Goal: Task Accomplishment & Management: Use online tool/utility

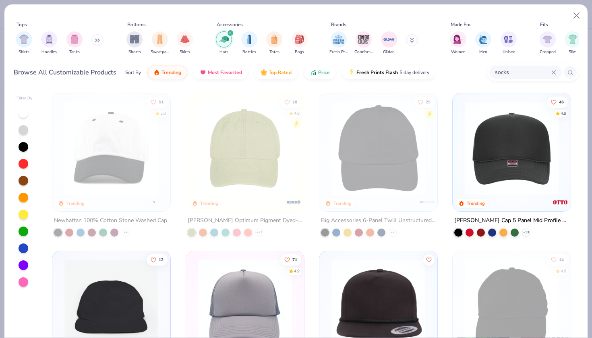
click at [231, 29] on div "filter for Hats" at bounding box center [230, 32] width 7 height 7
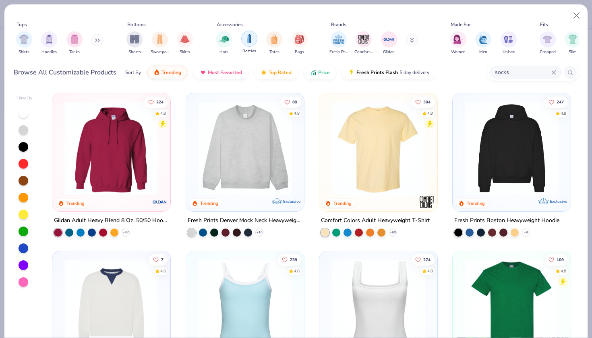
click at [247, 34] on img "filter for Bottles" at bounding box center [249, 38] width 9 height 9
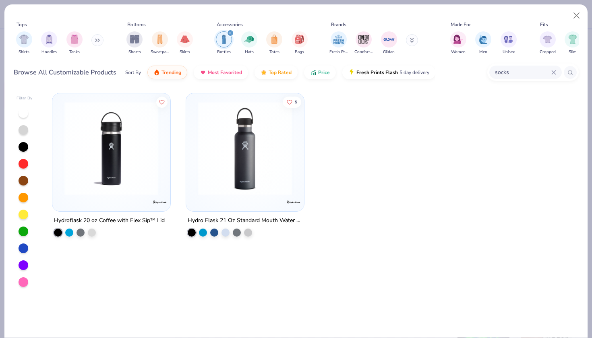
click at [231, 31] on icon "filter for Bottles" at bounding box center [230, 32] width 3 height 3
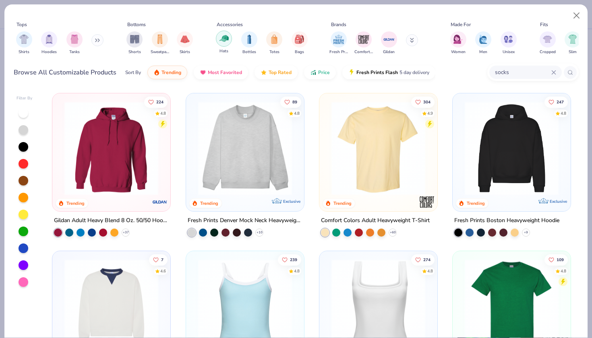
click at [220, 34] on img "filter for Hats" at bounding box center [223, 38] width 9 height 9
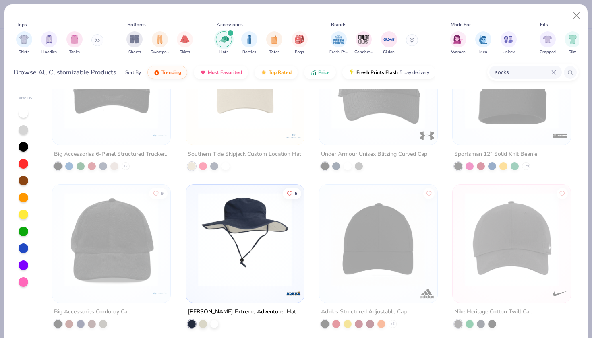
scroll to position [383, 0]
click at [134, 117] on img at bounding box center [111, 81] width 102 height 94
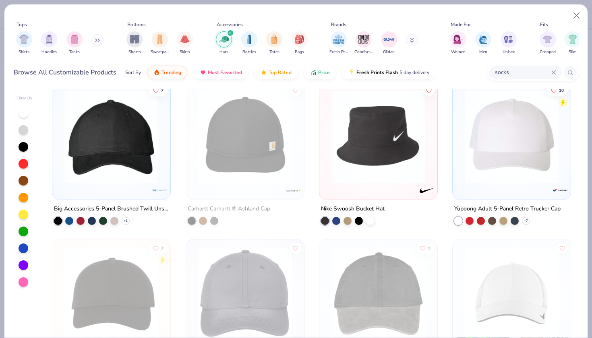
scroll to position [959, 0]
click at [110, 140] on img at bounding box center [111, 137] width 102 height 94
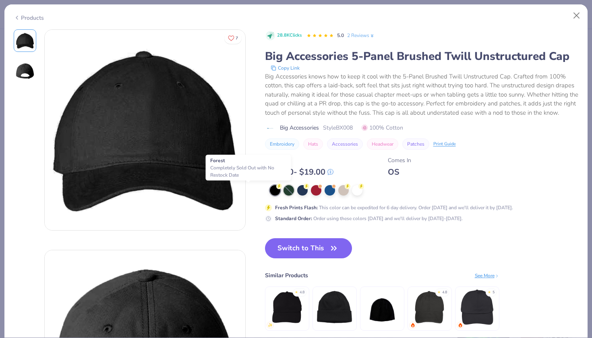
click at [283, 192] on div at bounding box center [288, 190] width 10 height 10
click at [577, 13] on button "Close" at bounding box center [576, 15] width 15 height 15
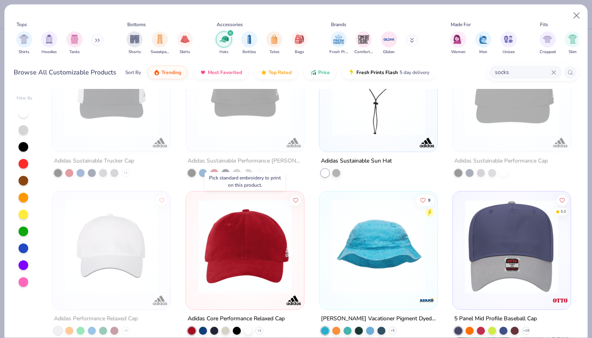
scroll to position [3534, 0]
click at [230, 32] on icon "filter for Hats" at bounding box center [230, 33] width 2 height 2
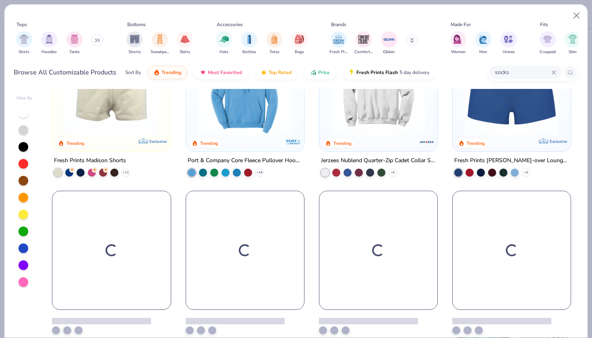
scroll to position [692, 0]
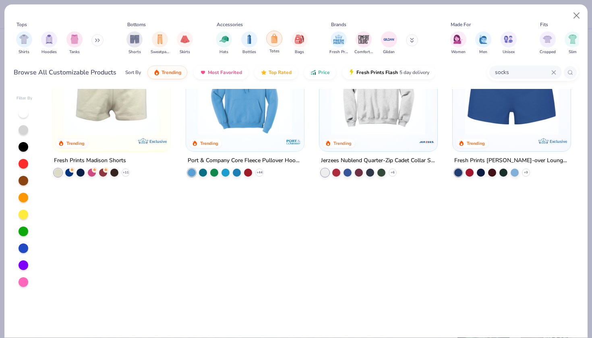
click at [271, 34] on img "filter for Totes" at bounding box center [274, 38] width 9 height 9
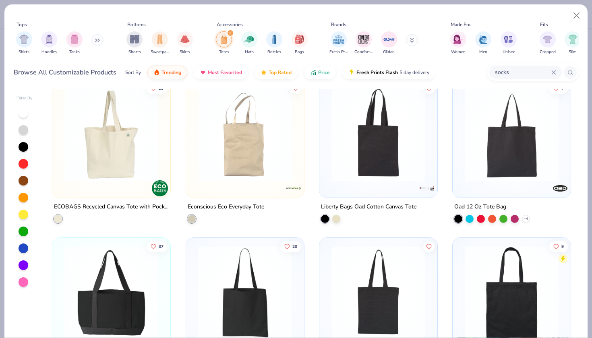
scroll to position [172, 0]
click at [526, 215] on icon at bounding box center [526, 218] width 6 height 6
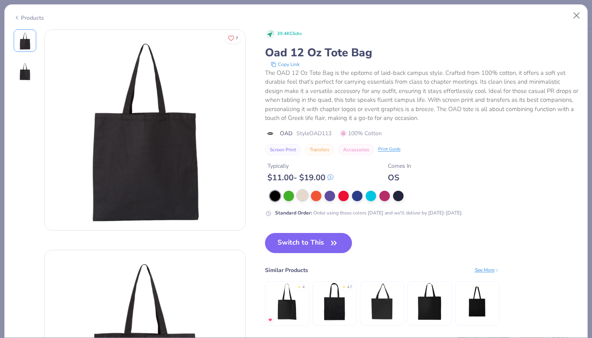
click at [297, 190] on div at bounding box center [302, 195] width 10 height 10
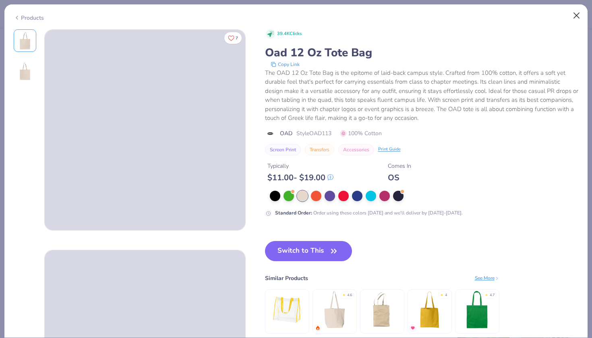
click at [579, 12] on button "Close" at bounding box center [576, 15] width 15 height 15
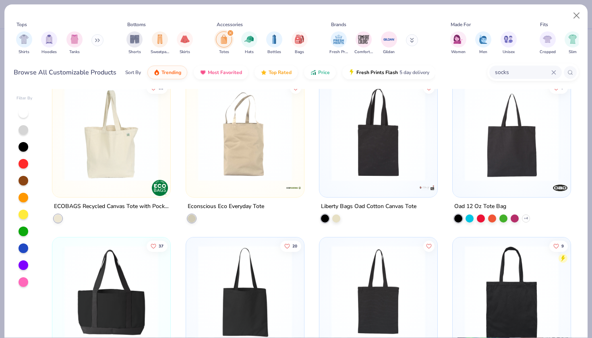
scroll to position [254, 0]
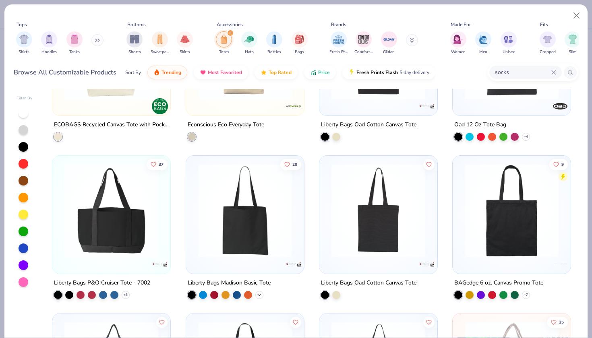
click at [258, 292] on icon at bounding box center [259, 295] width 6 height 6
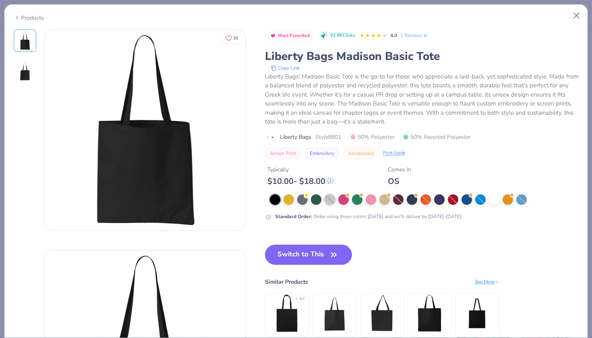
click at [325, 194] on div at bounding box center [330, 199] width 10 height 10
click at [489, 194] on div at bounding box center [494, 199] width 10 height 10
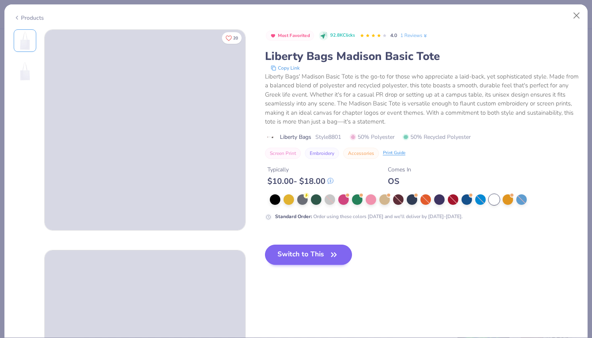
click at [279, 246] on button "Switch to This" at bounding box center [308, 255] width 87 height 20
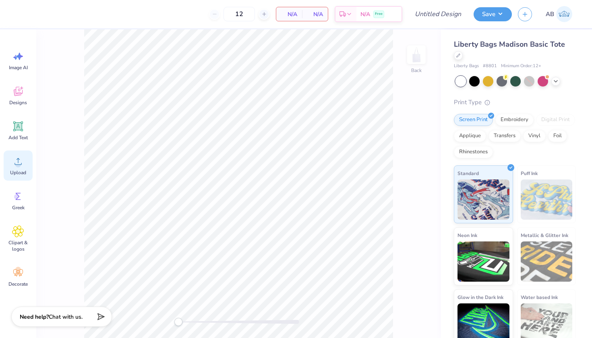
click at [18, 159] on icon at bounding box center [17, 161] width 7 height 7
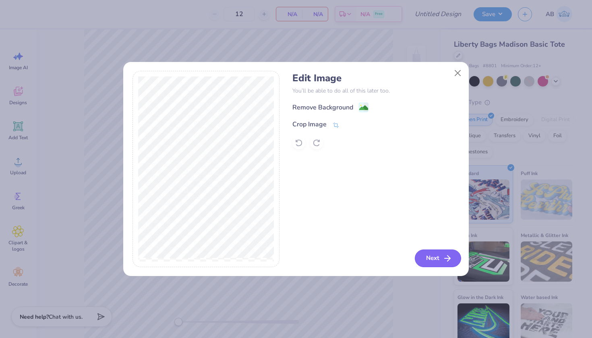
click at [426, 264] on button "Next" at bounding box center [438, 259] width 46 height 18
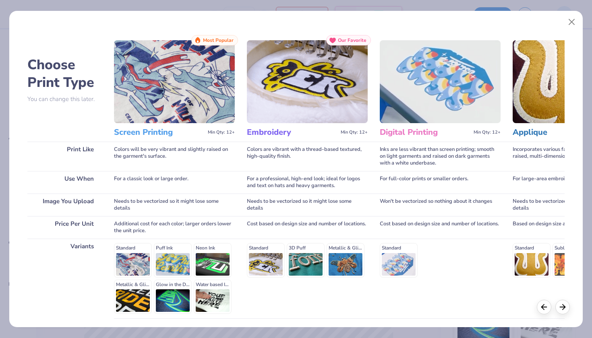
click at [130, 262] on div "Standard Puff Ink Neon Ink Metallic & Glitter Ink Glow in the Dark Ink Water ba…" at bounding box center [174, 278] width 121 height 71
click at [132, 249] on div "Standard Puff Ink Neon Ink Metallic & Glitter Ink Glow in the Dark Ink Water ba…" at bounding box center [174, 278] width 121 height 71
click at [136, 130] on h3 "Screen Printing" at bounding box center [159, 132] width 91 height 10
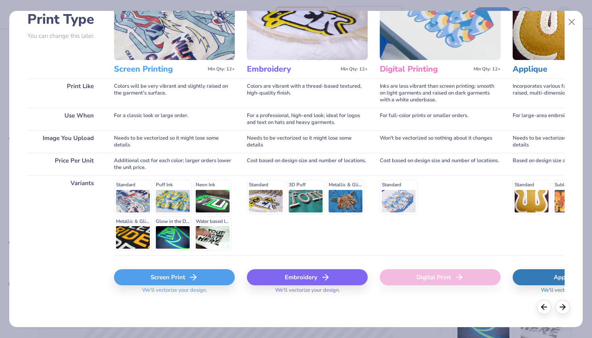
scroll to position [63, 0]
click at [200, 276] on div "Screen Print" at bounding box center [174, 278] width 121 height 16
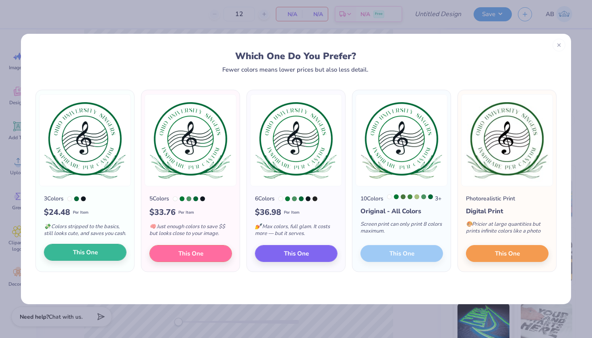
click at [92, 257] on span "This One" at bounding box center [85, 252] width 25 height 9
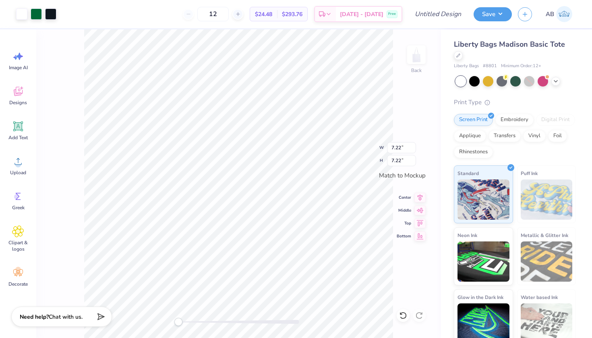
scroll to position [0, 0]
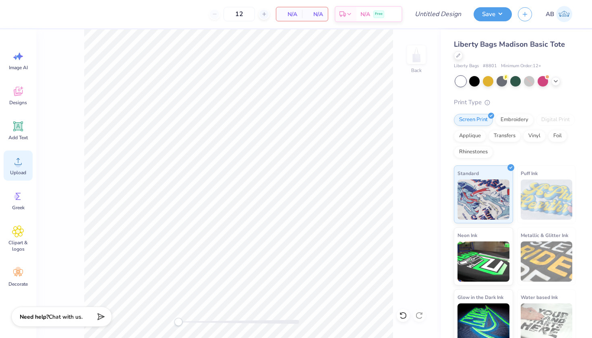
click at [19, 168] on div "Upload" at bounding box center [18, 166] width 29 height 30
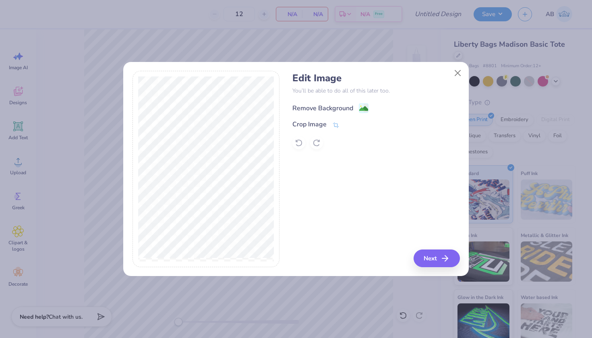
click at [324, 103] on div "Remove Background" at bounding box center [322, 108] width 61 height 10
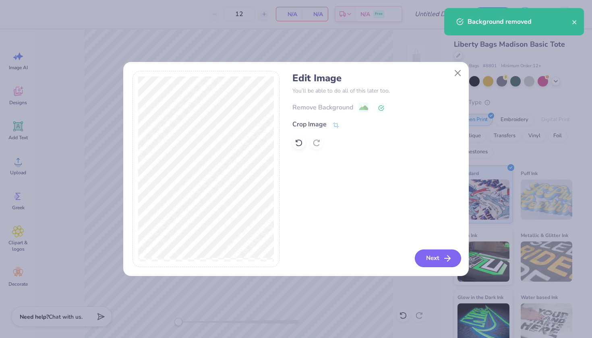
click at [428, 258] on button "Next" at bounding box center [438, 259] width 46 height 18
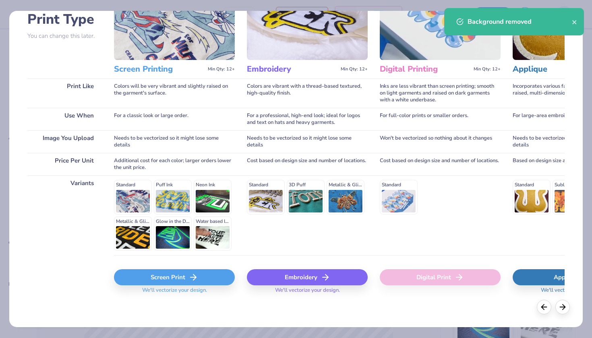
scroll to position [63, 0]
click at [183, 276] on div "Screen Print" at bounding box center [174, 278] width 121 height 16
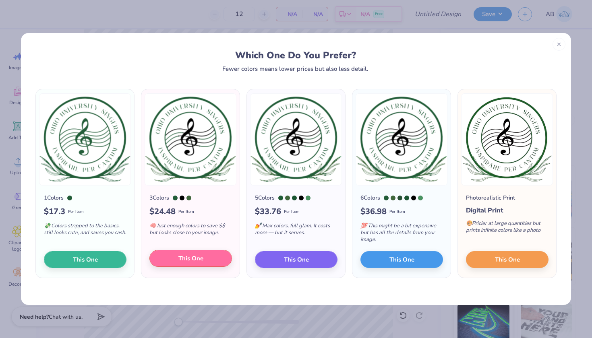
click at [198, 258] on span "This One" at bounding box center [190, 258] width 25 height 9
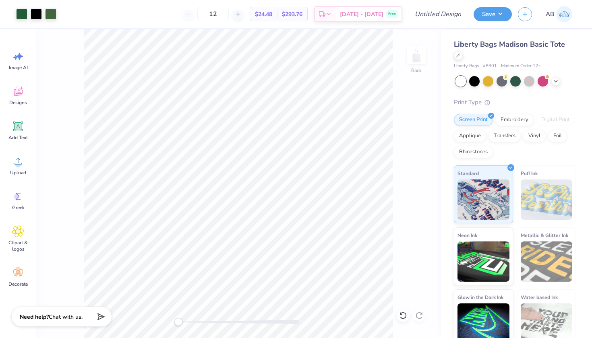
scroll to position [0, 0]
click at [430, 16] on input "Design Title" at bounding box center [447, 14] width 39 height 16
type input "OU Singer Tote"
click at [503, 12] on button "Save" at bounding box center [493, 13] width 38 height 14
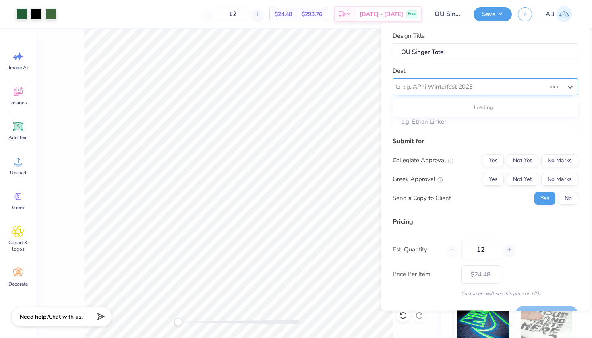
click at [419, 84] on div "e.g. APhi Winterfest 2023" at bounding box center [474, 86] width 144 height 9
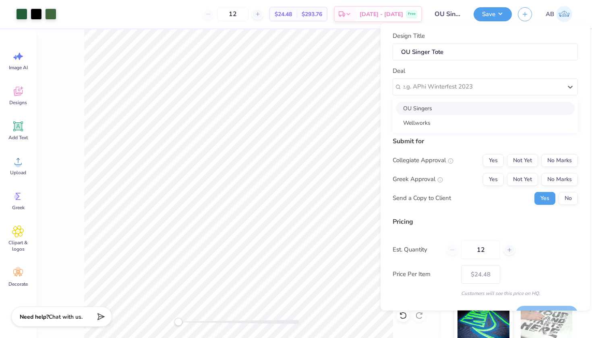
click at [416, 105] on div "OU Singers" at bounding box center [485, 107] width 179 height 13
type input "[PERSON_NAME]"
click at [524, 159] on button "Not Yet" at bounding box center [522, 160] width 31 height 13
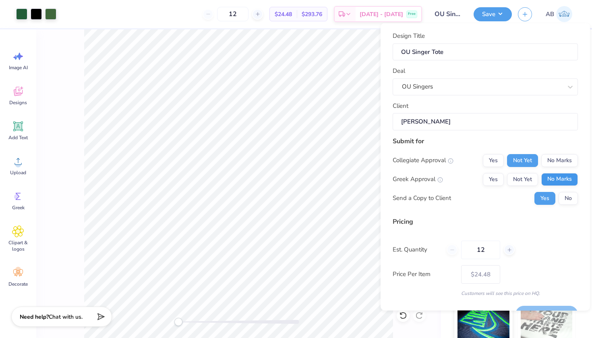
click at [555, 177] on button "No Marks" at bounding box center [559, 179] width 37 height 13
click at [570, 195] on button "No" at bounding box center [567, 198] width 19 height 13
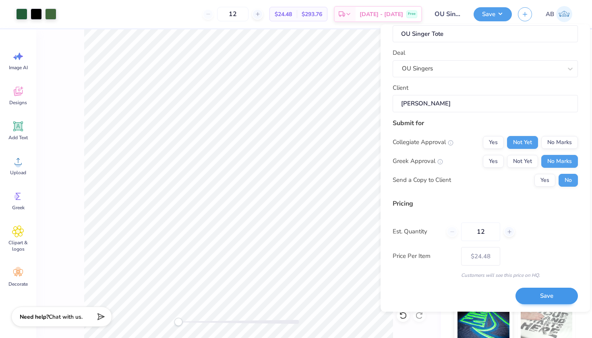
scroll to position [19, 0]
click at [541, 294] on button "Save" at bounding box center [546, 297] width 62 height 17
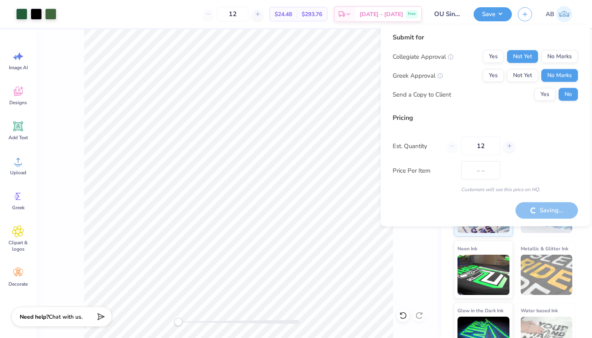
type input "$24.48"
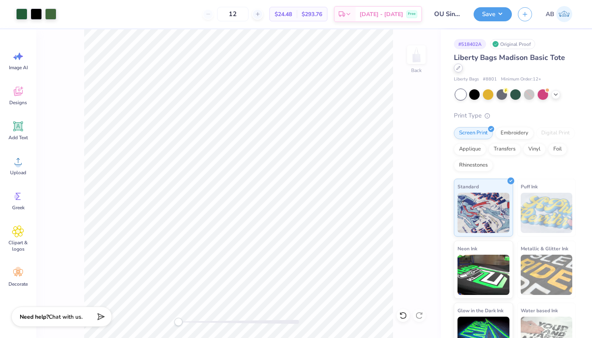
click at [460, 66] on icon at bounding box center [458, 68] width 4 height 4
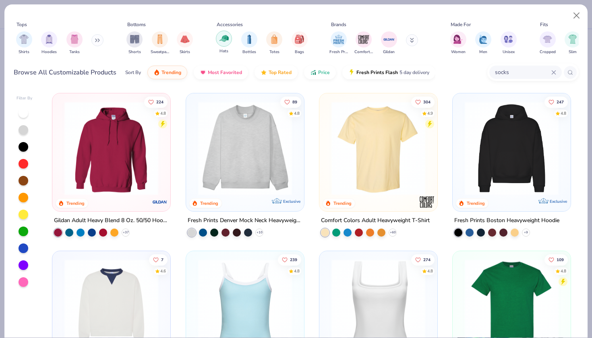
click at [222, 35] on img "filter for Hats" at bounding box center [223, 38] width 9 height 9
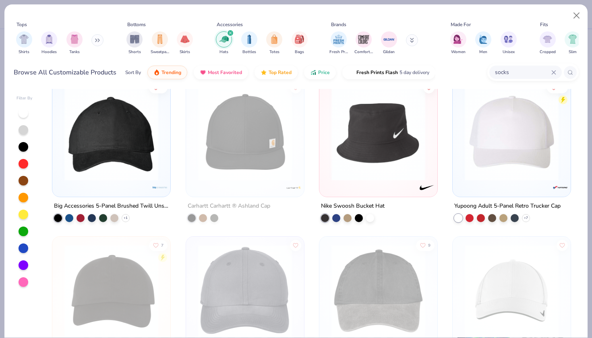
scroll to position [1068, 0]
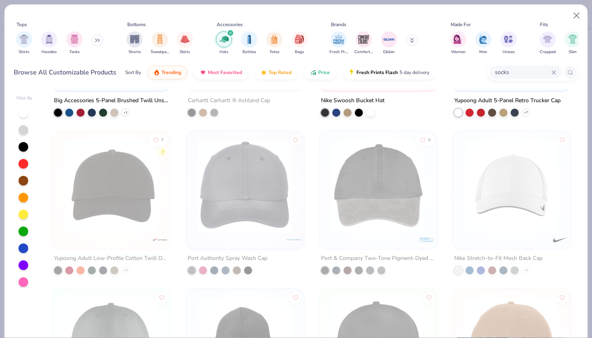
click at [22, 227] on div at bounding box center [24, 232] width 10 height 10
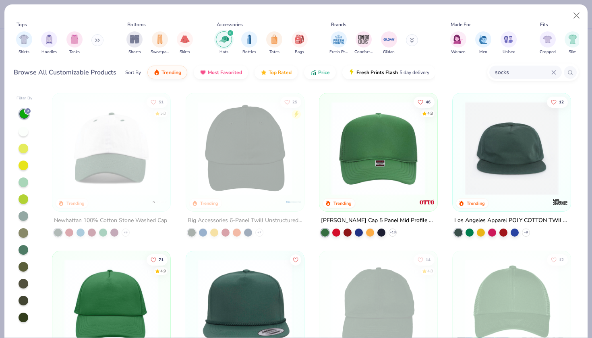
click at [23, 313] on div at bounding box center [24, 318] width 10 height 10
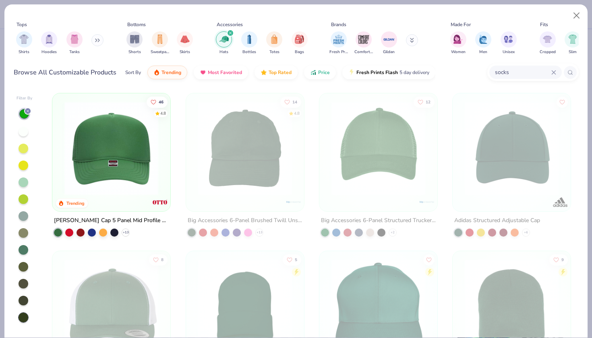
click at [19, 296] on div at bounding box center [24, 301] width 10 height 10
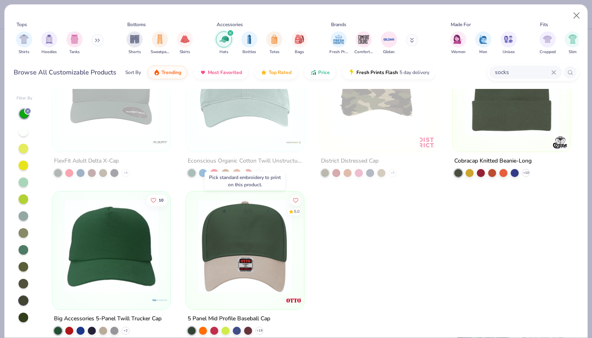
scroll to position [534, 0]
click at [22, 245] on div at bounding box center [24, 250] width 10 height 10
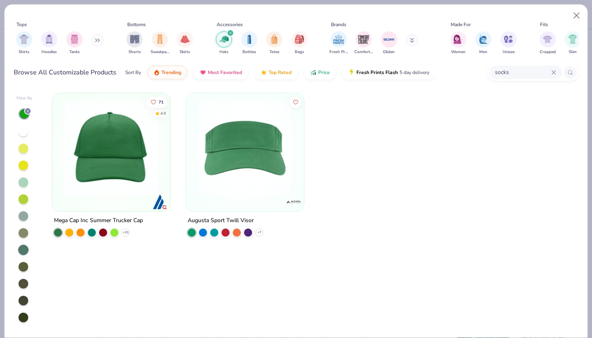
click at [23, 313] on div at bounding box center [24, 318] width 10 height 10
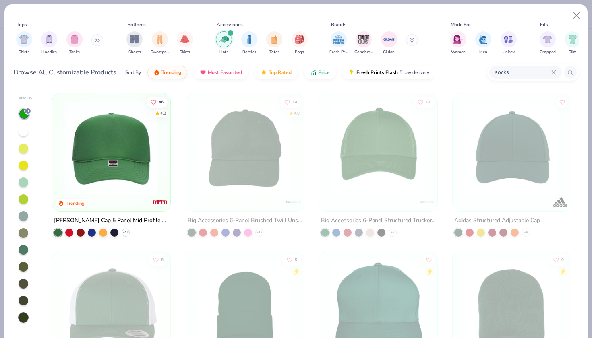
click at [24, 296] on div at bounding box center [24, 301] width 10 height 10
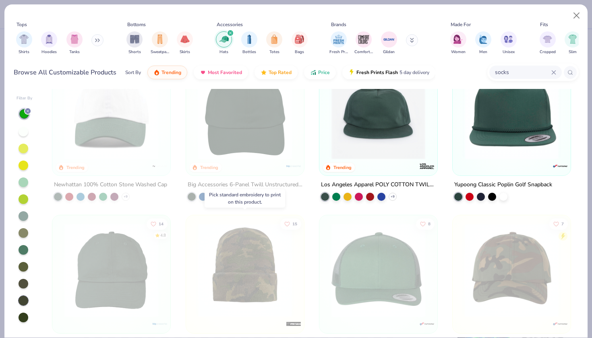
scroll to position [19, 0]
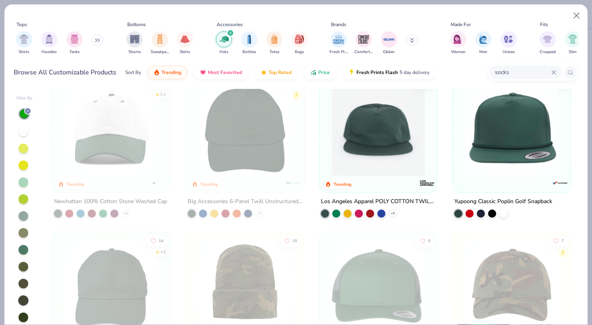
click at [240, 98] on img at bounding box center [245, 130] width 102 height 94
click at [558, 66] on div "socks" at bounding box center [525, 72] width 72 height 13
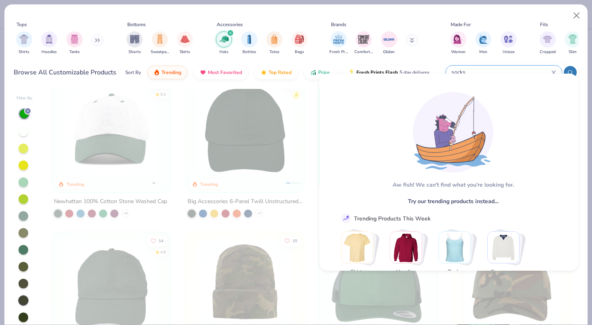
click at [120, 61] on div "Browse All Customizable Products Sort By Trending Most Favorited Top Rated Pric…" at bounding box center [225, 72] width 422 height 23
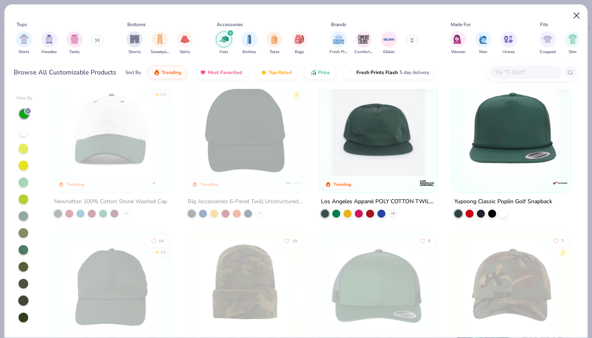
click at [577, 14] on button "Close" at bounding box center [576, 15] width 15 height 15
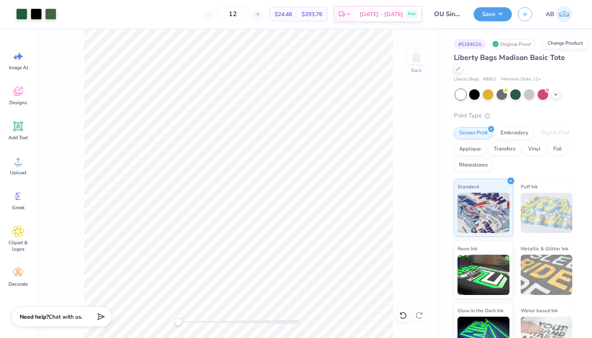
click at [568, 44] on div "Change Product" at bounding box center [565, 42] width 44 height 11
click at [514, 126] on div "Embroidery" at bounding box center [514, 132] width 38 height 12
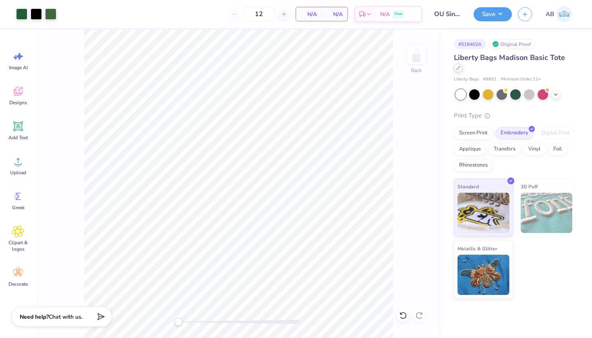
click at [460, 66] on icon at bounding box center [458, 68] width 4 height 4
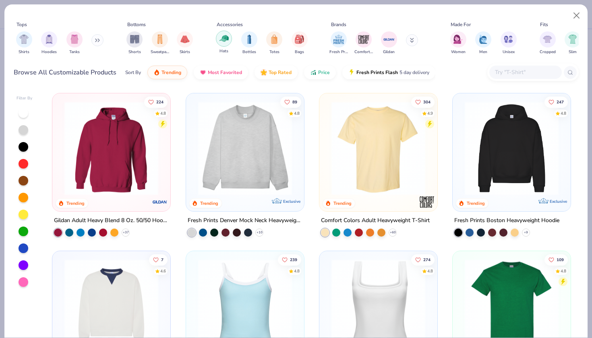
click at [222, 35] on img "filter for Hats" at bounding box center [223, 38] width 9 height 9
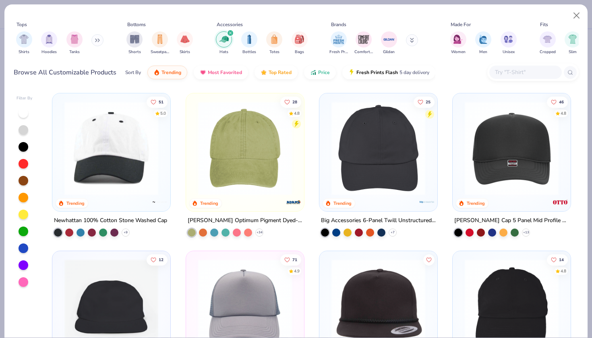
click at [21, 227] on div at bounding box center [24, 232] width 10 height 10
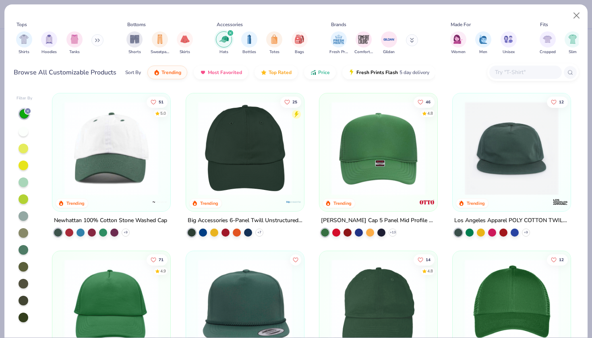
click at [22, 313] on div at bounding box center [24, 318] width 10 height 10
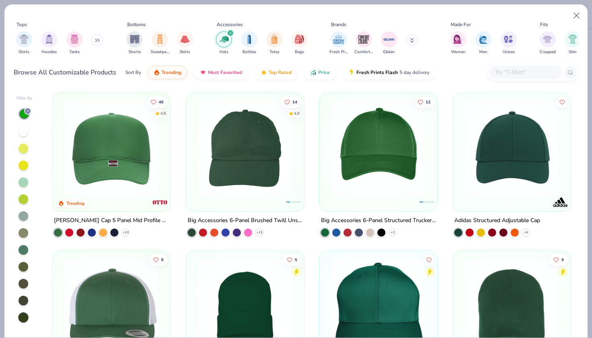
click at [239, 151] on img at bounding box center [245, 148] width 102 height 94
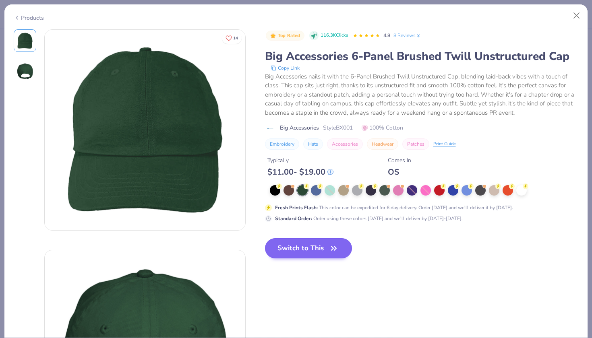
click at [265, 250] on button "Switch to This" at bounding box center [308, 248] width 87 height 20
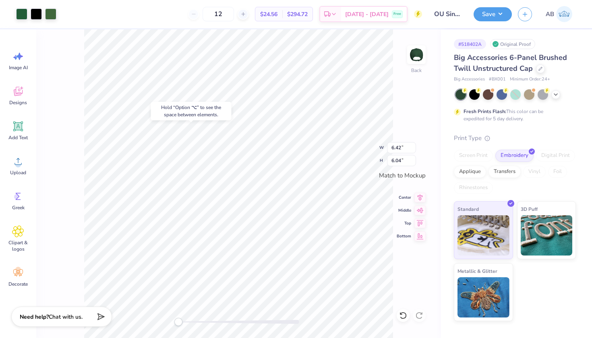
type input "2.66"
type input "2.50"
click at [24, 14] on div at bounding box center [21, 13] width 11 height 11
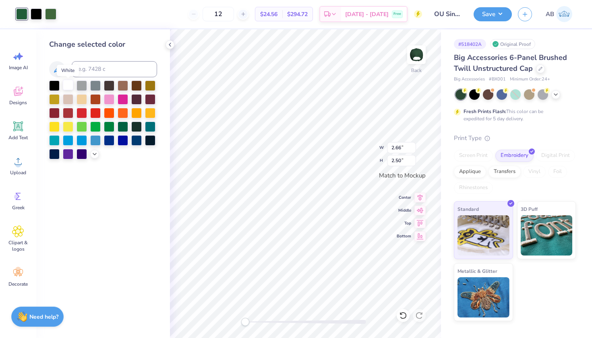
click at [67, 89] on div at bounding box center [68, 85] width 10 height 10
click at [35, 13] on div at bounding box center [36, 13] width 11 height 11
click at [51, 15] on div at bounding box center [50, 13] width 11 height 11
click at [39, 17] on div at bounding box center [36, 13] width 11 height 11
click at [70, 83] on div at bounding box center [68, 85] width 10 height 10
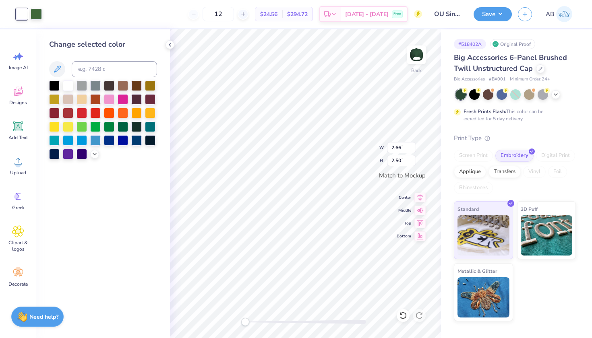
click at [43, 12] on div "Art colors 12 $24.56 Per Item $294.72 Total Est. Delivery Sep 23 - 26 Free Desi…" at bounding box center [296, 14] width 592 height 28
click at [38, 12] on div at bounding box center [36, 13] width 11 height 11
click at [70, 90] on div at bounding box center [68, 85] width 10 height 10
click at [69, 85] on div at bounding box center [68, 85] width 10 height 10
click at [36, 15] on div at bounding box center [36, 13] width 11 height 11
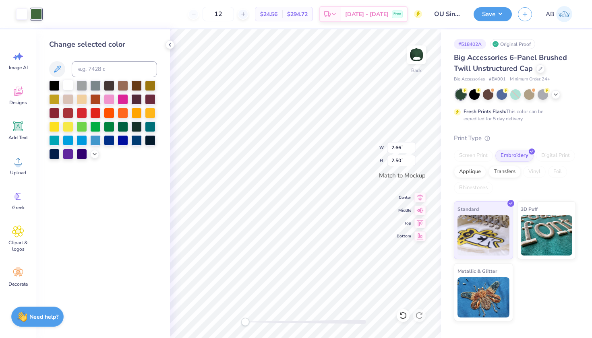
click at [67, 85] on div at bounding box center [68, 85] width 10 height 10
click at [19, 12] on div at bounding box center [21, 13] width 11 height 11
click at [33, 13] on div at bounding box center [36, 13] width 11 height 11
click at [37, 14] on div at bounding box center [36, 13] width 11 height 11
click at [68, 89] on div at bounding box center [68, 85] width 10 height 10
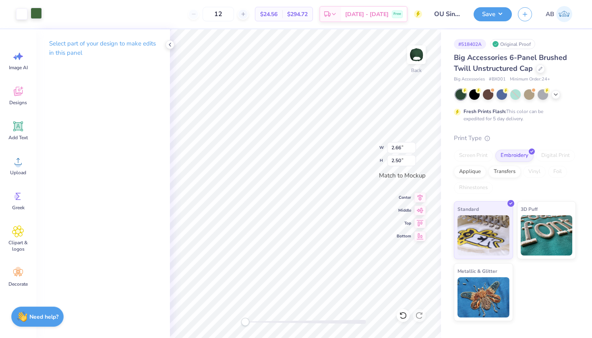
click at [39, 16] on div at bounding box center [36, 13] width 11 height 11
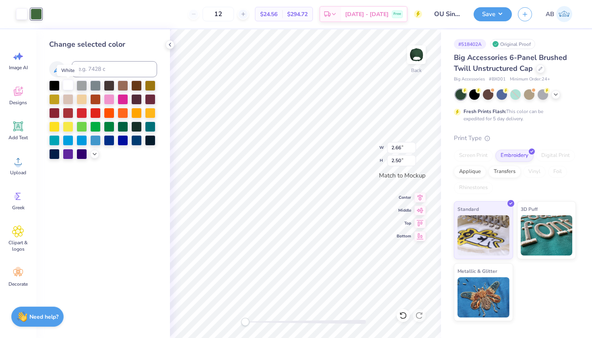
click at [66, 83] on div at bounding box center [68, 85] width 10 height 10
click at [37, 12] on div at bounding box center [36, 13] width 11 height 11
click at [58, 68] on icon at bounding box center [57, 69] width 10 height 10
click at [20, 16] on div at bounding box center [21, 13] width 11 height 11
click at [37, 16] on div at bounding box center [36, 13] width 11 height 11
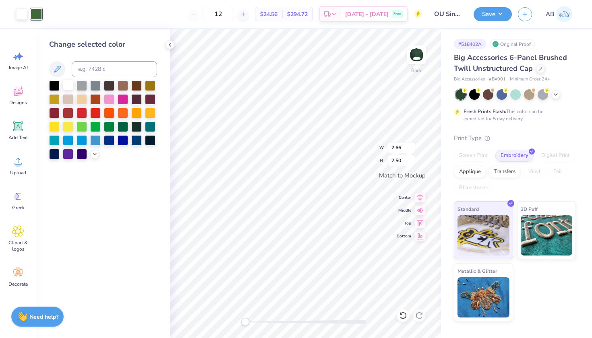
click at [68, 87] on div at bounding box center [68, 85] width 10 height 10
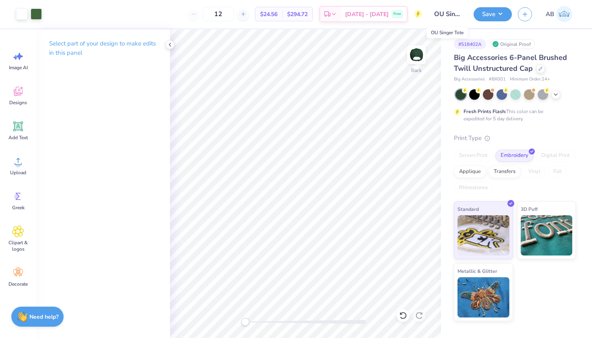
click at [453, 16] on input "OU Singer Tote" at bounding box center [447, 14] width 39 height 16
click at [452, 12] on input "OU Singer Tote" at bounding box center [447, 14] width 39 height 16
click at [504, 16] on button "Save" at bounding box center [493, 13] width 38 height 14
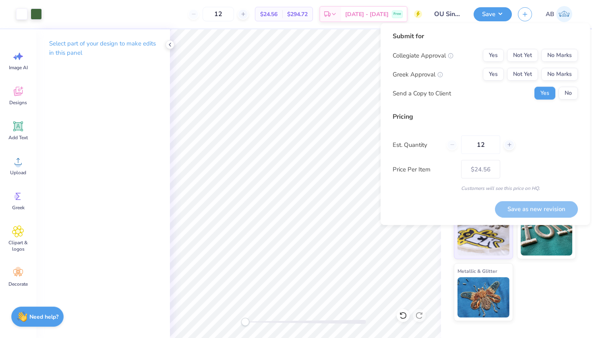
click at [461, 13] on input "OU Singer Tote" at bounding box center [447, 14] width 39 height 16
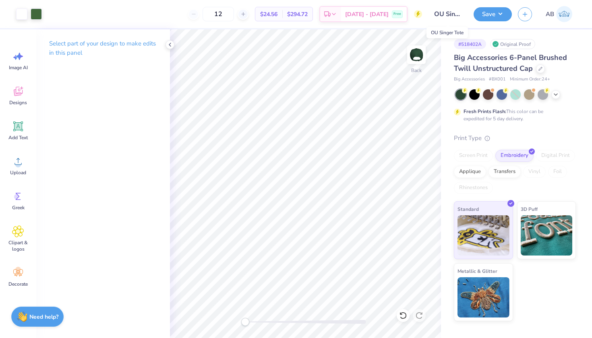
click at [460, 13] on input "OU Singer Tote" at bounding box center [447, 14] width 39 height 16
click at [561, 16] on img at bounding box center [564, 14] width 16 height 16
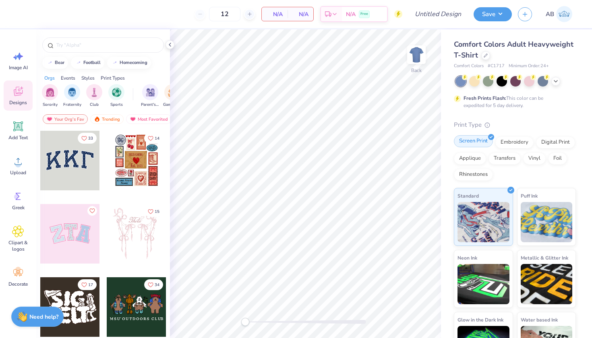
click at [472, 143] on div "Screen Print" at bounding box center [473, 141] width 39 height 12
click at [516, 138] on div "Embroidery" at bounding box center [514, 141] width 38 height 12
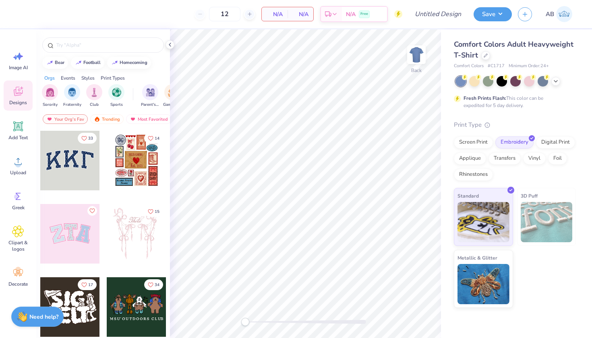
click at [481, 59] on div "Comfort Colors Adult Heavyweight T-Shirt" at bounding box center [515, 50] width 122 height 22
click at [483, 57] on div at bounding box center [485, 54] width 9 height 9
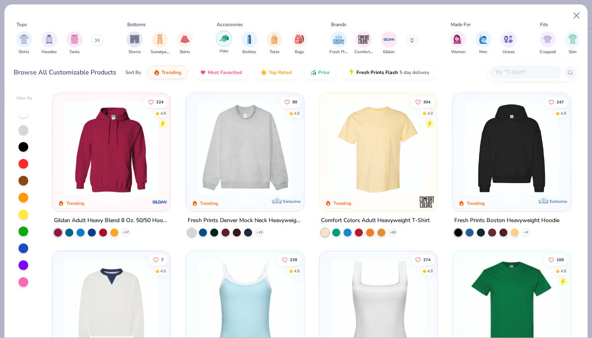
click at [225, 34] on img "filter for Hats" at bounding box center [223, 38] width 9 height 9
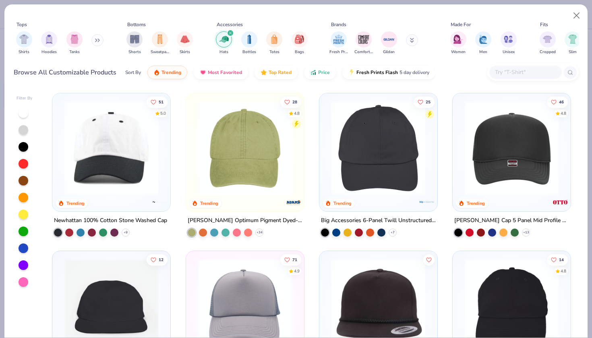
click at [23, 227] on div at bounding box center [24, 232] width 10 height 10
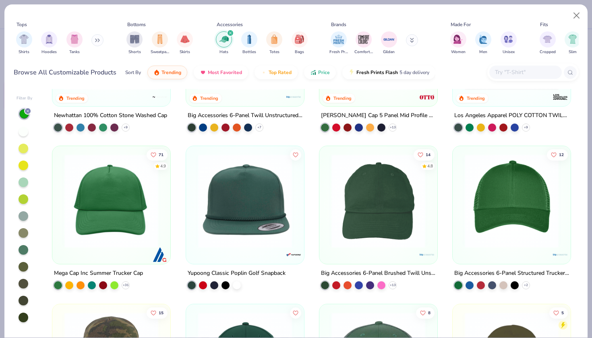
scroll to position [105, 0]
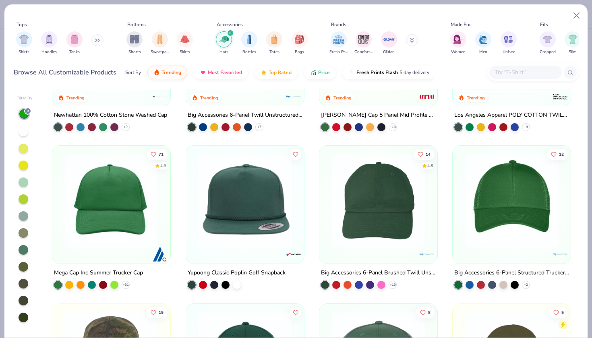
click at [366, 193] on img at bounding box center [378, 201] width 102 height 94
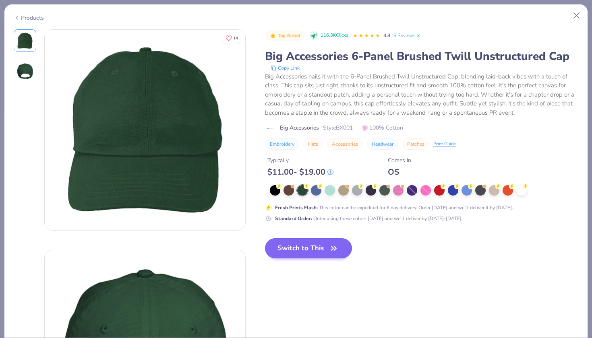
click at [265, 248] on button "Switch to This" at bounding box center [308, 248] width 87 height 20
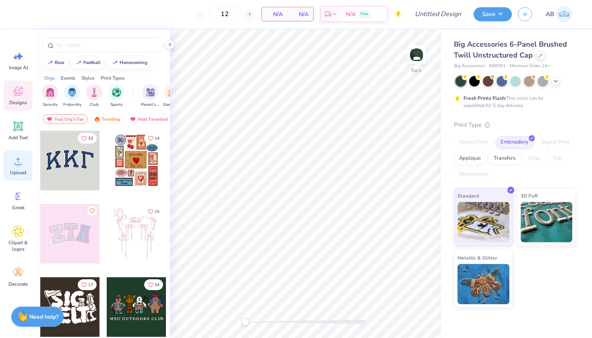
click at [12, 169] on div "Upload" at bounding box center [18, 166] width 29 height 30
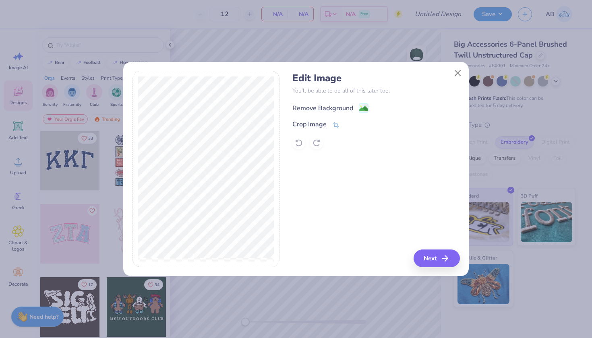
click at [333, 105] on div "Remove Background" at bounding box center [322, 108] width 61 height 10
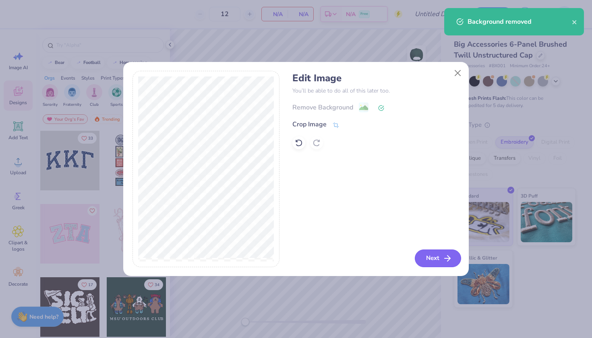
click at [444, 263] on icon "button" at bounding box center [448, 259] width 10 height 10
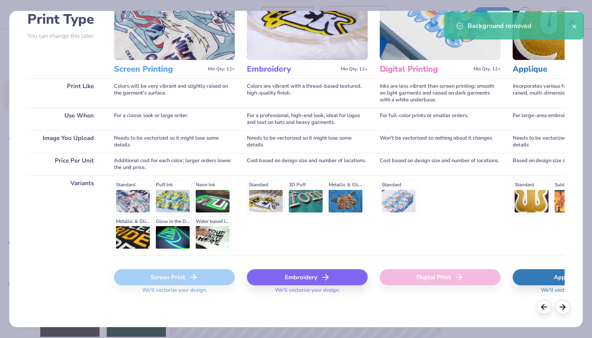
scroll to position [63, 0]
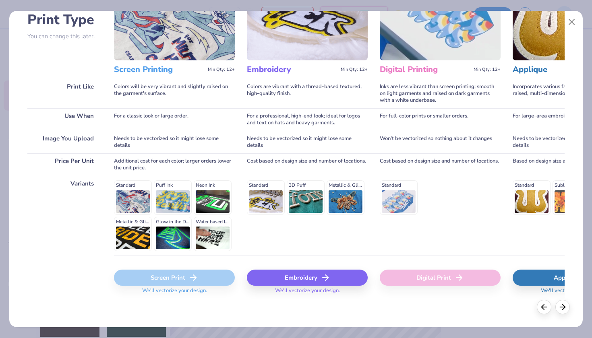
click at [291, 278] on div "Embroidery" at bounding box center [307, 278] width 121 height 16
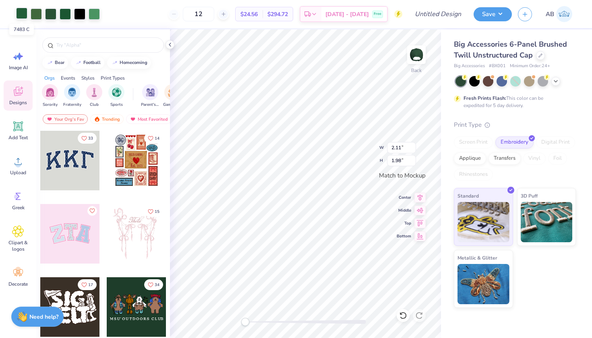
click at [24, 12] on div at bounding box center [21, 13] width 11 height 11
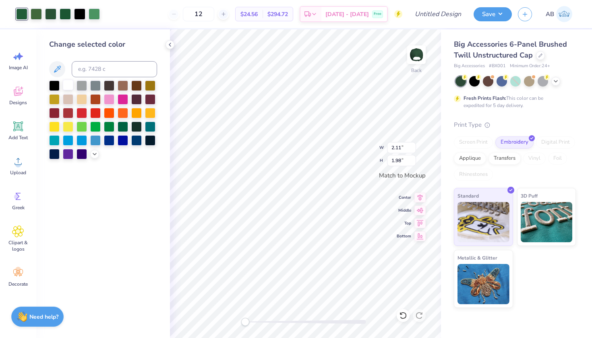
click at [65, 85] on div at bounding box center [68, 85] width 10 height 10
click at [34, 18] on div at bounding box center [36, 13] width 11 height 11
click at [69, 85] on div at bounding box center [68, 85] width 10 height 10
click at [50, 12] on div at bounding box center [50, 13] width 11 height 11
click at [69, 85] on div at bounding box center [68, 85] width 10 height 10
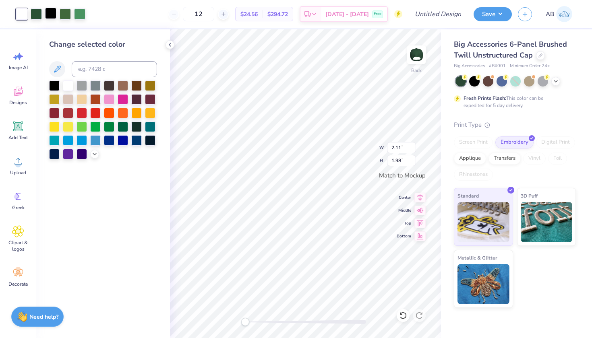
click at [52, 13] on div at bounding box center [50, 13] width 11 height 11
click at [40, 14] on div at bounding box center [36, 13] width 11 height 11
click at [68, 86] on div at bounding box center [68, 85] width 10 height 10
click at [38, 17] on div at bounding box center [36, 13] width 11 height 11
click at [66, 90] on div at bounding box center [68, 85] width 10 height 10
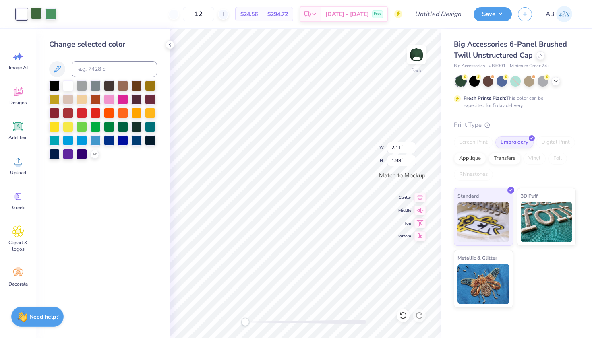
click at [37, 18] on div at bounding box center [36, 13] width 11 height 11
click at [66, 85] on div at bounding box center [68, 85] width 10 height 10
click at [47, 12] on div at bounding box center [50, 13] width 11 height 11
click at [69, 88] on div at bounding box center [68, 85] width 10 height 10
click at [36, 15] on div at bounding box center [36, 13] width 11 height 11
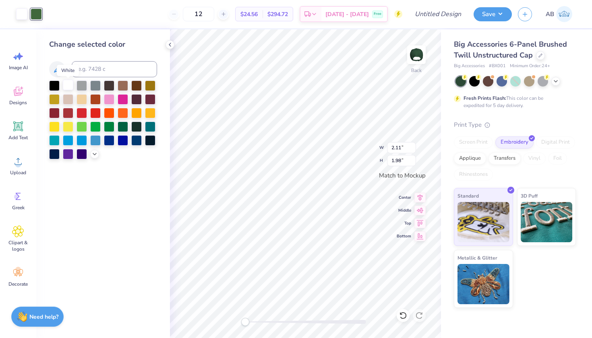
click at [70, 87] on div at bounding box center [68, 85] width 10 height 10
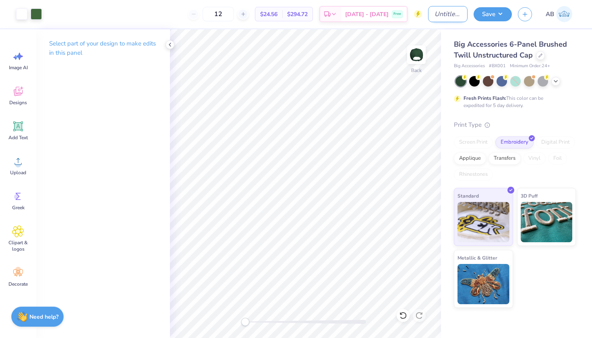
click at [436, 12] on input "Design Title" at bounding box center [447, 14] width 39 height 16
type input "OU Singers Hat"
click at [498, 14] on button "Save" at bounding box center [493, 13] width 38 height 14
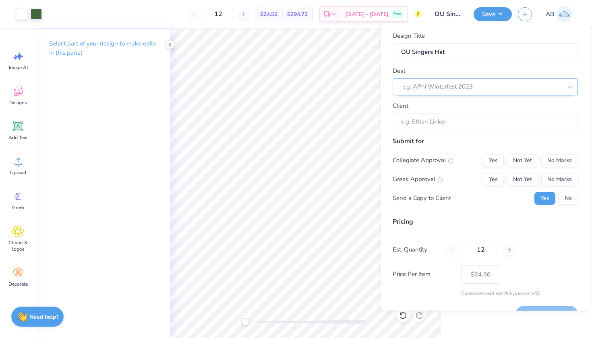
click at [422, 85] on div "e.g. APhi Winterfest 2023" at bounding box center [482, 86] width 160 height 9
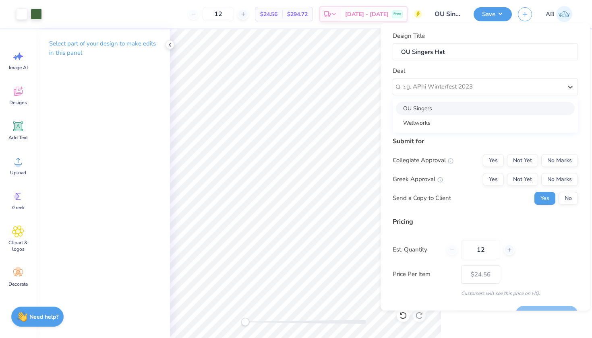
click at [412, 108] on div "OU Singers" at bounding box center [485, 107] width 179 height 13
type input "[PERSON_NAME]"
click at [521, 159] on button "Not Yet" at bounding box center [522, 160] width 31 height 13
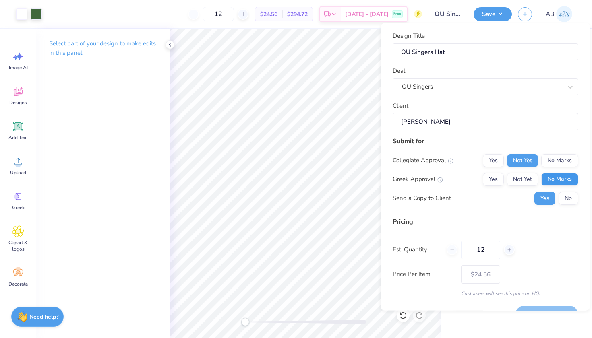
click at [551, 176] on button "No Marks" at bounding box center [559, 179] width 37 height 13
click at [562, 196] on button "No" at bounding box center [567, 198] width 19 height 13
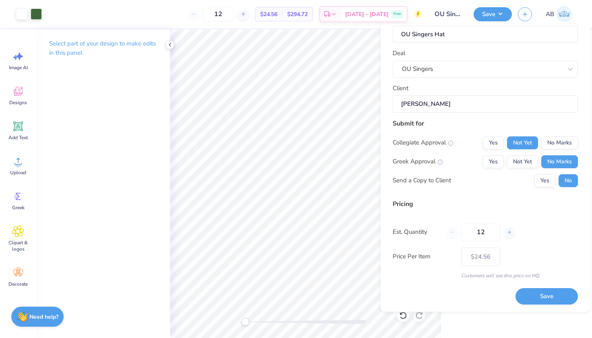
scroll to position [19, 0]
click at [537, 295] on button "Save" at bounding box center [546, 297] width 62 height 17
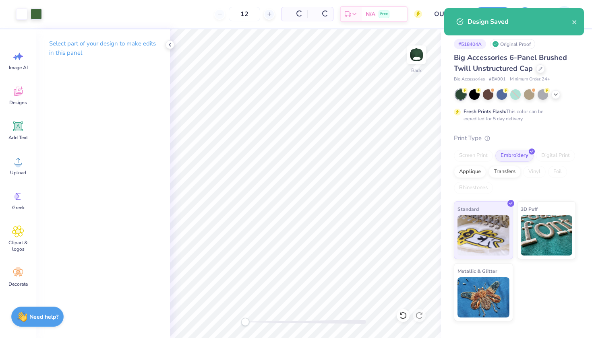
type input "$24.56"
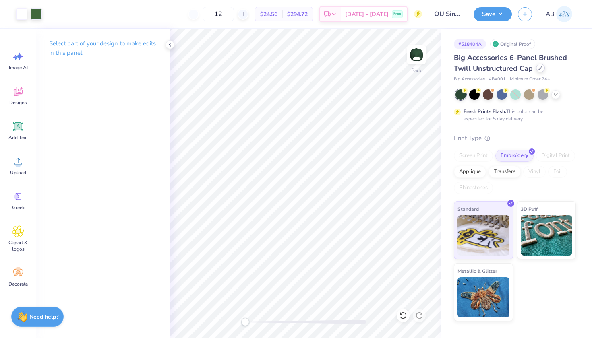
click at [540, 69] on icon at bounding box center [540, 68] width 4 height 4
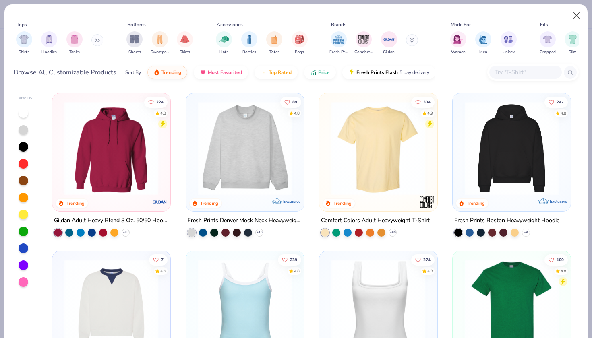
click at [571, 13] on button "Close" at bounding box center [576, 15] width 15 height 15
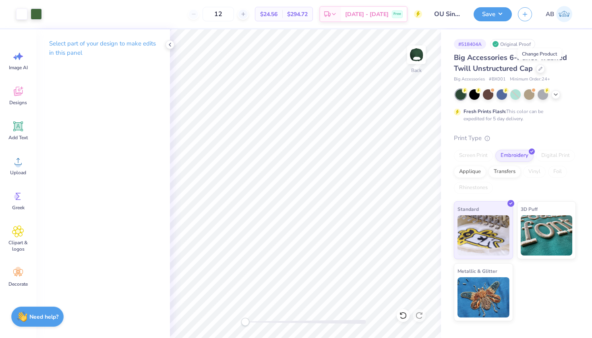
click at [555, 17] on link "AB" at bounding box center [559, 14] width 34 height 16
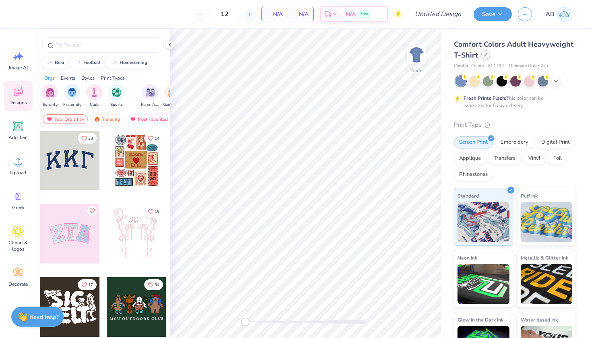
click at [484, 53] on icon at bounding box center [486, 55] width 4 height 4
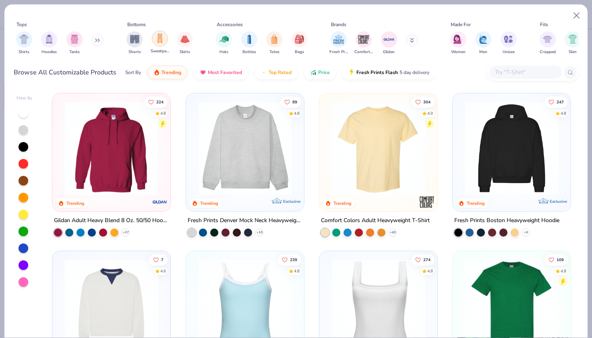
click at [153, 33] on div "filter for Sweatpants" at bounding box center [160, 39] width 16 height 16
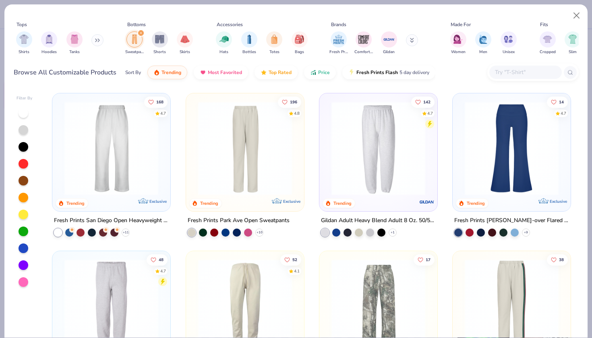
click at [23, 227] on div at bounding box center [24, 232] width 10 height 10
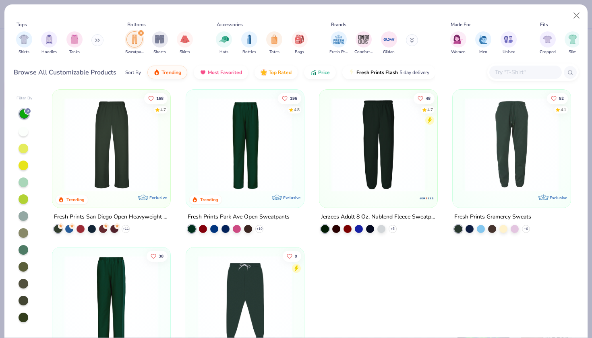
scroll to position [4, 0]
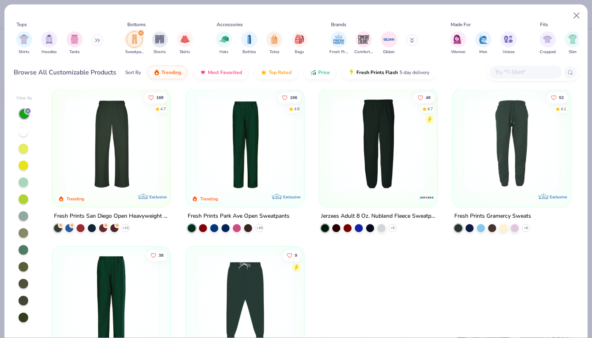
click at [363, 155] on img at bounding box center [378, 144] width 102 height 94
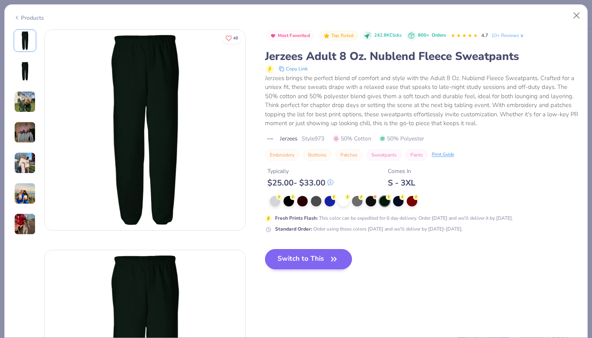
click at [265, 249] on button "Switch to This" at bounding box center [308, 259] width 87 height 20
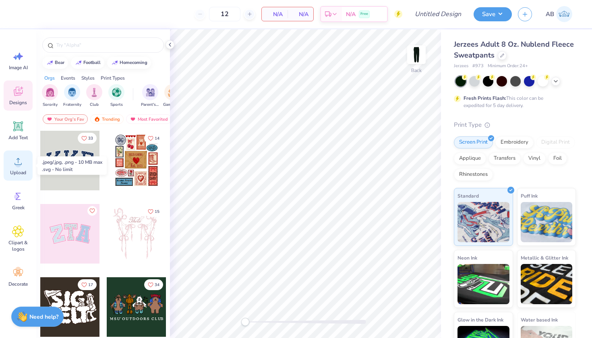
click at [19, 171] on span "Upload" at bounding box center [18, 173] width 16 height 6
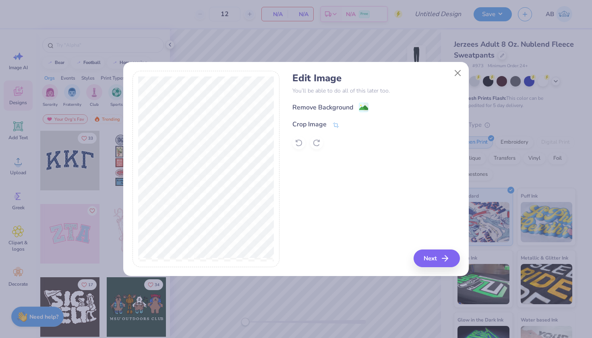
click at [328, 102] on div "Remove Background" at bounding box center [375, 107] width 167 height 10
click at [329, 105] on div "Remove Background" at bounding box center [322, 108] width 61 height 10
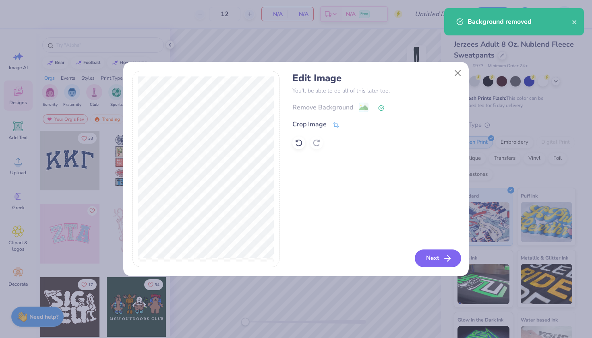
click at [431, 261] on button "Next" at bounding box center [438, 259] width 46 height 18
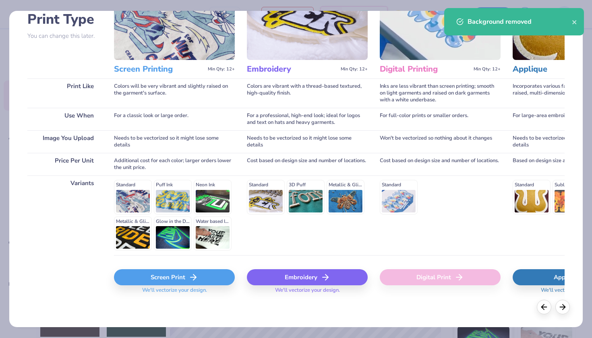
scroll to position [63, 0]
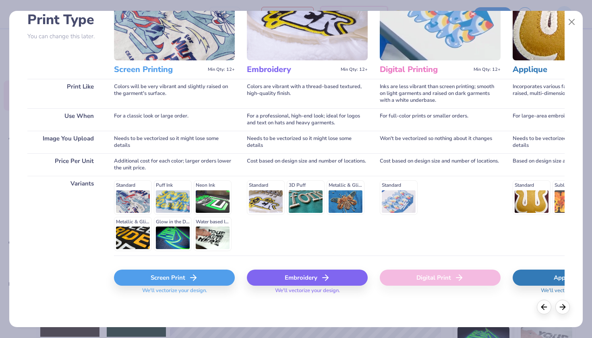
click at [194, 277] on icon at bounding box center [193, 278] width 10 height 10
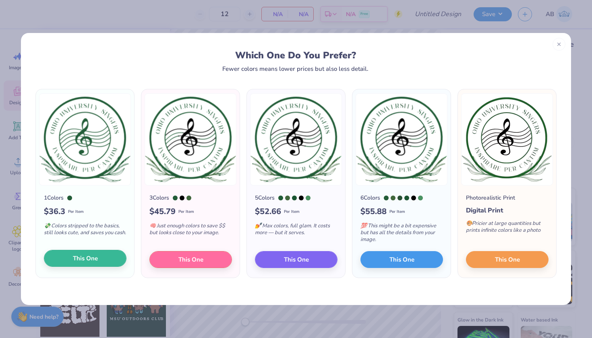
click at [86, 259] on span "This One" at bounding box center [85, 258] width 25 height 9
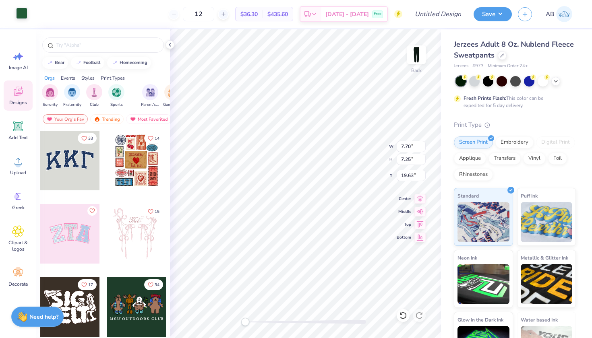
click at [21, 13] on div at bounding box center [21, 13] width 11 height 11
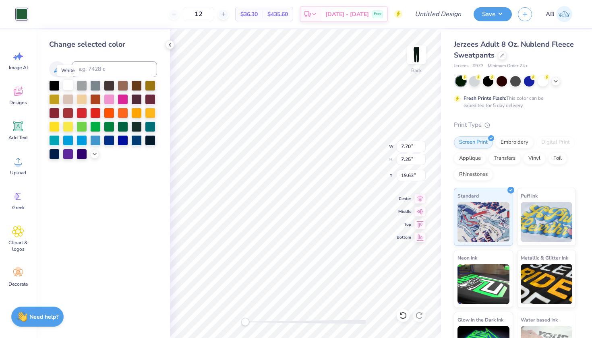
click at [68, 89] on div at bounding box center [68, 85] width 10 height 10
type input "4.67"
type input "4.40"
type input "4.17"
type input "3.93"
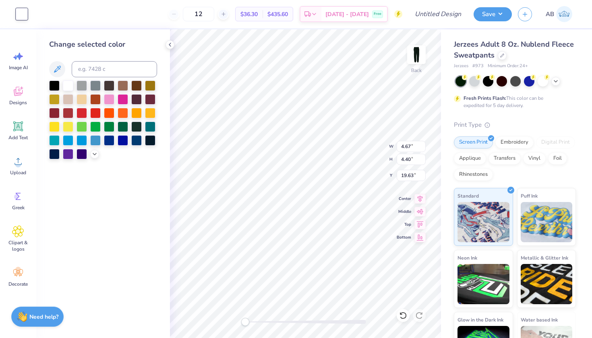
type input "0.96"
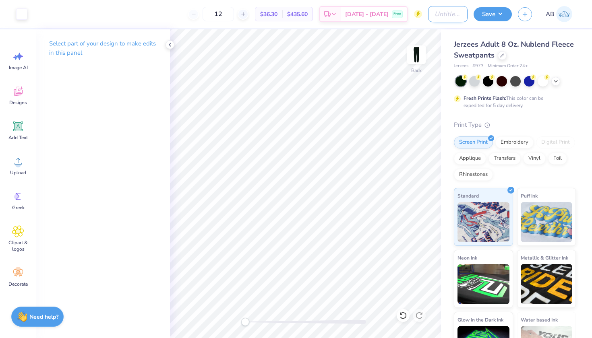
click at [434, 10] on input "Design Title" at bounding box center [447, 14] width 39 height 16
type input "OU Singers Sweats"
click at [498, 13] on button "Save" at bounding box center [493, 13] width 38 height 14
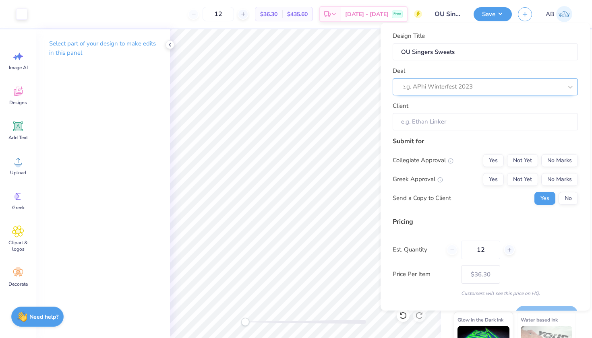
click at [425, 87] on div "e.g. APhi Winterfest 2023" at bounding box center [482, 86] width 160 height 9
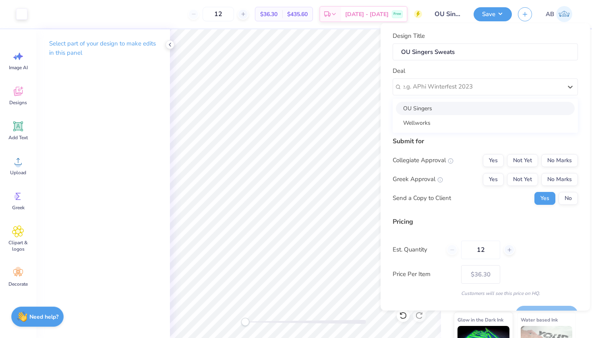
click at [419, 105] on div "OU Singers" at bounding box center [485, 107] width 179 height 13
type input "Ashley Buynak"
click at [519, 159] on button "Not Yet" at bounding box center [522, 160] width 31 height 13
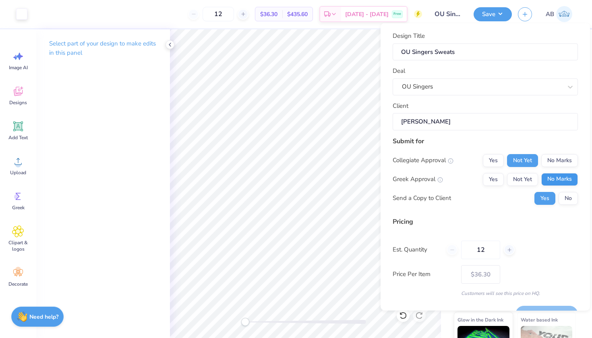
click at [556, 176] on button "No Marks" at bounding box center [559, 179] width 37 height 13
click at [566, 195] on button "No" at bounding box center [567, 198] width 19 height 13
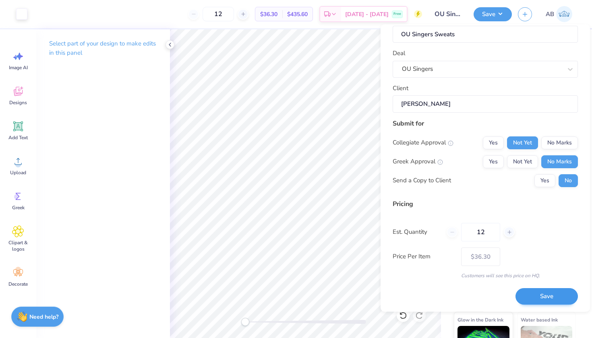
scroll to position [19, 0]
click at [542, 295] on button "Save" at bounding box center [546, 297] width 62 height 17
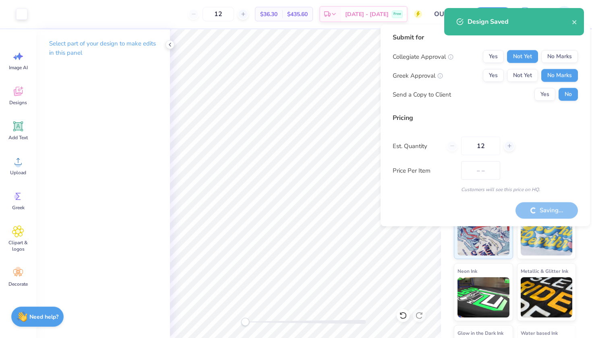
type input "$36.30"
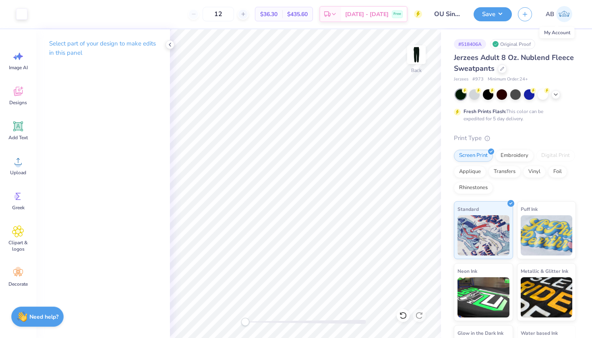
click at [558, 13] on img at bounding box center [564, 14] width 16 height 16
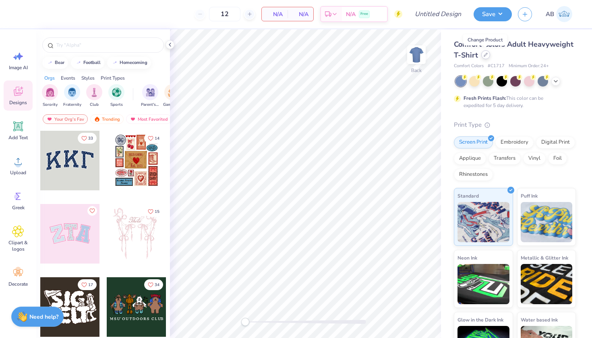
click at [484, 55] on icon at bounding box center [486, 55] width 4 height 4
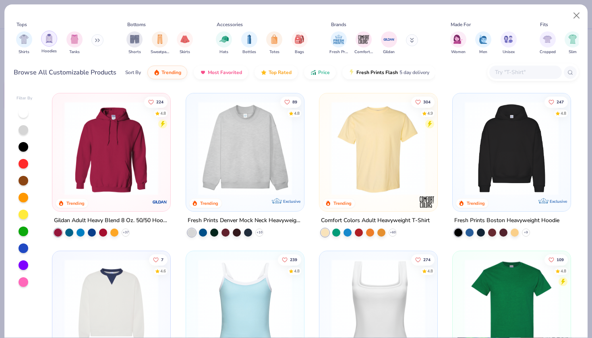
click at [46, 37] on div "filter for Hoodies" at bounding box center [49, 39] width 16 height 16
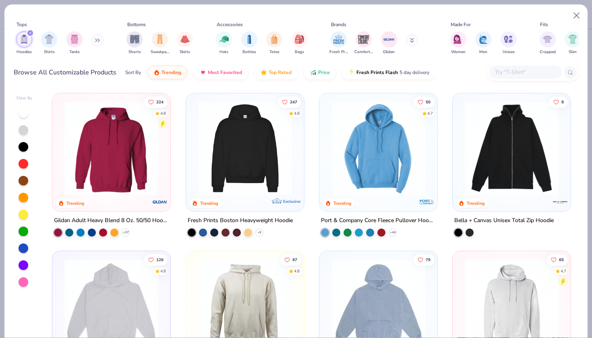
click at [29, 29] on div "filter for Hoodies" at bounding box center [30, 32] width 7 height 7
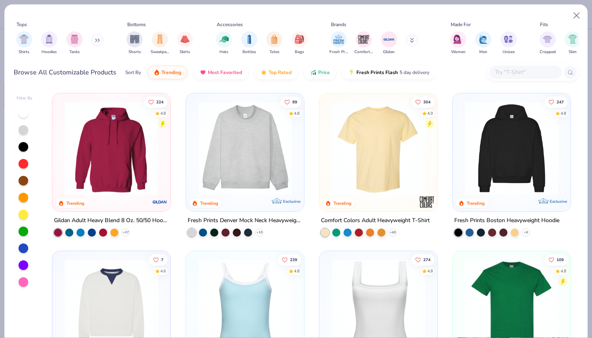
click at [97, 34] on button at bounding box center [97, 40] width 12 height 12
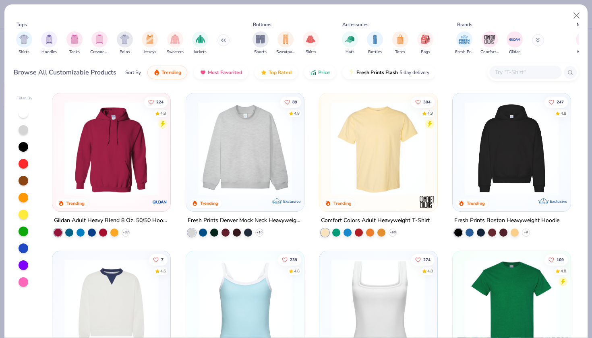
click at [97, 35] on img "filter for Crewnecks" at bounding box center [99, 39] width 9 height 9
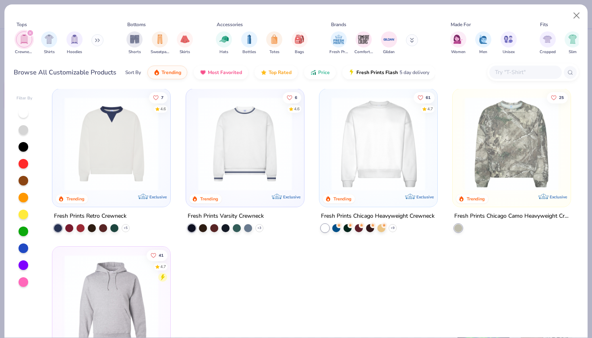
scroll to position [2, 0]
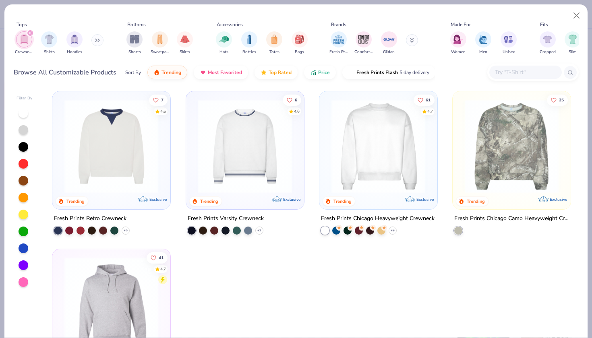
click at [30, 31] on icon "filter for Crewnecks" at bounding box center [30, 32] width 3 height 3
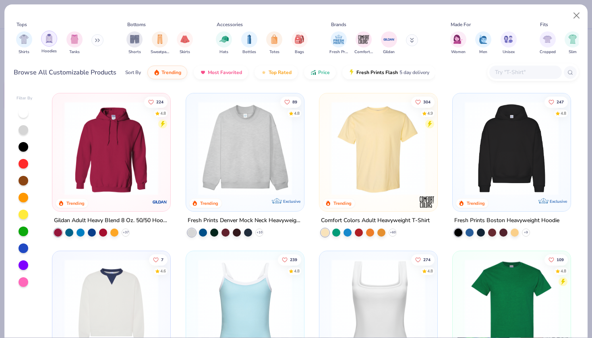
click at [45, 34] on img "filter for Hoodies" at bounding box center [49, 38] width 9 height 9
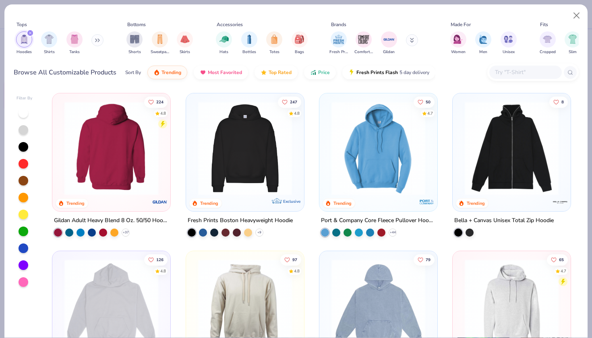
click at [127, 147] on div at bounding box center [112, 148] width 306 height 94
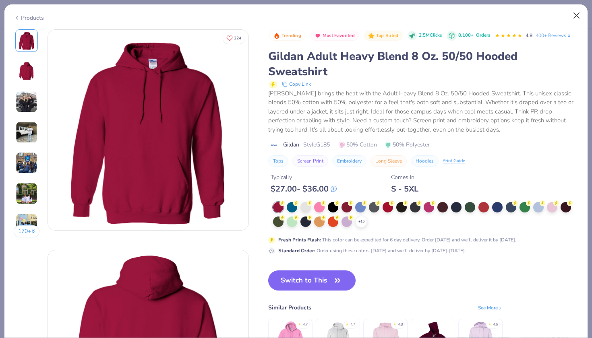
click at [579, 14] on button "Close" at bounding box center [576, 15] width 15 height 15
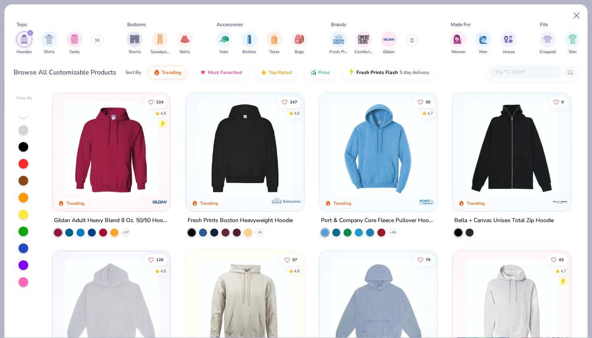
click at [25, 227] on div at bounding box center [24, 232] width 10 height 10
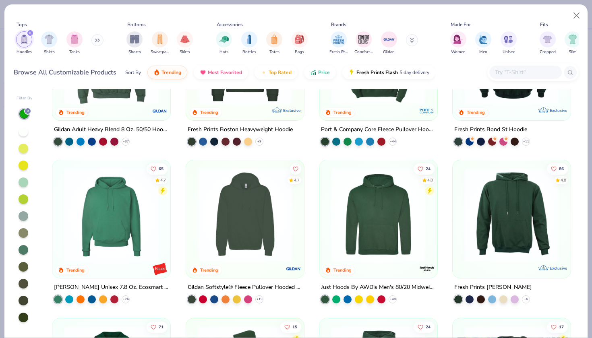
scroll to position [92, 0]
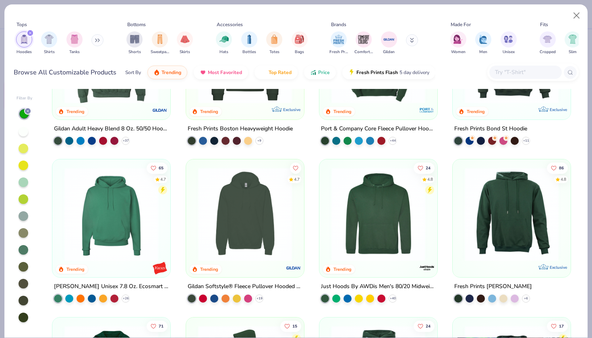
click at [21, 313] on div at bounding box center [24, 318] width 10 height 10
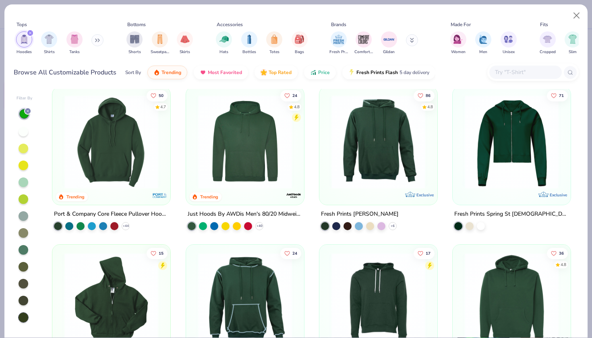
scroll to position [10, 0]
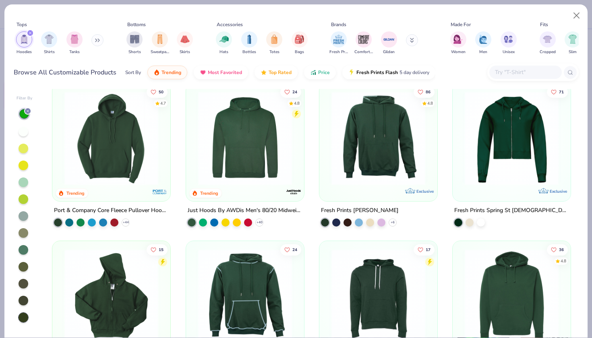
click at [488, 249] on img at bounding box center [512, 296] width 102 height 94
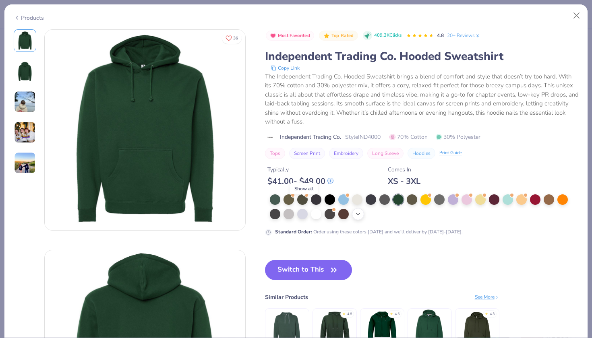
click at [355, 211] on icon at bounding box center [358, 214] width 6 height 6
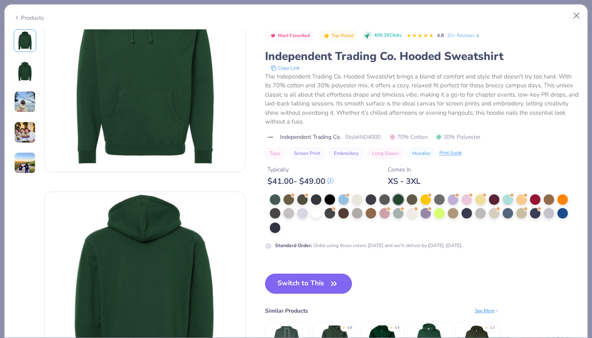
scroll to position [59, 0]
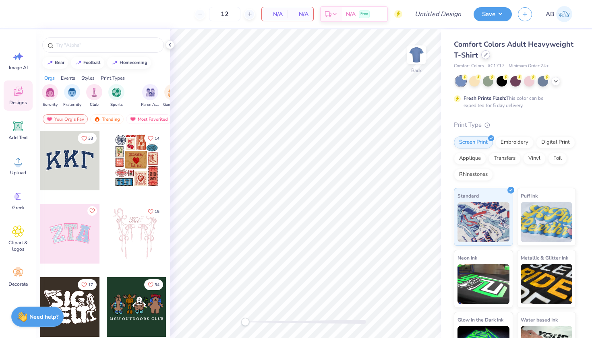
click at [485, 55] on icon at bounding box center [486, 55] width 4 height 4
click at [484, 56] on icon at bounding box center [485, 54] width 3 height 3
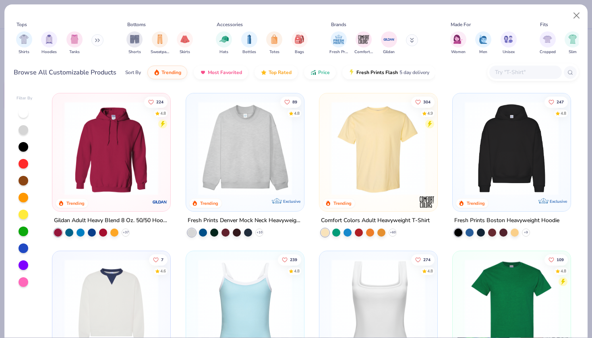
click at [24, 227] on div at bounding box center [24, 232] width 10 height 10
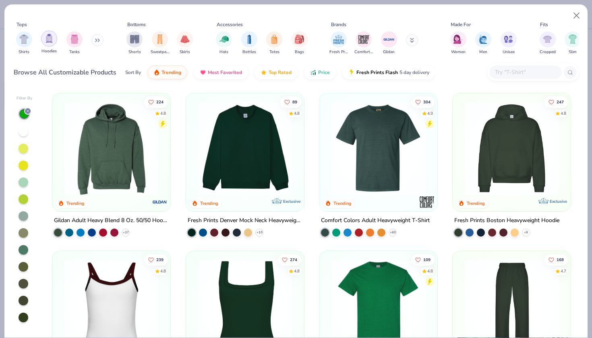
click at [46, 35] on img "filter for Hoodies" at bounding box center [49, 38] width 9 height 9
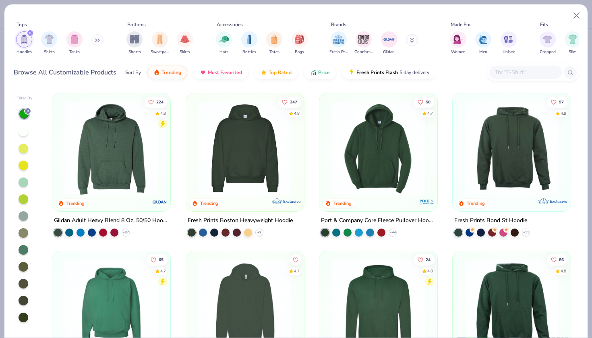
click at [249, 156] on img at bounding box center [245, 148] width 102 height 94
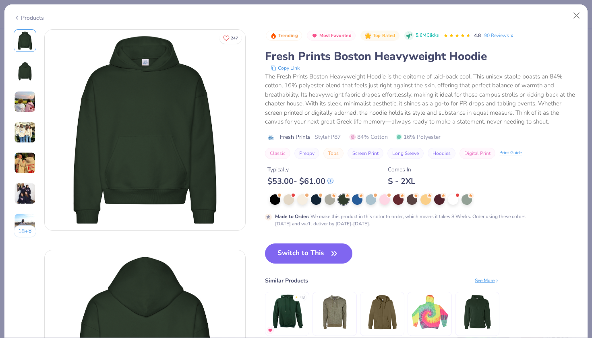
click at [338, 199] on div at bounding box center [343, 199] width 10 height 10
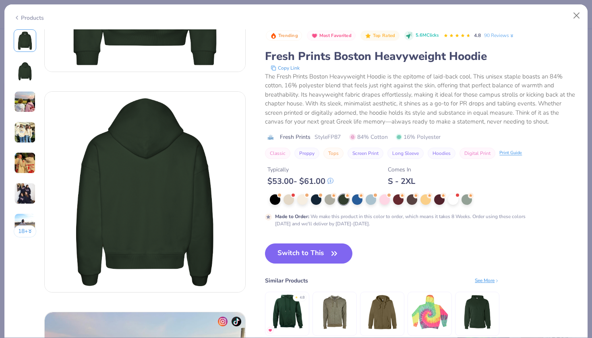
scroll to position [160, 0]
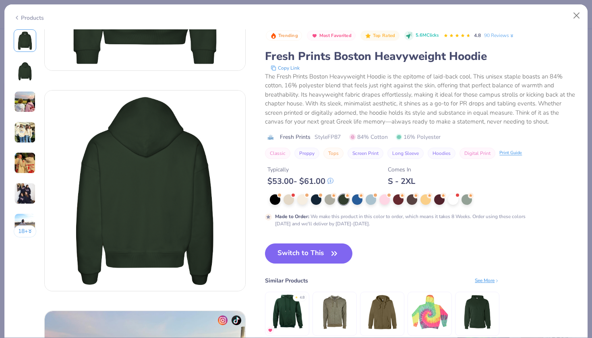
click at [475, 281] on div "See More" at bounding box center [487, 280] width 25 height 7
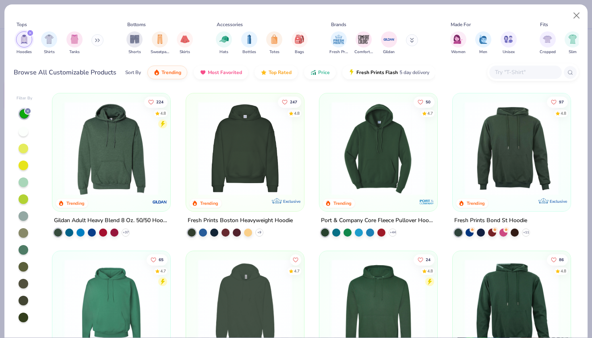
click at [387, 170] on img at bounding box center [378, 148] width 102 height 94
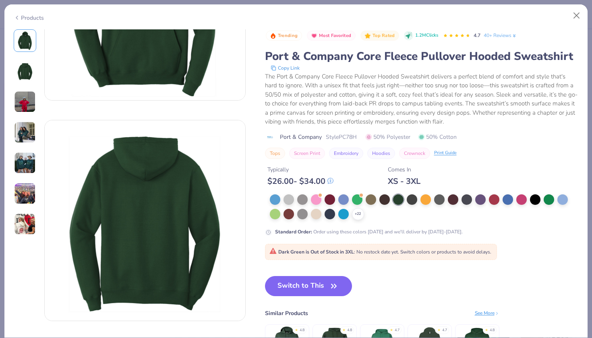
scroll to position [130, 0]
click at [475, 310] on div "See More" at bounding box center [487, 313] width 25 height 7
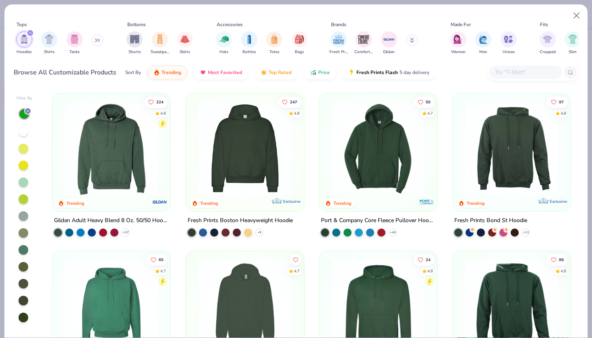
click at [461, 141] on img at bounding box center [410, 148] width 102 height 94
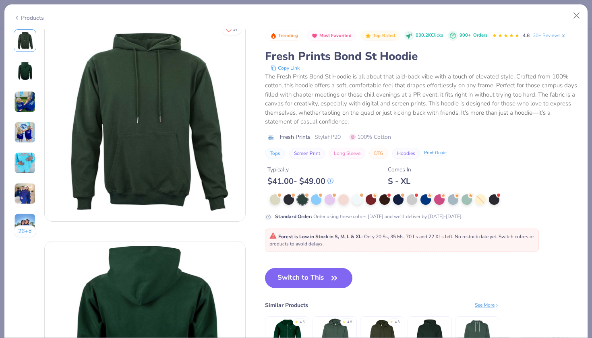
scroll to position [10, 0]
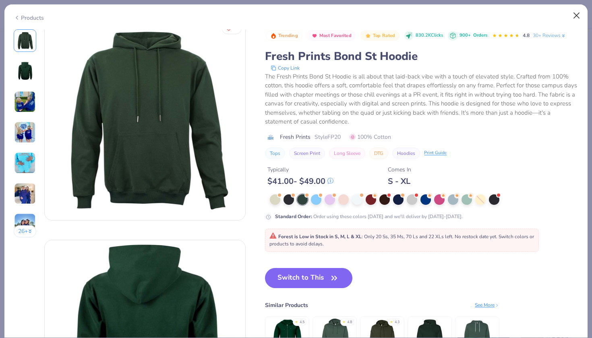
click at [576, 15] on button "Close" at bounding box center [576, 15] width 15 height 15
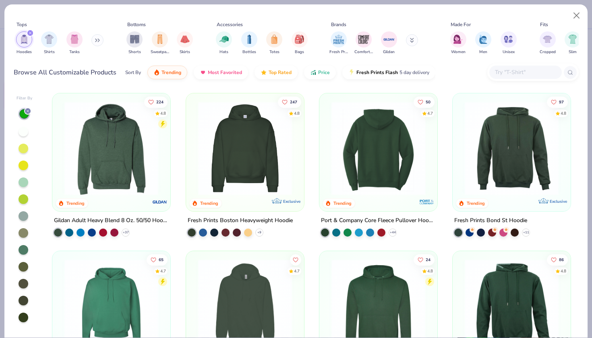
click at [378, 122] on img at bounding box center [378, 148] width 102 height 94
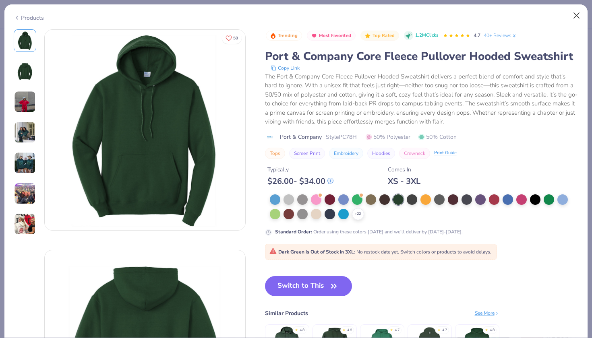
click at [581, 17] on button "Close" at bounding box center [576, 15] width 15 height 15
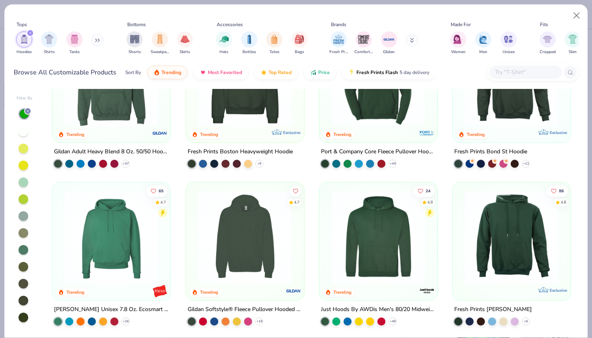
scroll to position [114, 0]
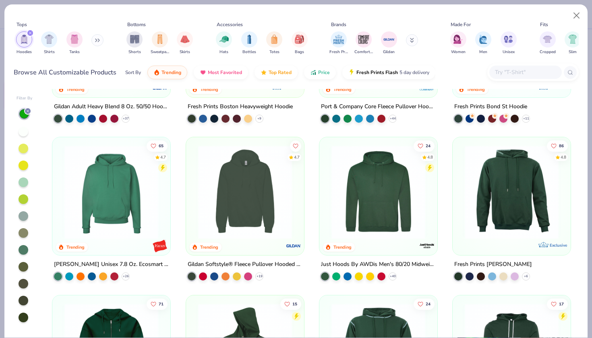
click at [469, 187] on img at bounding box center [512, 192] width 102 height 94
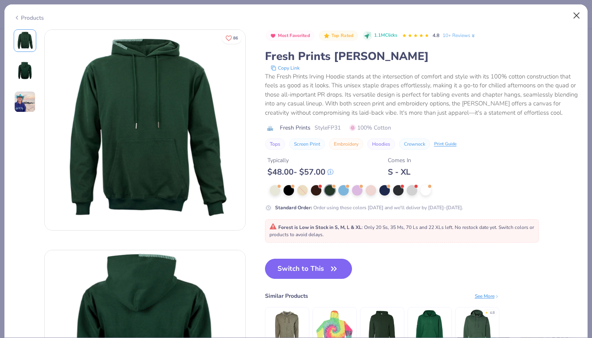
click at [575, 16] on button "Close" at bounding box center [576, 15] width 15 height 15
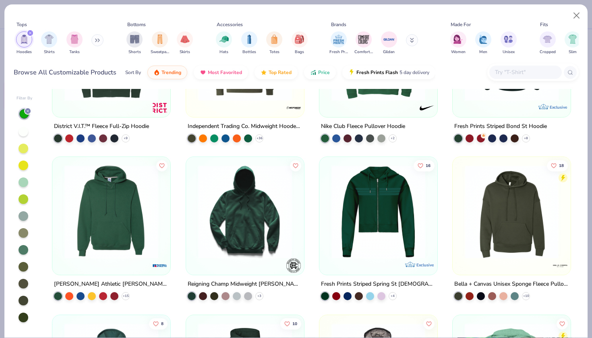
scroll to position [728, 0]
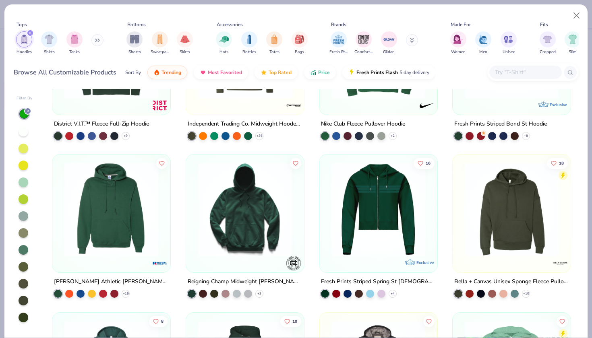
click at [137, 224] on img at bounding box center [111, 210] width 102 height 94
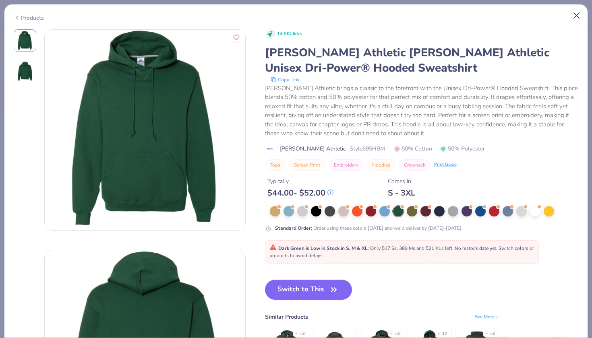
click at [580, 13] on button "Close" at bounding box center [576, 15] width 15 height 15
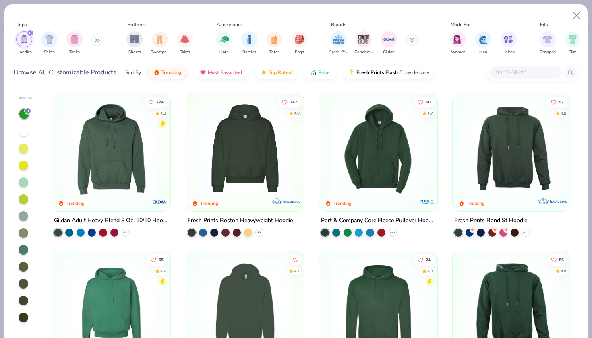
click at [236, 147] on div "224 4.8 Trending Gildan Adult Heavy Blend 8 Oz. 50/50 Hooded Sweatshirt + 37 24…" at bounding box center [312, 219] width 534 height 260
click at [257, 139] on img at bounding box center [245, 148] width 102 height 94
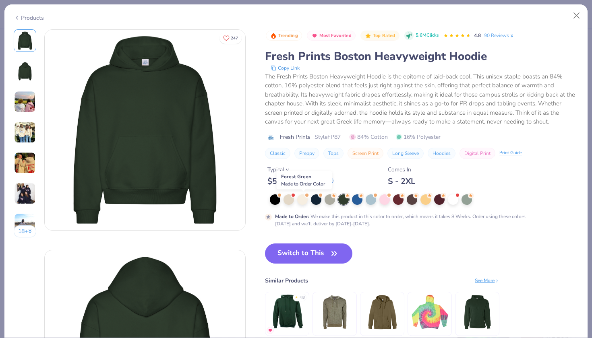
click at [338, 198] on div at bounding box center [343, 199] width 10 height 10
click at [265, 257] on button "Switch to This" at bounding box center [308, 254] width 87 height 20
type input "50"
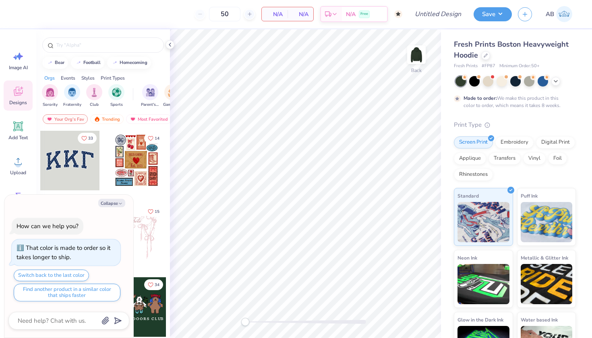
click at [197, 13] on div "50" at bounding box center [224, 14] width 60 height 14
click at [487, 56] on icon at bounding box center [486, 55] width 4 height 4
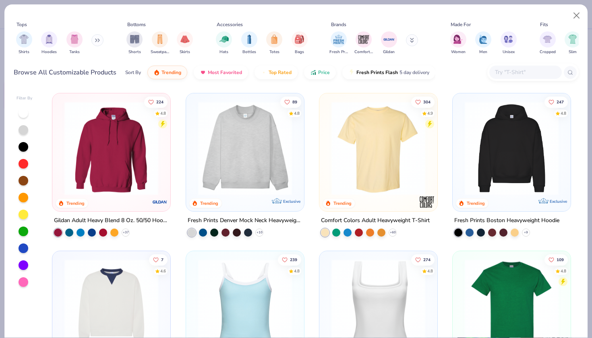
click at [22, 227] on div at bounding box center [24, 232] width 10 height 10
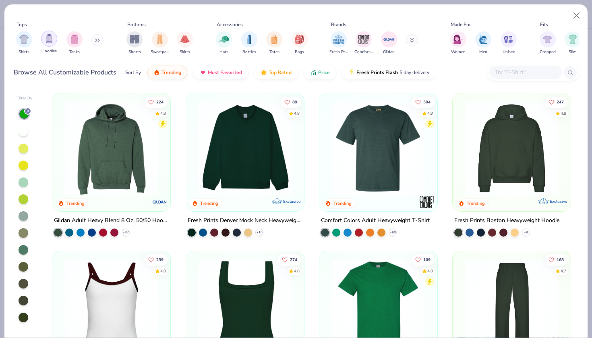
click at [47, 34] on img "filter for Hoodies" at bounding box center [49, 38] width 9 height 9
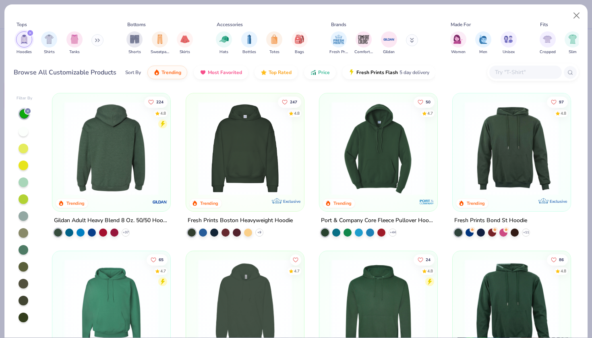
click at [132, 157] on div at bounding box center [112, 148] width 306 height 94
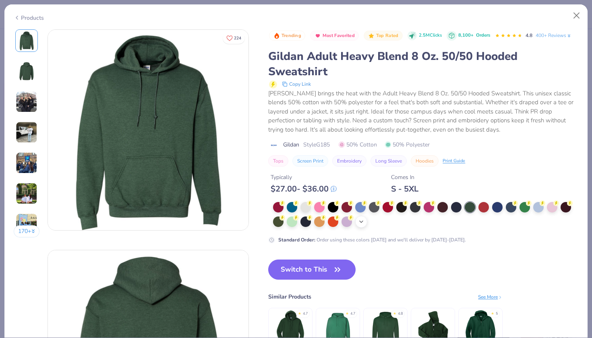
click at [358, 219] on icon at bounding box center [361, 222] width 6 height 6
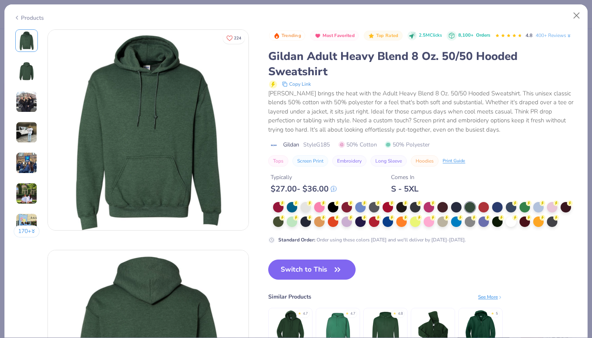
click at [478, 294] on div "See More" at bounding box center [490, 297] width 25 height 7
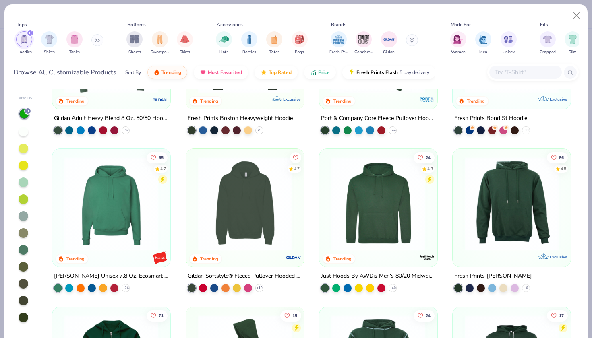
scroll to position [103, 0]
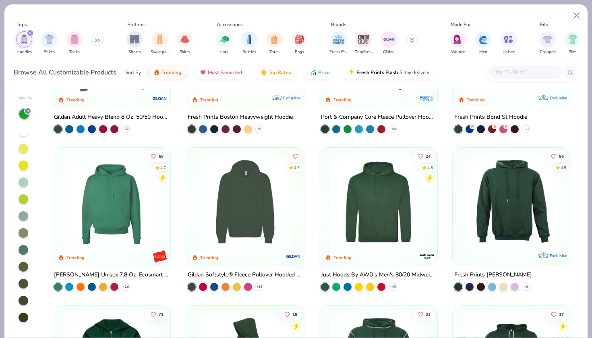
click at [134, 218] on img at bounding box center [111, 203] width 102 height 94
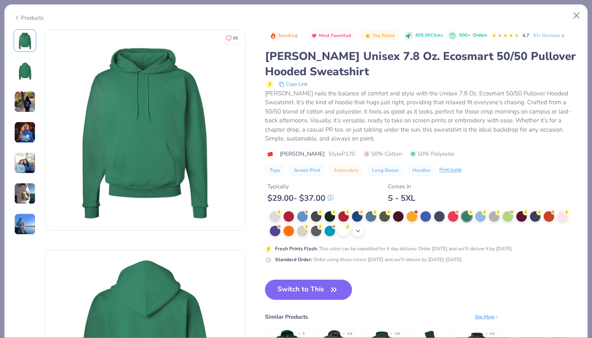
click at [352, 225] on div "+ 4" at bounding box center [358, 231] width 12 height 12
click at [475, 313] on div "See More" at bounding box center [487, 316] width 25 height 7
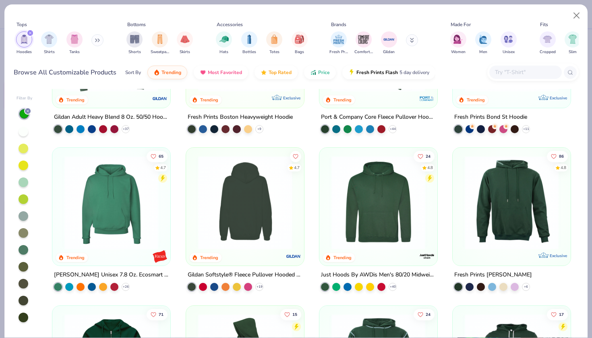
click at [256, 221] on img at bounding box center [245, 203] width 102 height 94
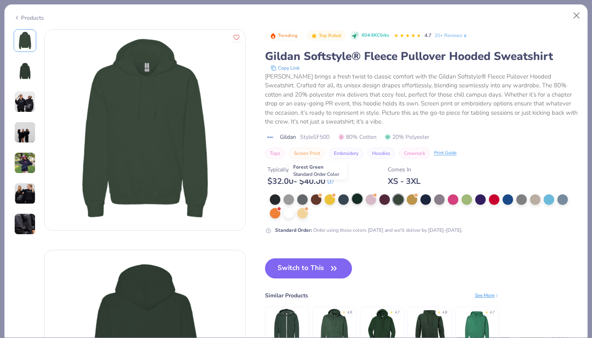
click at [352, 194] on div at bounding box center [357, 199] width 10 height 10
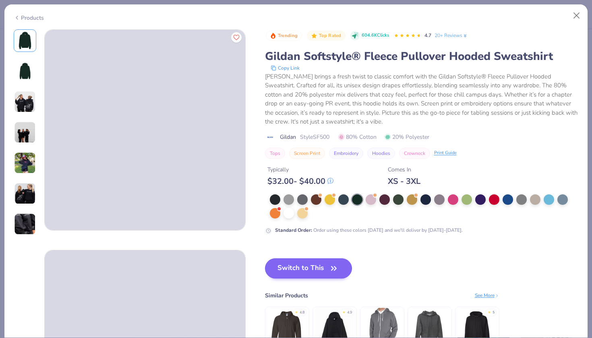
click at [284, 264] on button "Switch to This" at bounding box center [308, 268] width 87 height 20
type textarea "x"
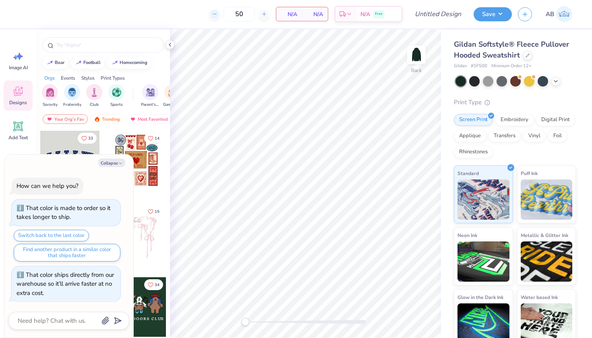
click at [217, 13] on icon at bounding box center [215, 14] width 6 height 6
type input "48"
type textarea "x"
click at [235, 13] on input "48" at bounding box center [238, 14] width 31 height 14
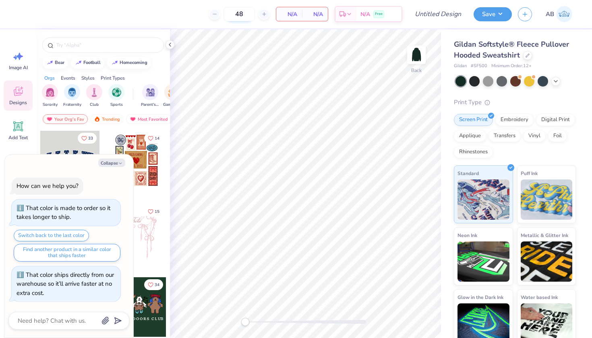
click at [235, 13] on input "48" at bounding box center [238, 14] width 31 height 14
type textarea "x"
type input "1"
type textarea "x"
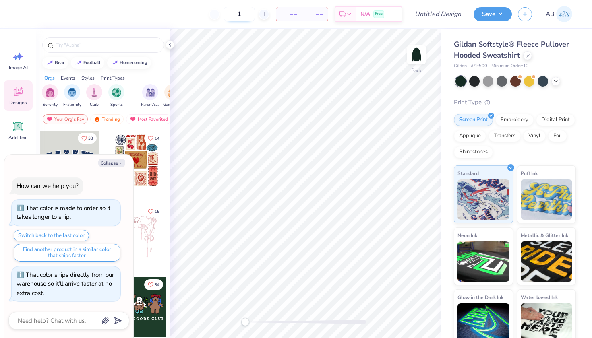
type input "12"
click at [118, 165] on icon "button" at bounding box center [120, 163] width 5 height 5
type textarea "x"
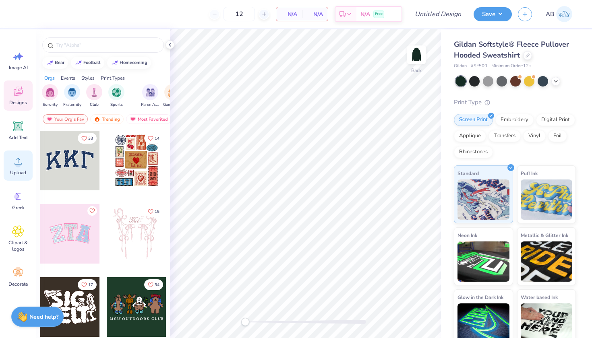
click at [20, 170] on span "Upload" at bounding box center [18, 173] width 16 height 6
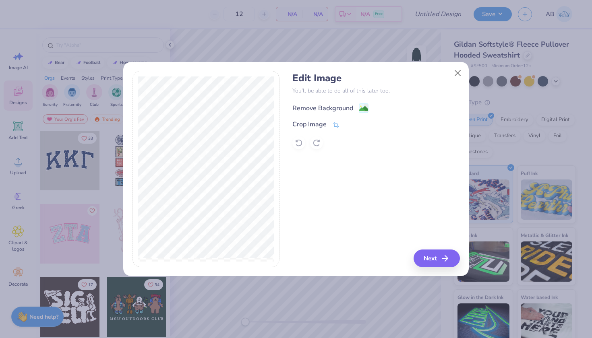
click at [332, 105] on div "Remove Background" at bounding box center [322, 108] width 61 height 10
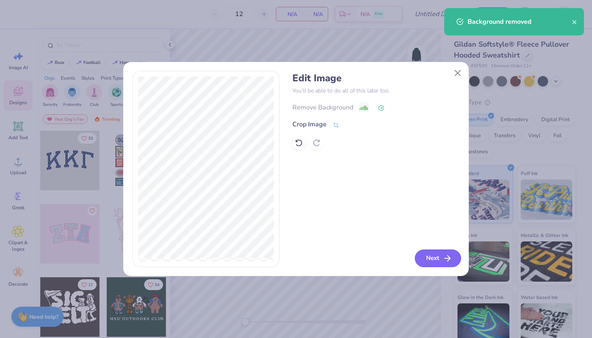
click at [440, 264] on button "Next" at bounding box center [438, 259] width 46 height 18
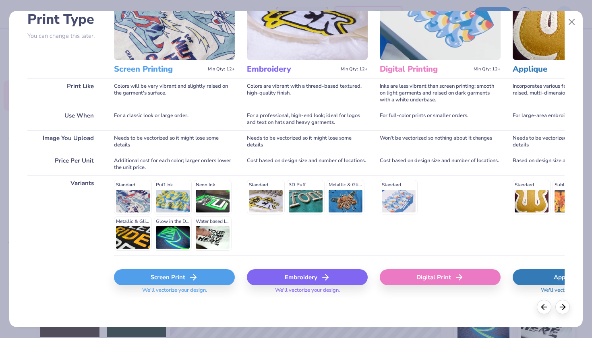
scroll to position [63, 0]
click at [170, 278] on div "Screen Print" at bounding box center [174, 278] width 121 height 16
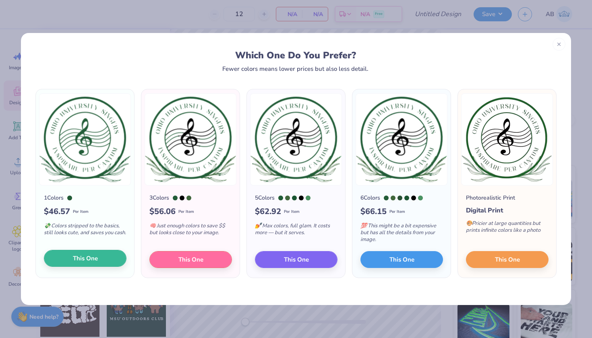
click at [85, 260] on span "This One" at bounding box center [85, 258] width 25 height 9
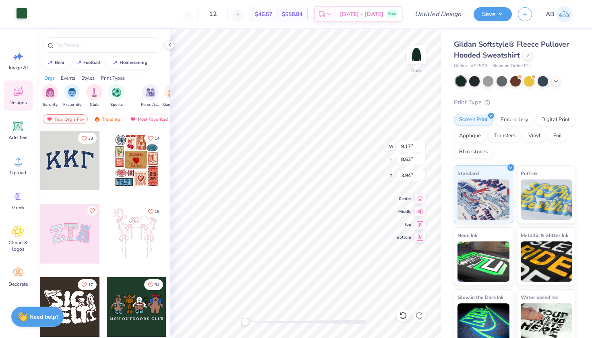
click at [25, 18] on div at bounding box center [21, 13] width 11 height 11
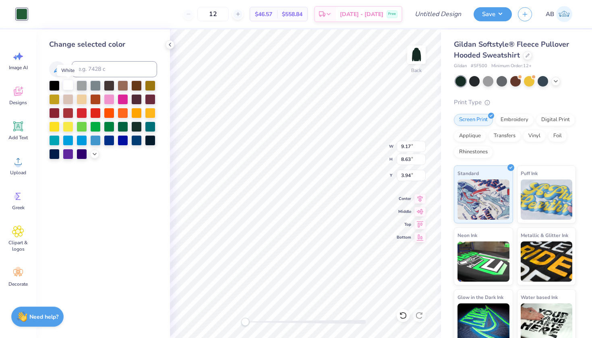
click at [66, 90] on div at bounding box center [68, 85] width 10 height 10
type input "3.92"
type input "3.69"
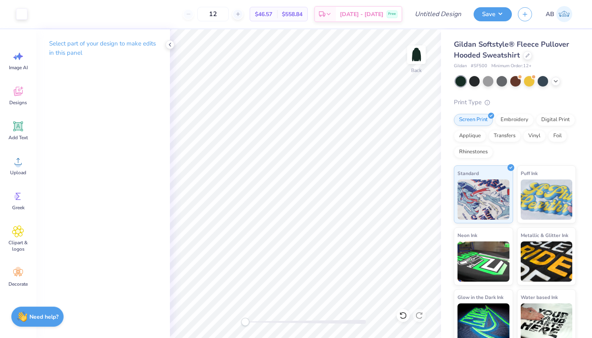
click at [199, 14] on div "12" at bounding box center [213, 14] width 60 height 14
click at [433, 12] on input "Design Title" at bounding box center [447, 14] width 39 height 16
type input "OU Singers Hoodie"
click at [498, 14] on button "Save" at bounding box center [493, 13] width 38 height 14
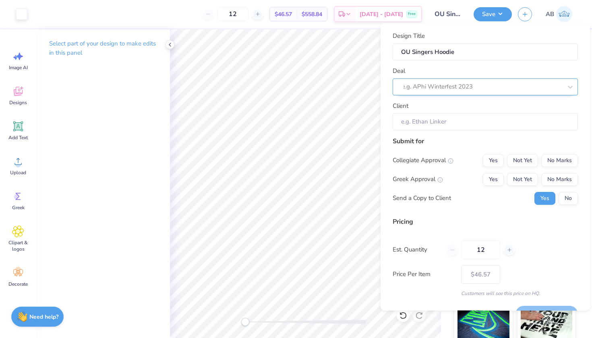
click at [441, 88] on div "e.g. APhi Winterfest 2023" at bounding box center [482, 86] width 160 height 9
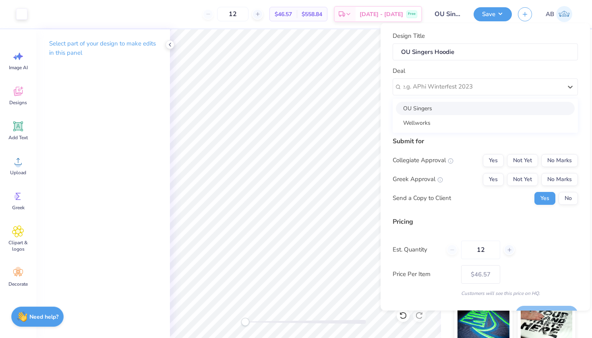
click at [421, 105] on div "OU Singers" at bounding box center [485, 107] width 179 height 13
type input "[PERSON_NAME]"
click at [530, 158] on button "Not Yet" at bounding box center [522, 160] width 31 height 13
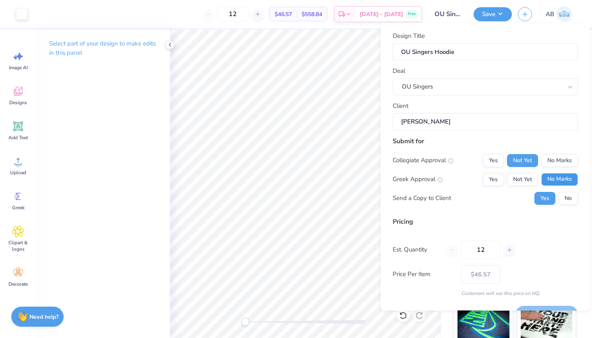
click at [565, 181] on button "No Marks" at bounding box center [559, 179] width 37 height 13
click at [568, 198] on button "No" at bounding box center [567, 198] width 19 height 13
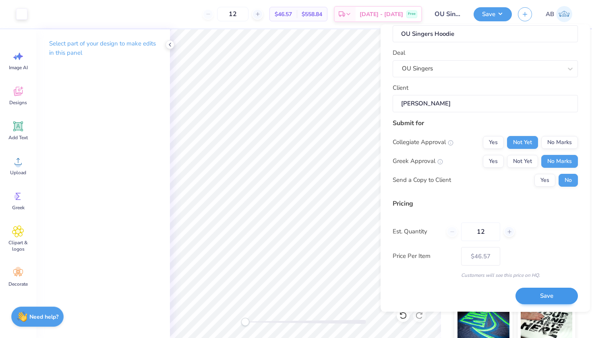
scroll to position [19, 0]
click at [534, 297] on button "Save" at bounding box center [546, 297] width 62 height 17
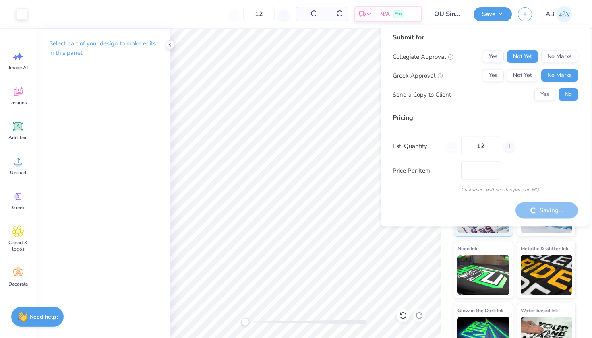
type input "$46.57"
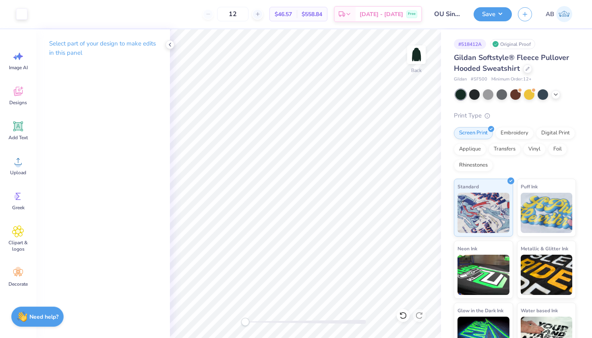
click at [566, 15] on img at bounding box center [564, 14] width 16 height 16
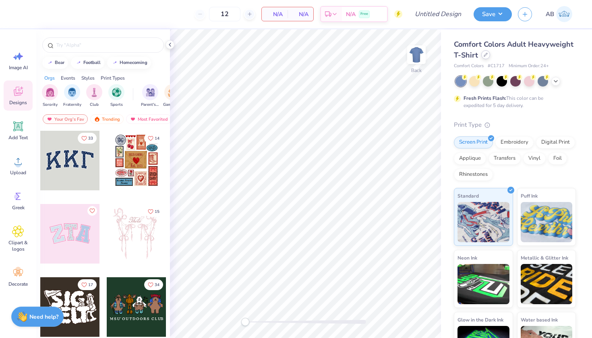
click at [485, 57] on icon at bounding box center [486, 55] width 4 height 4
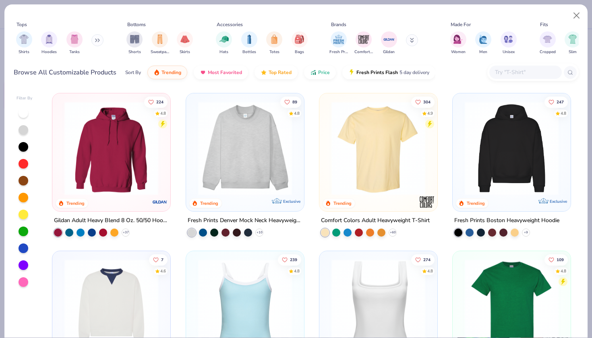
click at [98, 36] on button at bounding box center [97, 40] width 12 height 12
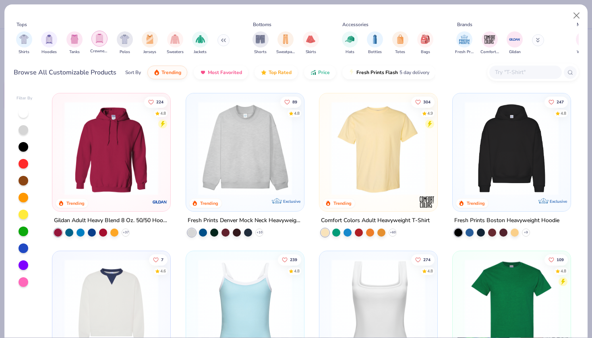
click at [98, 34] on img "filter for Crewnecks" at bounding box center [99, 38] width 9 height 9
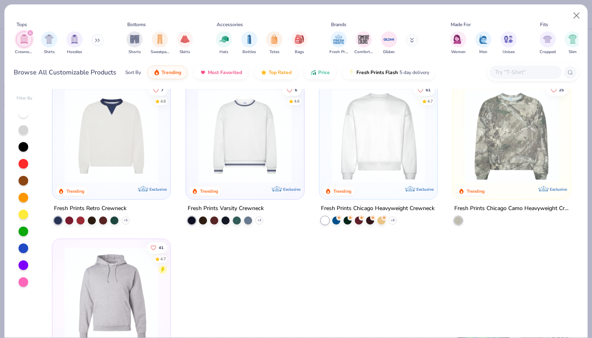
scroll to position [10, 0]
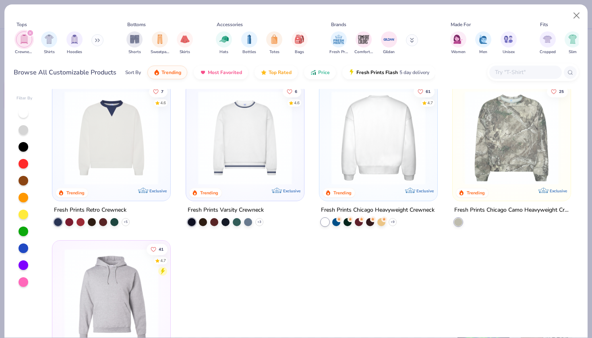
click at [368, 142] on div at bounding box center [378, 138] width 306 height 94
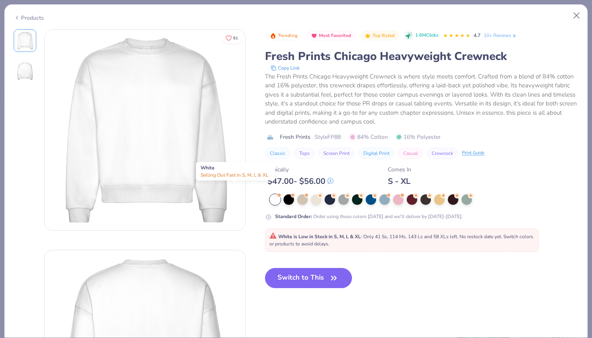
click at [270, 194] on div at bounding box center [275, 199] width 10 height 10
click at [580, 15] on button "Close" at bounding box center [576, 15] width 15 height 15
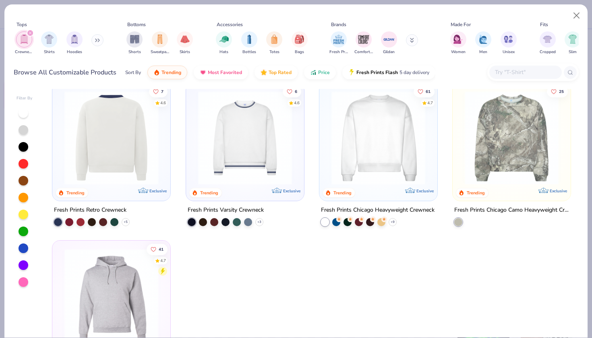
click at [131, 153] on img at bounding box center [111, 138] width 102 height 94
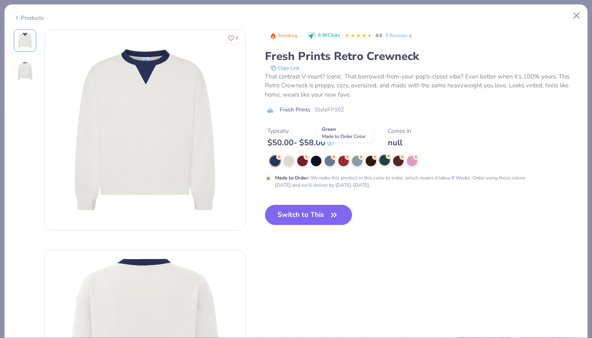
click at [379, 155] on div at bounding box center [384, 160] width 10 height 10
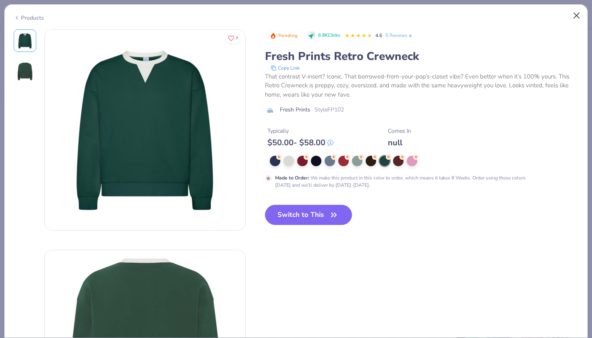
click at [579, 19] on button "Close" at bounding box center [576, 15] width 15 height 15
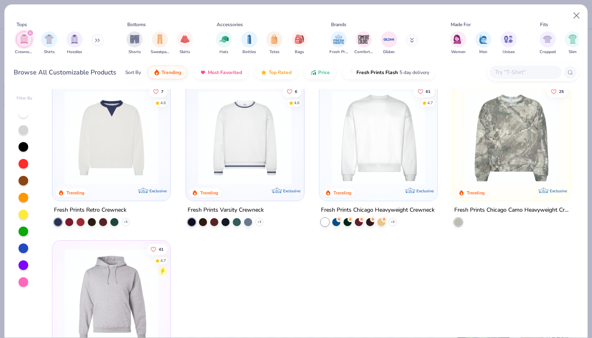
click at [267, 129] on img at bounding box center [245, 138] width 102 height 94
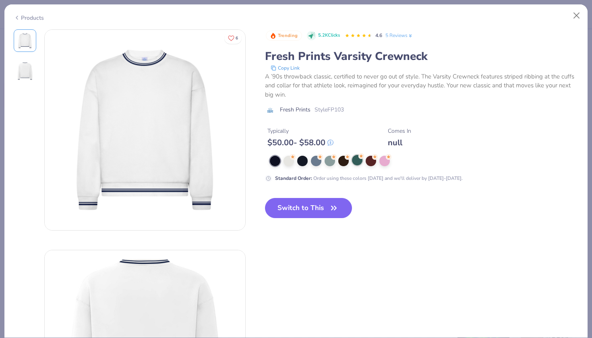
click at [352, 155] on div at bounding box center [357, 160] width 10 height 10
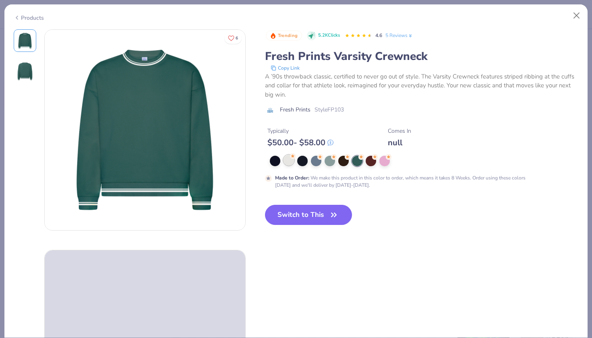
click at [283, 155] on div at bounding box center [288, 160] width 10 height 10
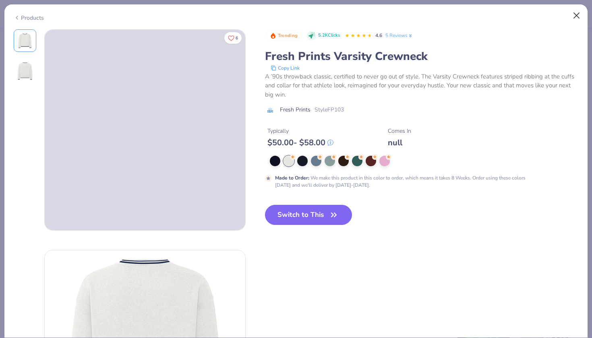
click at [582, 14] on button "Close" at bounding box center [576, 15] width 15 height 15
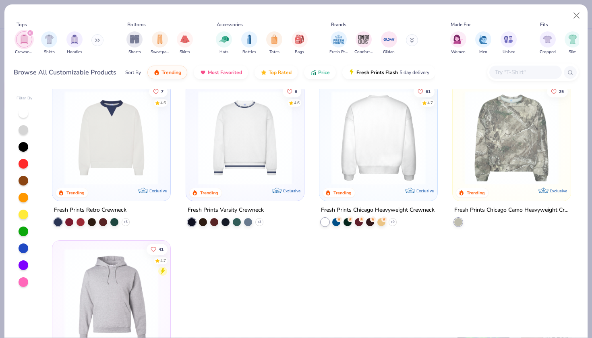
click at [327, 130] on img at bounding box center [276, 138] width 102 height 94
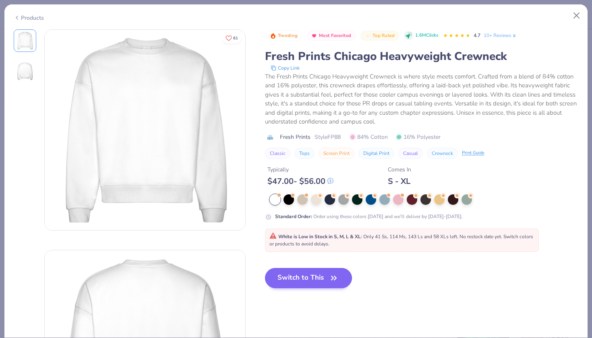
click at [265, 268] on button "Switch to This" at bounding box center [308, 278] width 87 height 20
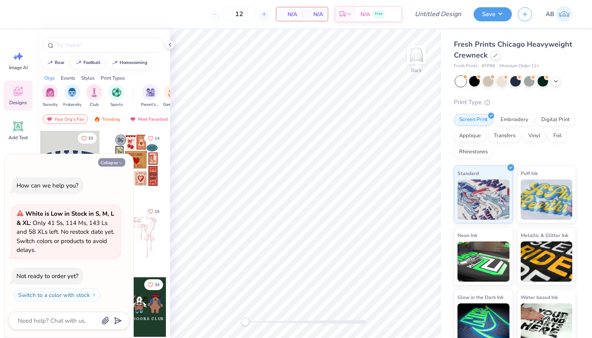
click at [114, 163] on button "Collapse" at bounding box center [111, 162] width 27 height 8
type textarea "x"
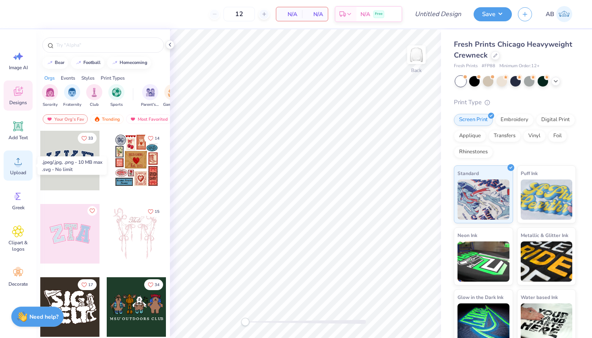
click at [17, 171] on span "Upload" at bounding box center [18, 173] width 16 height 6
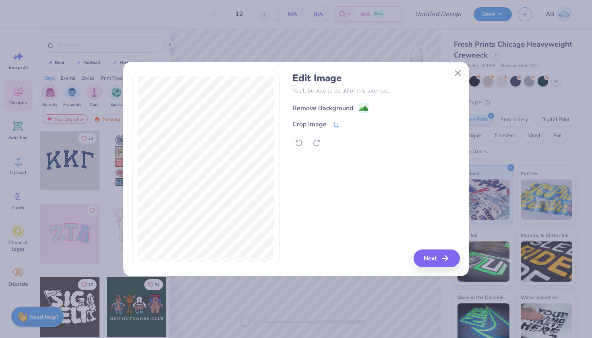
click at [344, 103] on div "Remove Background" at bounding box center [322, 108] width 61 height 10
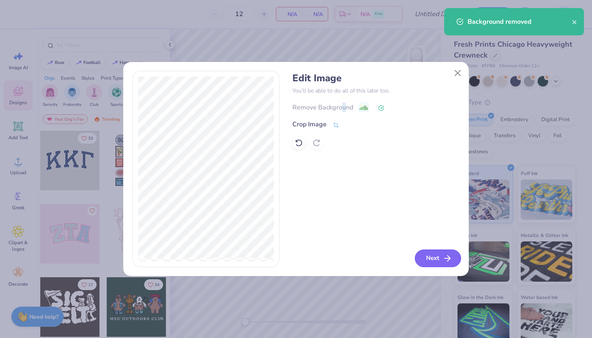
click at [443, 261] on icon "button" at bounding box center [448, 259] width 10 height 10
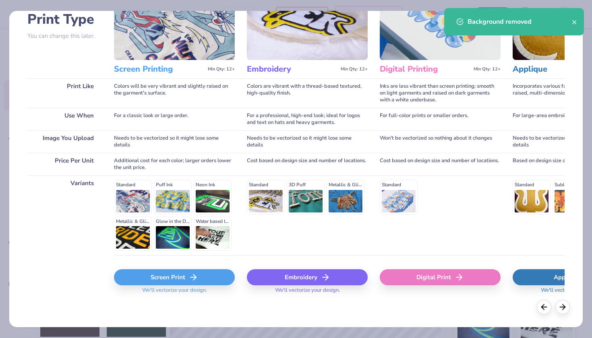
scroll to position [63, 0]
click at [196, 279] on icon at bounding box center [193, 278] width 10 height 10
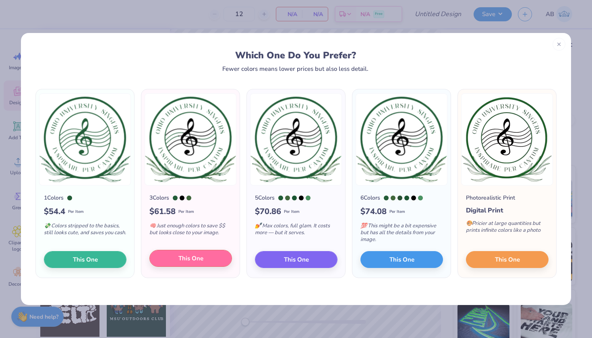
click at [201, 261] on span "This One" at bounding box center [190, 258] width 25 height 9
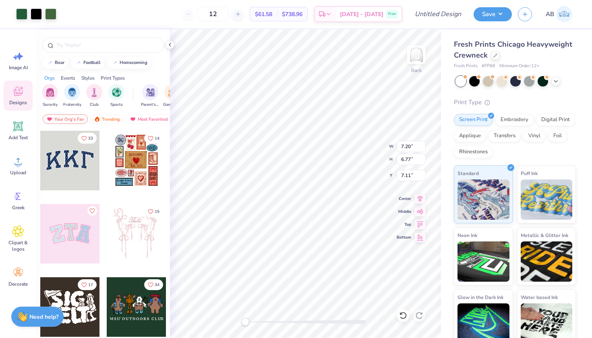
type input "4.85"
type input "4.56"
click at [441, 18] on input "Design Title" at bounding box center [447, 14] width 39 height 16
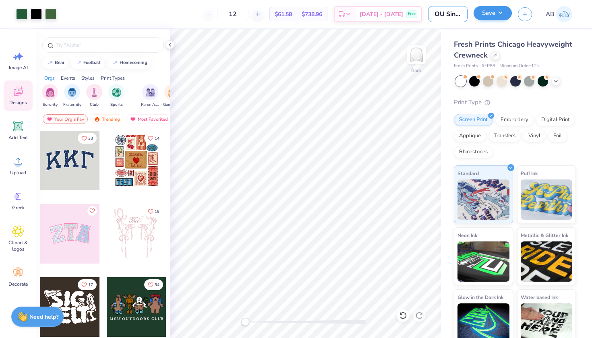
type input "OU Singers Crew"
click at [503, 14] on button "Save" at bounding box center [493, 13] width 38 height 14
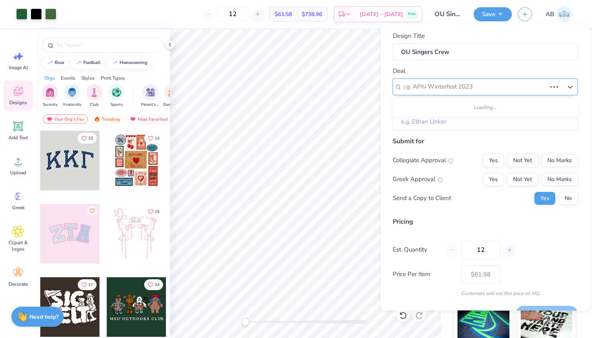
click at [424, 87] on div "e.g. APhi Winterfest 2023" at bounding box center [474, 86] width 144 height 9
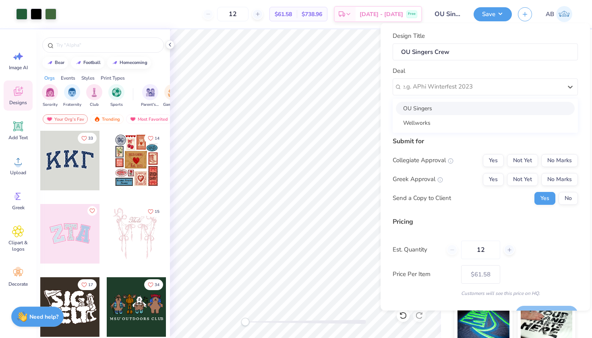
click at [418, 107] on div "OU Singers" at bounding box center [485, 107] width 179 height 13
type input "[PERSON_NAME]"
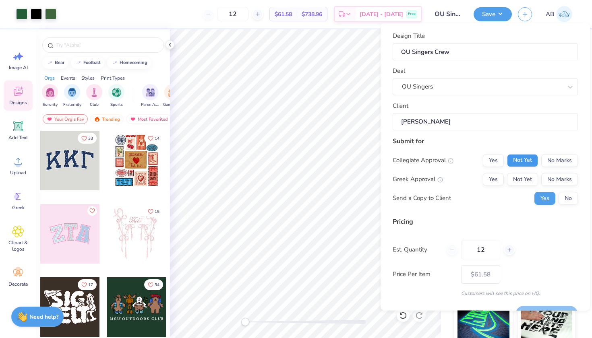
click at [521, 161] on button "Not Yet" at bounding box center [522, 160] width 31 height 13
click at [562, 174] on button "No Marks" at bounding box center [559, 179] width 37 height 13
click at [565, 193] on button "No" at bounding box center [567, 198] width 19 height 13
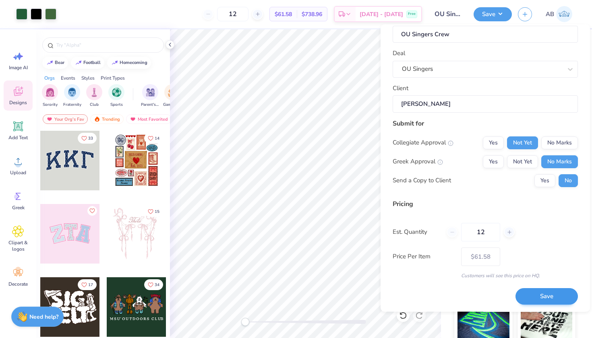
scroll to position [19, 0]
click at [546, 294] on button "Save" at bounding box center [546, 297] width 62 height 17
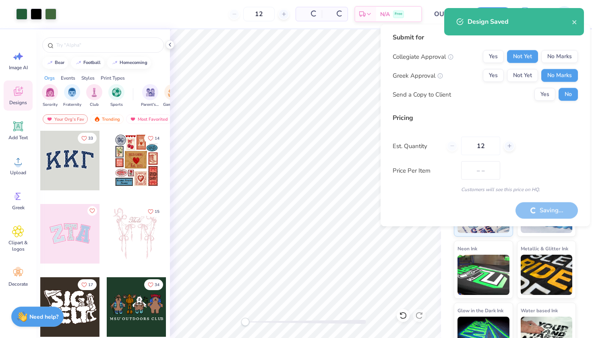
type input "$61.58"
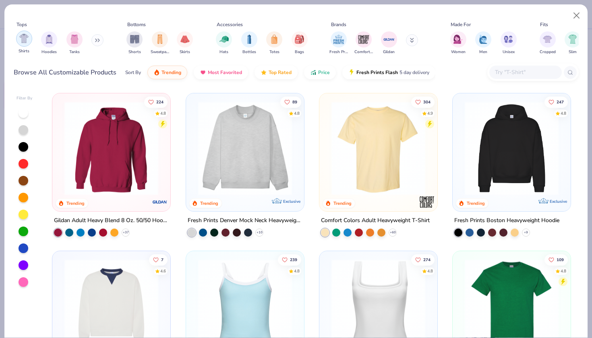
click at [26, 35] on img "filter for Shirts" at bounding box center [23, 38] width 9 height 9
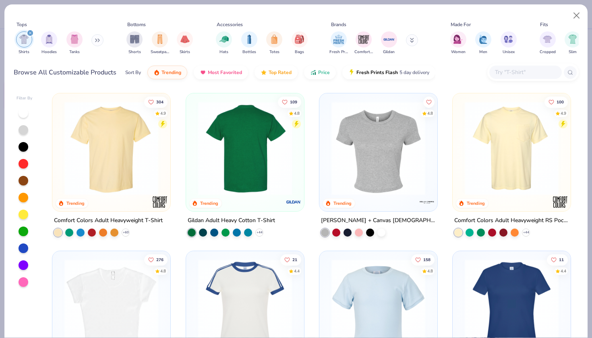
click at [266, 159] on img at bounding box center [245, 148] width 102 height 94
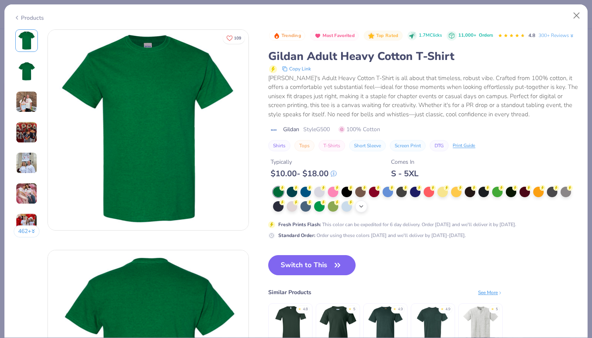
click at [358, 204] on icon at bounding box center [361, 206] width 6 height 6
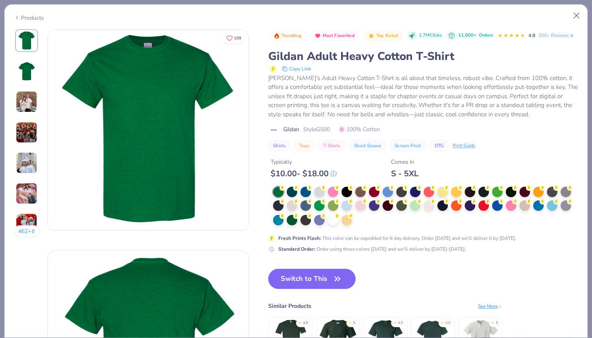
scroll to position [237, 0]
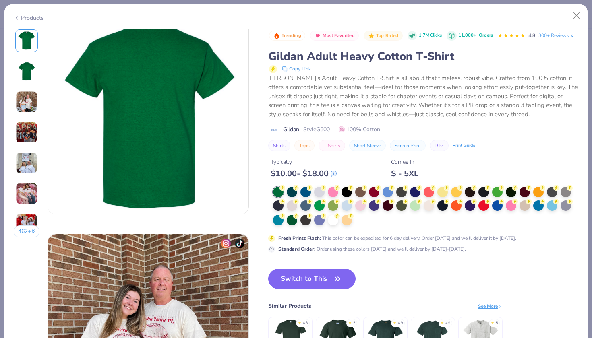
click at [478, 305] on div "See More" at bounding box center [490, 306] width 25 height 7
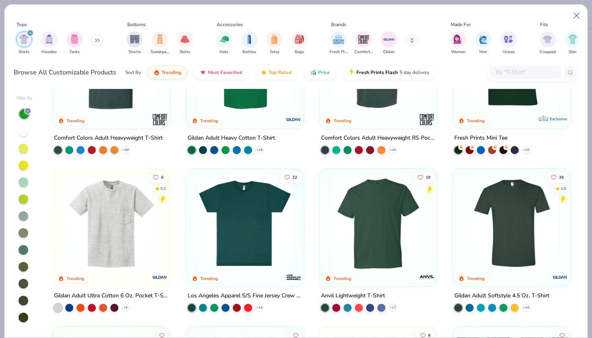
scroll to position [83, 0]
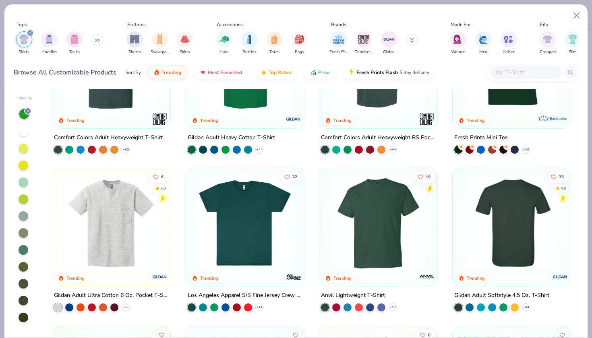
click at [461, 216] on img at bounding box center [410, 223] width 102 height 94
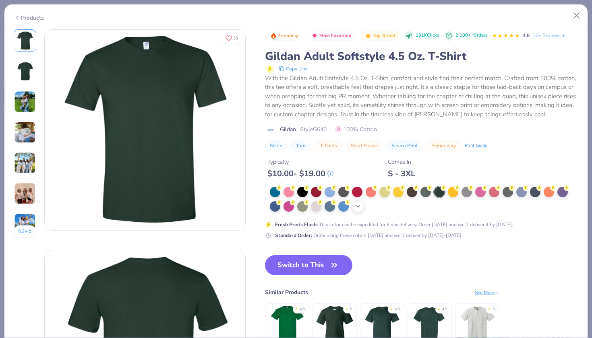
click at [352, 201] on div "+ 22" at bounding box center [358, 207] width 12 height 12
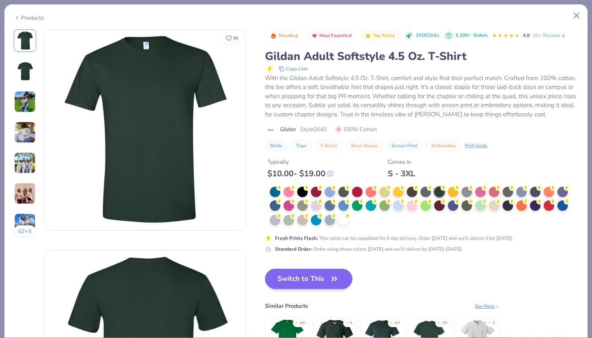
click at [276, 283] on button "Switch to This" at bounding box center [308, 279] width 87 height 20
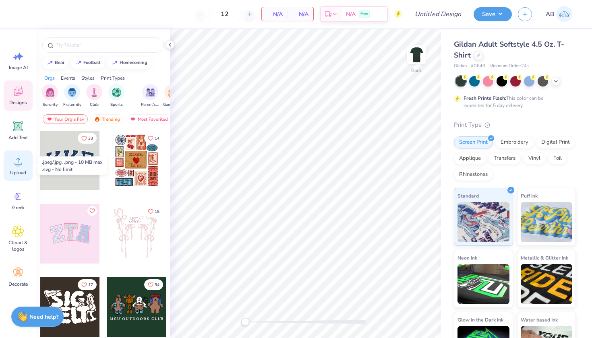
click at [18, 166] on circle at bounding box center [18, 165] width 6 height 6
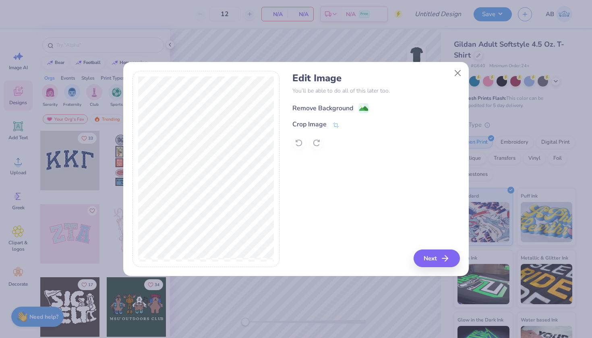
click at [352, 103] on div "Remove Background" at bounding box center [322, 108] width 61 height 10
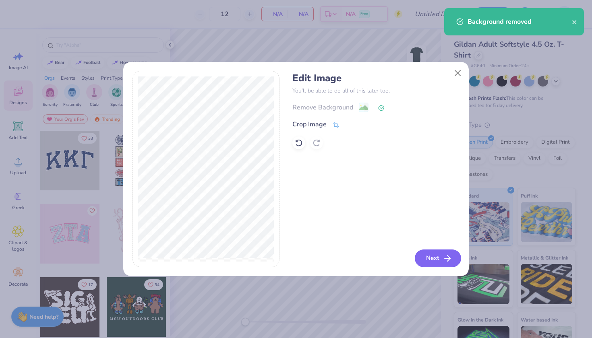
click at [442, 263] on button "Next" at bounding box center [438, 259] width 46 height 18
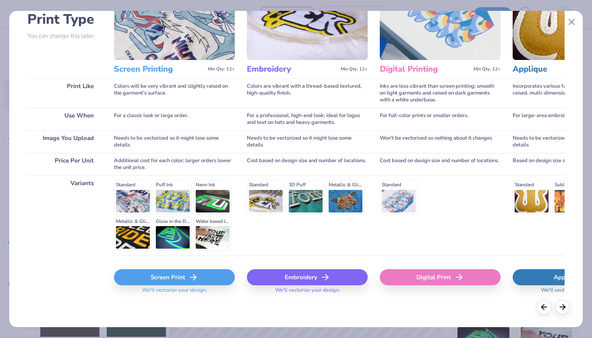
click at [166, 280] on div "Screen Print" at bounding box center [174, 277] width 121 height 16
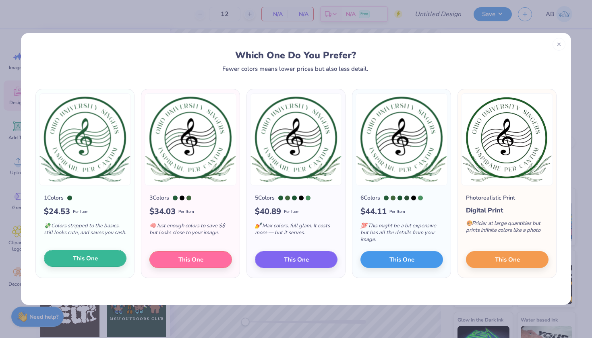
click at [95, 261] on span "This One" at bounding box center [85, 258] width 25 height 9
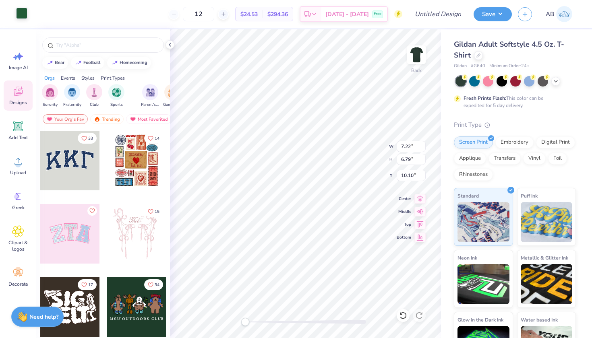
click at [26, 14] on div at bounding box center [21, 13] width 11 height 11
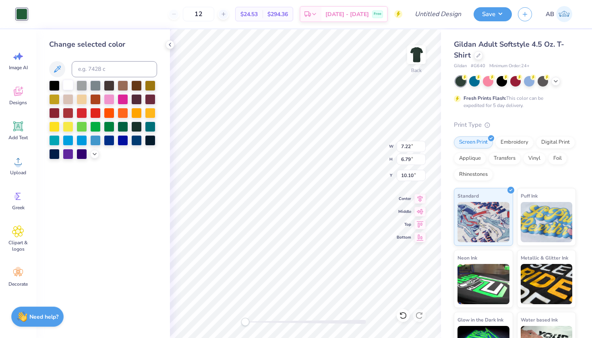
click at [69, 87] on div at bounding box center [68, 85] width 10 height 10
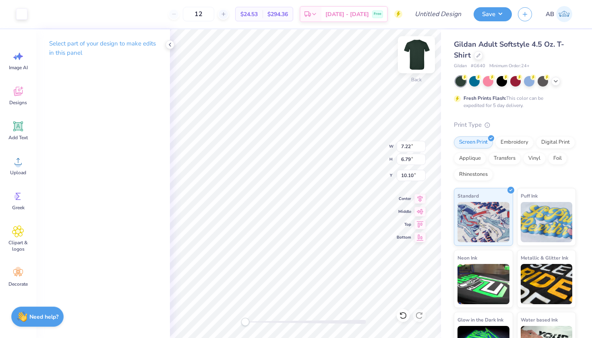
type input "4.05"
type input "3.82"
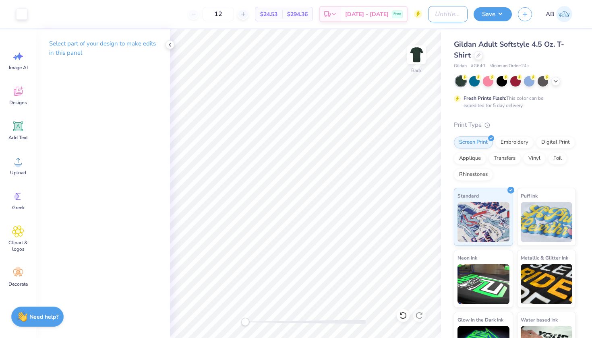
click at [446, 13] on input "Design Title" at bounding box center [447, 14] width 39 height 16
type input "OU Singers Tee 1"
click at [503, 12] on button "Save" at bounding box center [493, 13] width 38 height 14
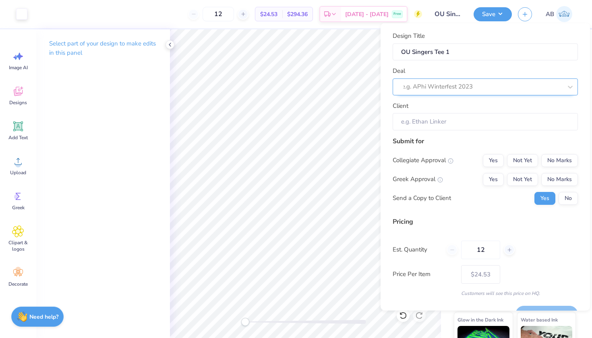
click at [447, 79] on div "e.g. APhi Winterfest 2023" at bounding box center [485, 86] width 185 height 17
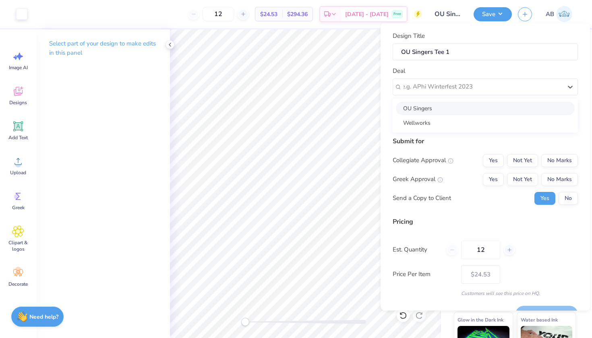
click at [428, 105] on div "OU Singers" at bounding box center [485, 107] width 179 height 13
type input "Ashley Buynak"
click at [524, 160] on button "Not Yet" at bounding box center [522, 160] width 31 height 13
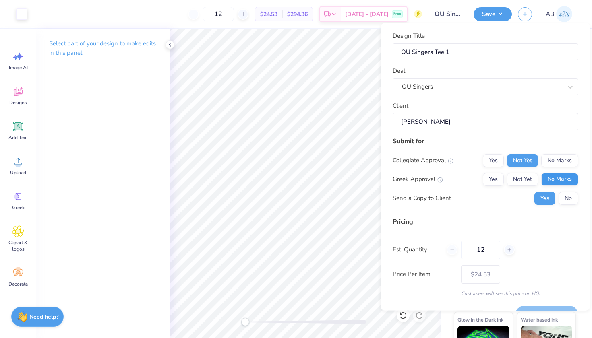
click at [557, 174] on button "No Marks" at bounding box center [559, 179] width 37 height 13
click at [567, 196] on button "No" at bounding box center [567, 198] width 19 height 13
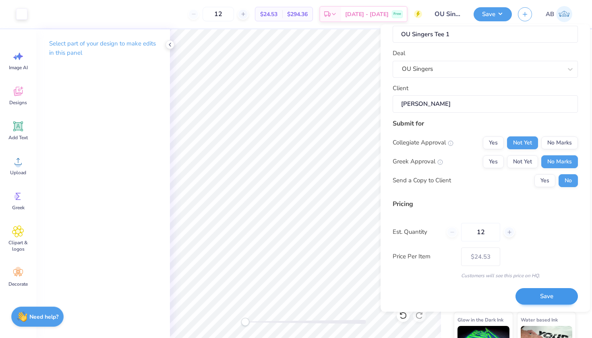
scroll to position [19, 0]
click at [542, 292] on button "Save" at bounding box center [546, 297] width 62 height 17
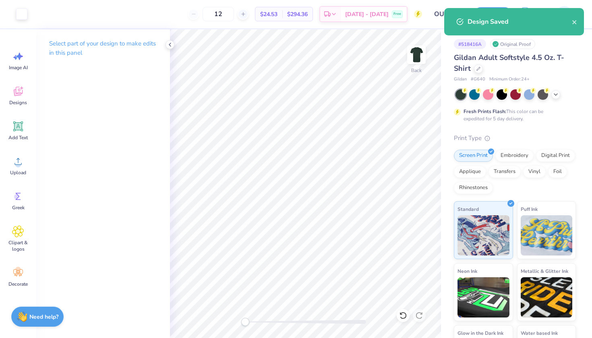
type input "$24.53"
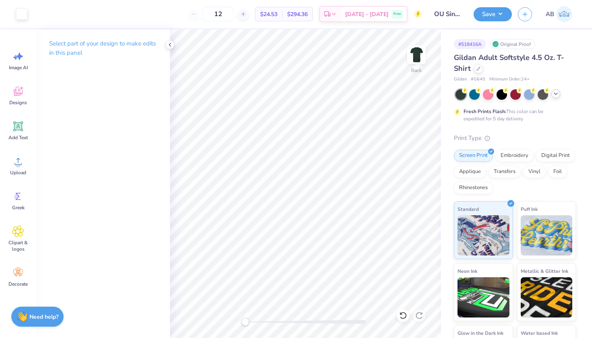
click at [556, 93] on icon at bounding box center [555, 94] width 6 height 6
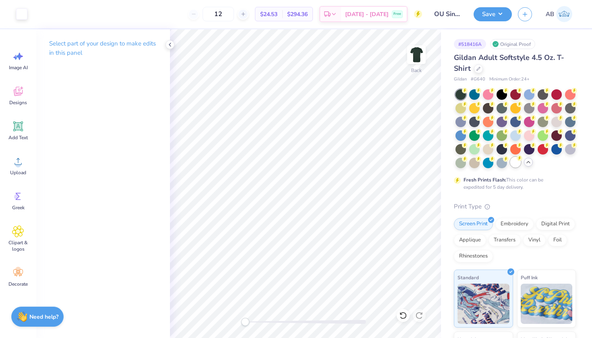
click at [513, 165] on div at bounding box center [515, 162] width 10 height 10
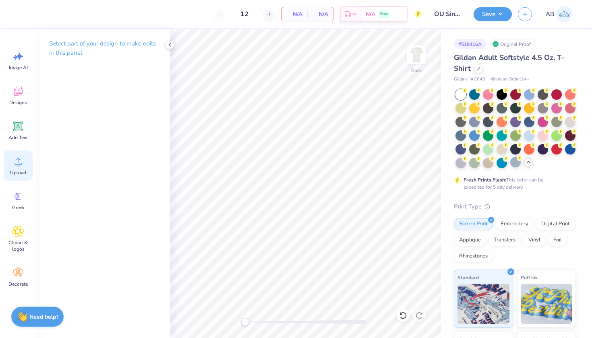
click at [20, 160] on icon at bounding box center [18, 161] width 12 height 12
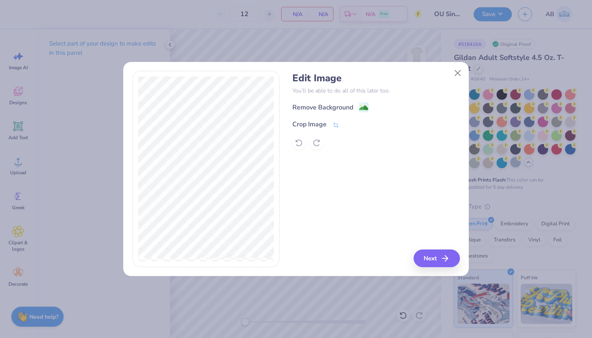
click at [347, 102] on div "Remove Background" at bounding box center [375, 107] width 167 height 10
click at [347, 103] on div "Remove Background" at bounding box center [322, 108] width 61 height 10
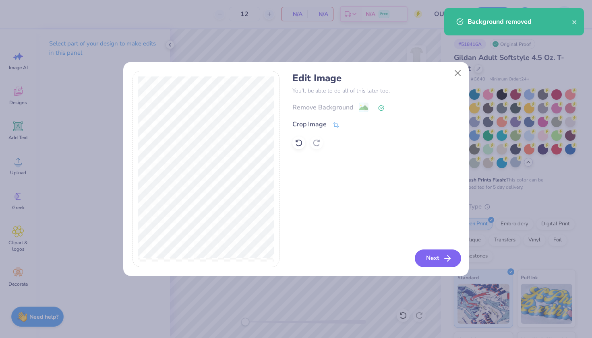
click at [440, 260] on button "Next" at bounding box center [438, 259] width 46 height 18
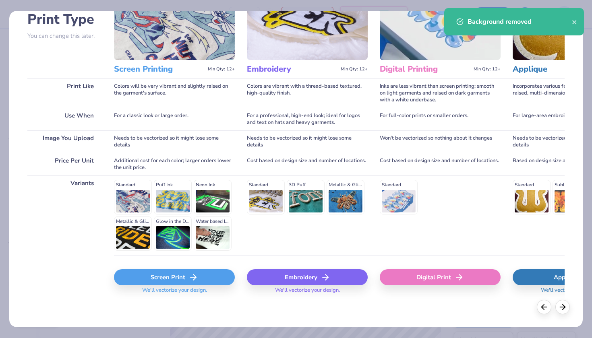
scroll to position [63, 0]
click at [153, 273] on div "Screen Print" at bounding box center [174, 278] width 121 height 16
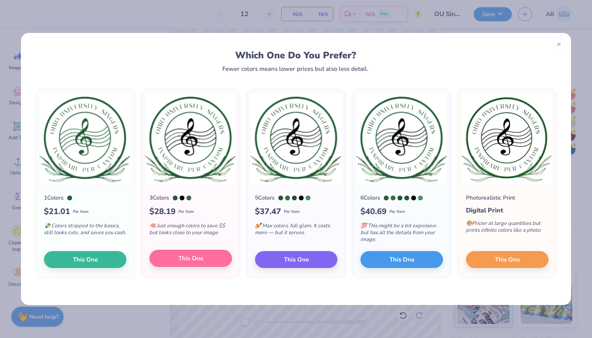
click at [216, 260] on button "This One" at bounding box center [190, 258] width 83 height 17
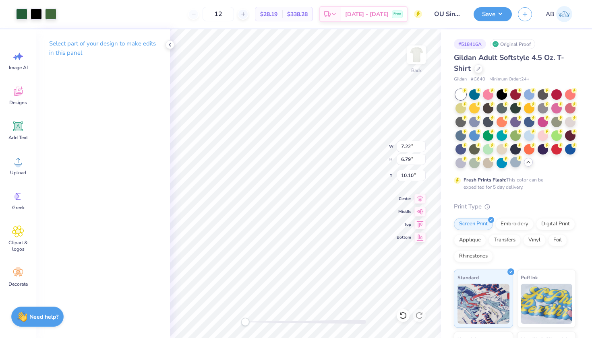
type input "4.71"
type input "4.43"
click at [450, 14] on input "OU Singers Tee 1" at bounding box center [447, 14] width 39 height 16
click at [505, 10] on button "Save" at bounding box center [493, 13] width 38 height 14
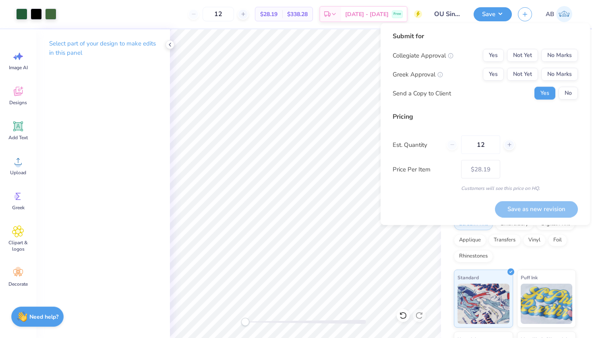
click at [454, 11] on input "OU Singers Tee 1" at bounding box center [447, 14] width 39 height 16
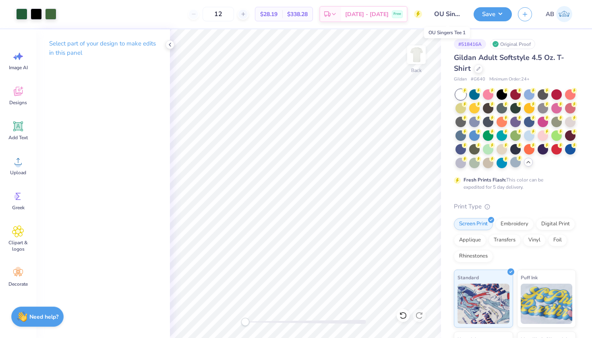
click at [452, 12] on input "OU Singers Tee 1" at bounding box center [447, 14] width 39 height 16
click at [509, 11] on button "Save" at bounding box center [493, 13] width 38 height 14
click at [426, 23] on div "Art colors 12 $28.19 Per Item $338.28 Total Est. Delivery Sep 23 - 26 Free Desi…" at bounding box center [296, 14] width 592 height 28
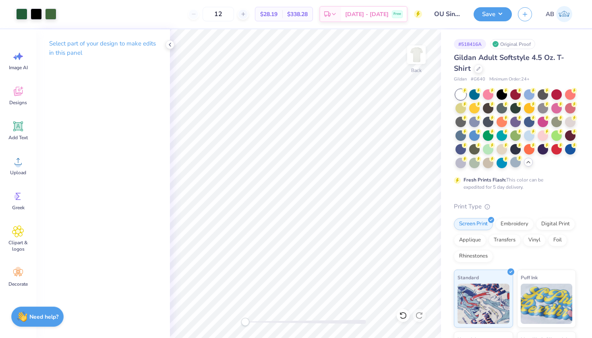
click at [439, 15] on input "OU Singers Tee 1" at bounding box center [447, 14] width 39 height 16
click at [502, 13] on button "Save" at bounding box center [493, 13] width 38 height 14
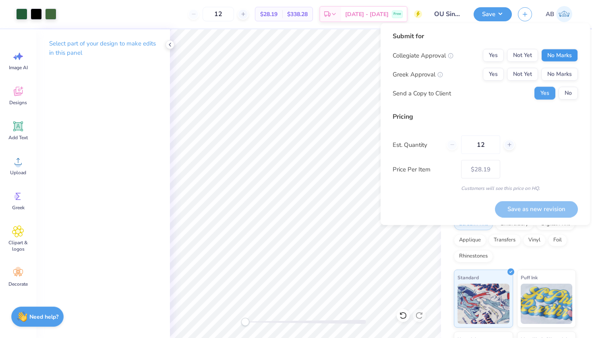
click at [547, 55] on button "No Marks" at bounding box center [559, 55] width 37 height 13
click at [517, 57] on button "Not Yet" at bounding box center [522, 55] width 31 height 13
click at [557, 74] on button "No Marks" at bounding box center [559, 74] width 37 height 13
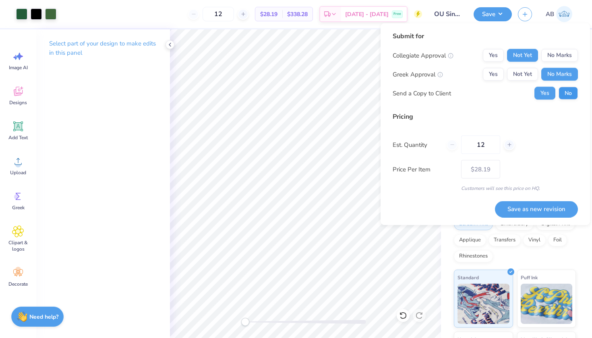
click at [567, 94] on button "No" at bounding box center [567, 93] width 19 height 13
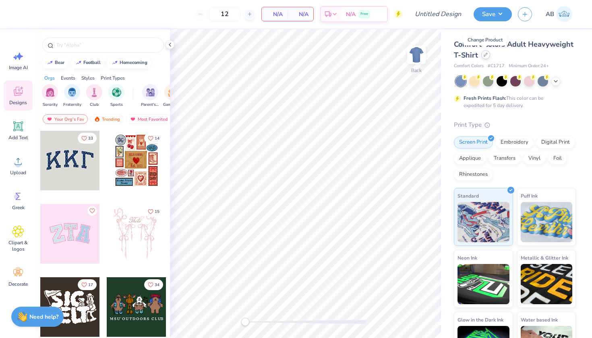
click at [487, 57] on div at bounding box center [485, 54] width 9 height 9
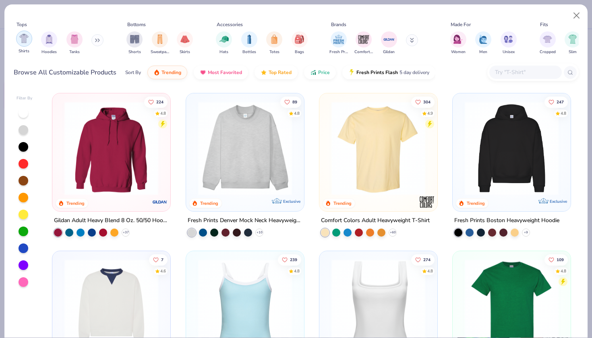
click at [29, 34] on div "filter for Shirts" at bounding box center [24, 39] width 16 height 16
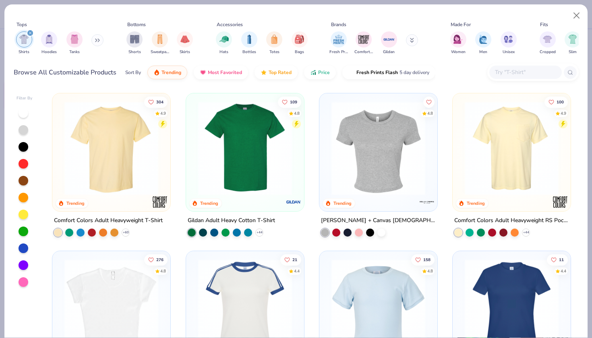
click at [255, 150] on img at bounding box center [245, 148] width 102 height 94
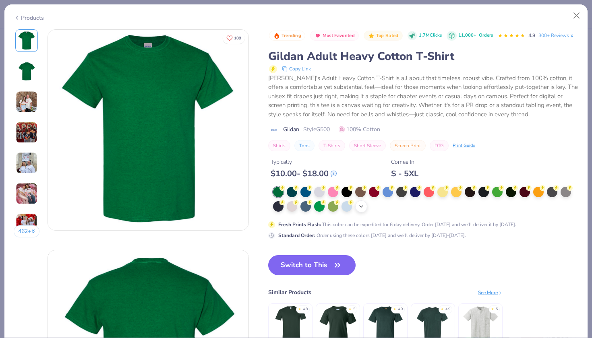
click at [358, 207] on icon at bounding box center [361, 206] width 6 height 6
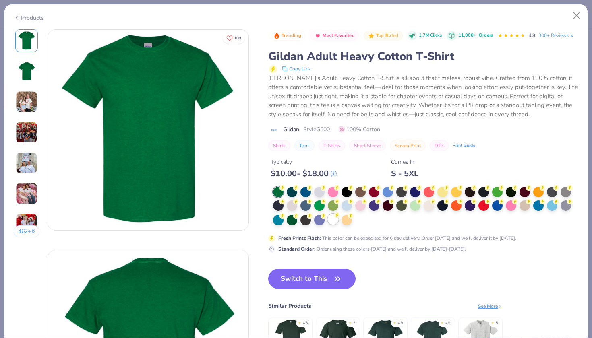
click at [328, 218] on div at bounding box center [333, 219] width 10 height 10
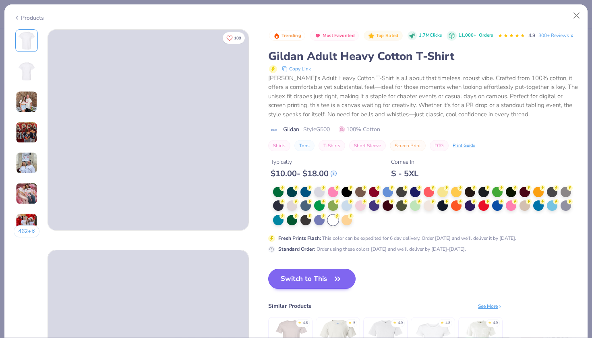
click at [268, 280] on button "Switch to This" at bounding box center [311, 279] width 87 height 20
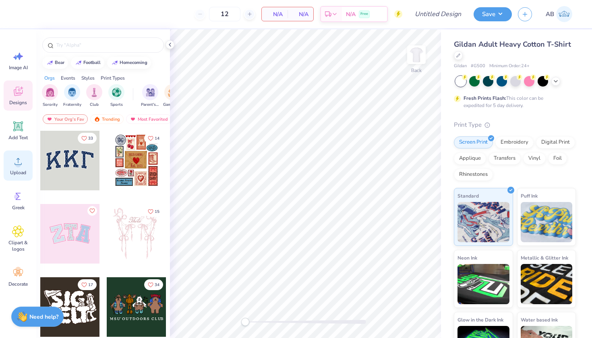
click at [20, 172] on span "Upload" at bounding box center [18, 173] width 16 height 6
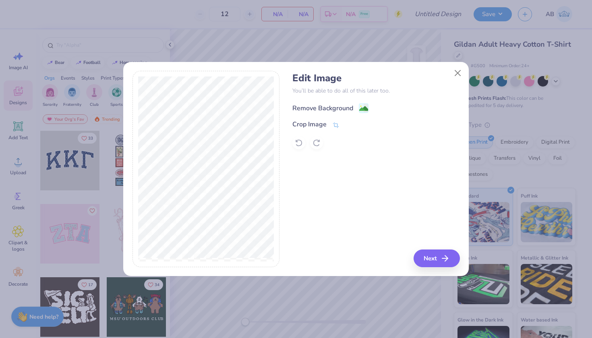
click at [335, 106] on div "Remove Background" at bounding box center [322, 108] width 61 height 10
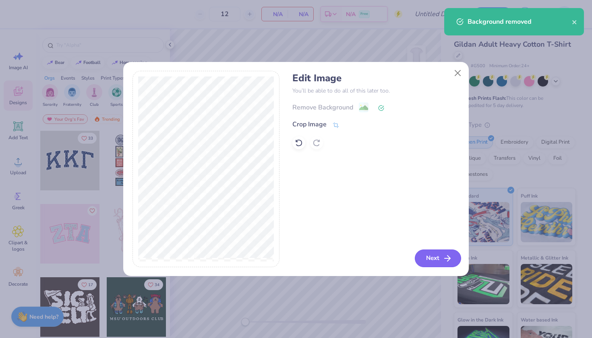
click at [425, 259] on button "Next" at bounding box center [438, 259] width 46 height 18
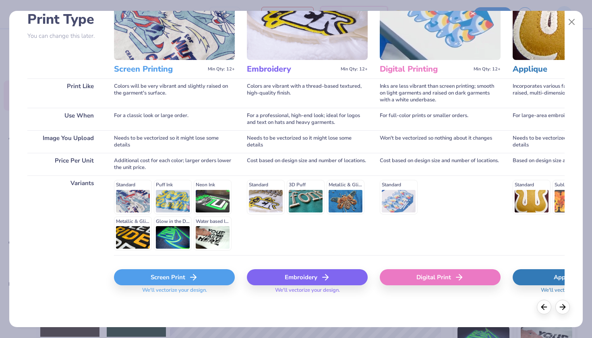
scroll to position [63, 0]
click at [174, 274] on div "Screen Print" at bounding box center [174, 278] width 121 height 16
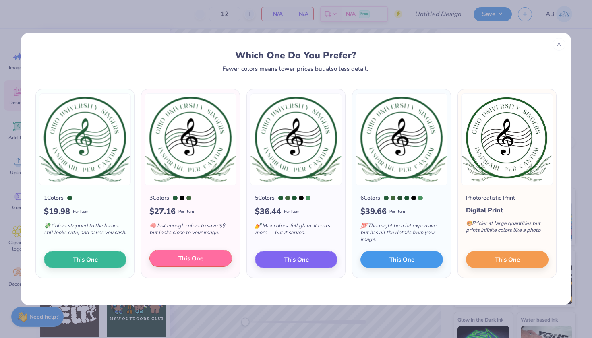
click at [178, 262] on span "This One" at bounding box center [190, 258] width 25 height 9
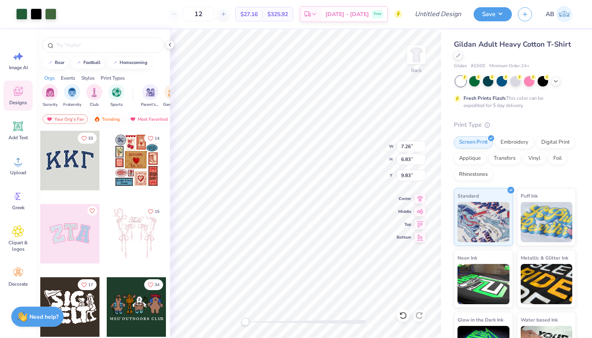
type input "4.91"
type input "4.62"
type input "4.00"
type input "3.76"
type input "3.00"
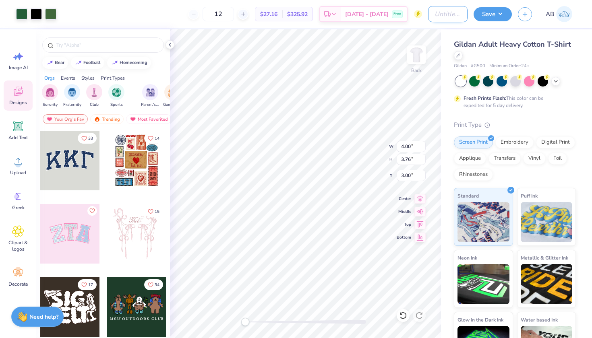
click at [428, 14] on input "Design Title" at bounding box center [447, 14] width 39 height 16
type input "OU Singers Tee 2"
click at [509, 16] on button "Save" at bounding box center [493, 13] width 38 height 14
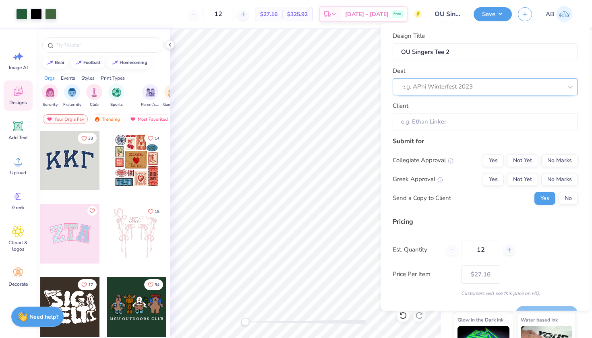
click at [464, 81] on div "e.g. APhi Winterfest 2023" at bounding box center [482, 87] width 162 height 12
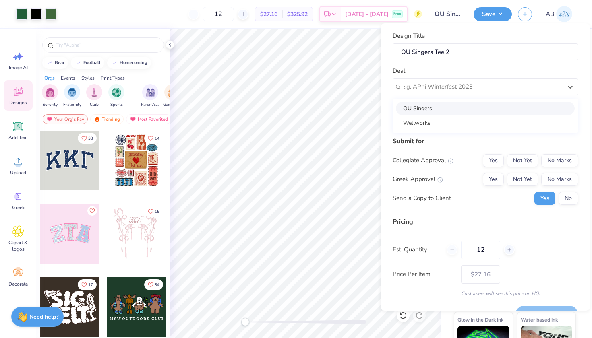
click at [430, 110] on div "OU Singers" at bounding box center [485, 108] width 179 height 13
type input "Ashley Buynak"
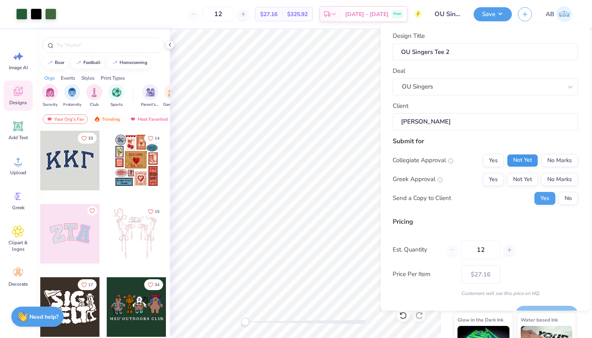
click at [527, 159] on button "Not Yet" at bounding box center [522, 160] width 31 height 13
click at [561, 176] on button "No Marks" at bounding box center [559, 179] width 37 height 13
click at [566, 193] on button "No" at bounding box center [567, 198] width 19 height 13
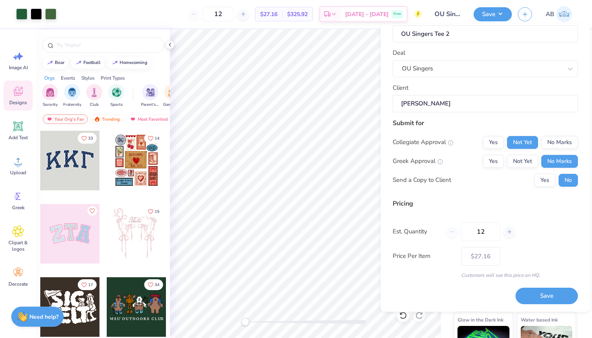
scroll to position [19, 0]
click at [540, 292] on button "Save" at bounding box center [546, 297] width 62 height 17
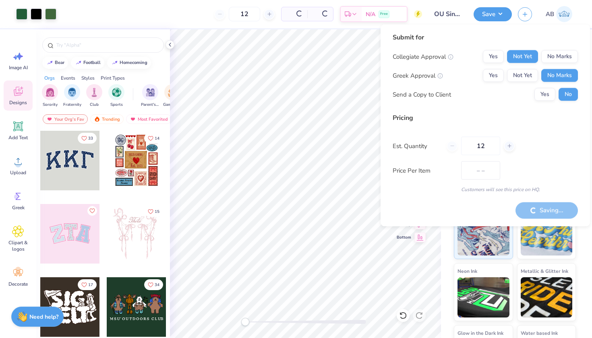
type input "$27.16"
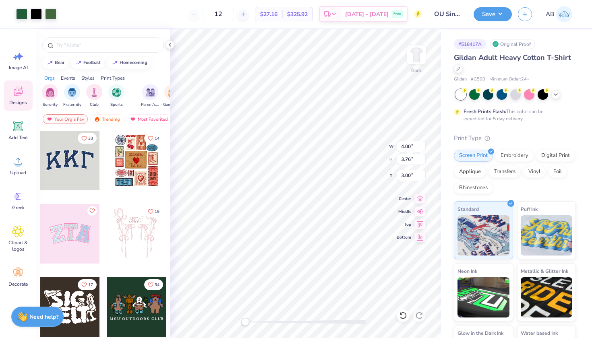
click at [556, 18] on link "AB" at bounding box center [559, 14] width 34 height 16
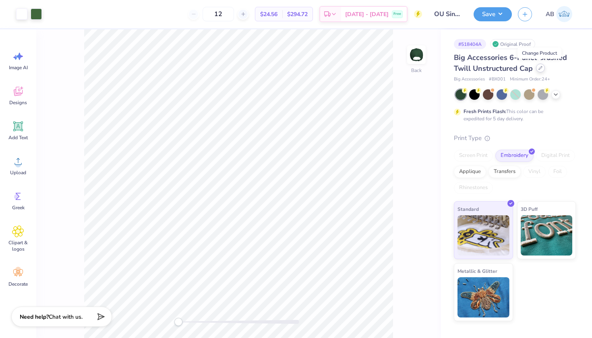
click at [538, 71] on div at bounding box center [540, 68] width 9 height 9
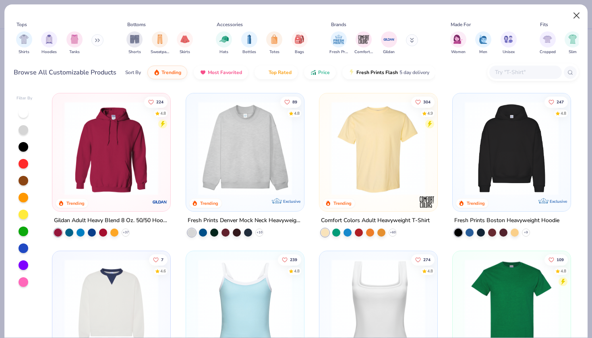
click at [575, 11] on button "Close" at bounding box center [576, 15] width 15 height 15
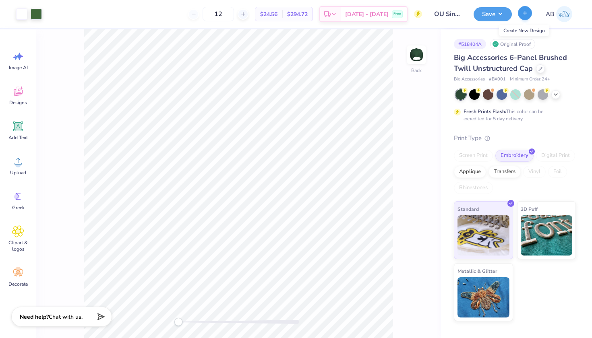
click at [527, 14] on icon "button" at bounding box center [524, 13] width 7 height 7
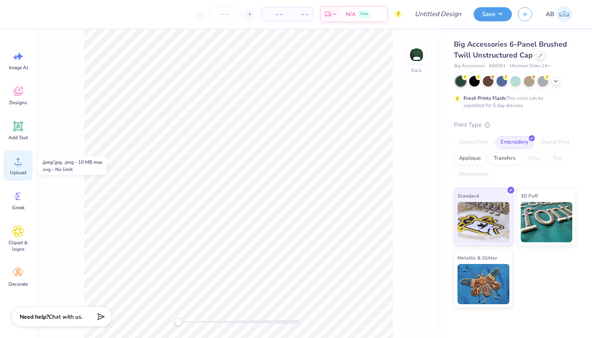
click at [23, 168] on div "Upload" at bounding box center [18, 166] width 29 height 30
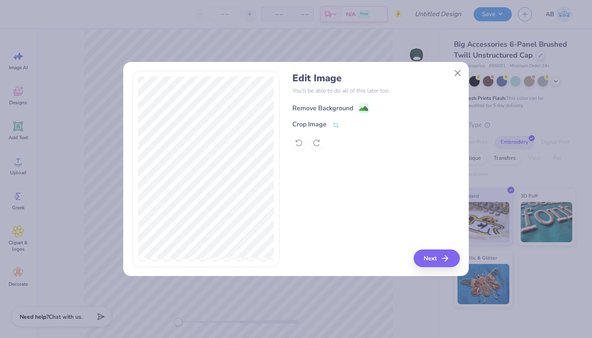
click at [333, 103] on div "Remove Background" at bounding box center [322, 108] width 61 height 10
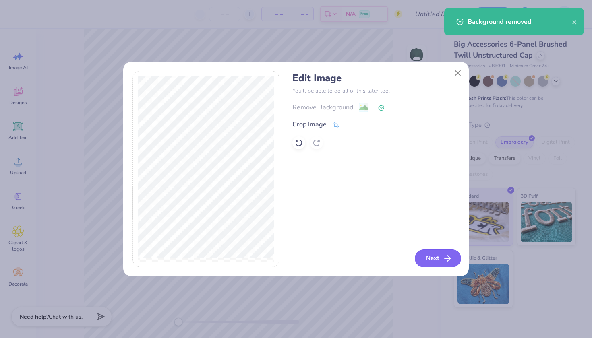
click at [432, 267] on button "Next" at bounding box center [438, 259] width 46 height 18
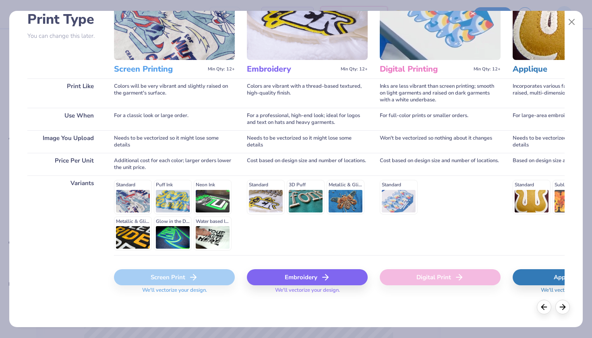
scroll to position [63, 0]
click at [297, 277] on div "Embroidery" at bounding box center [307, 278] width 121 height 16
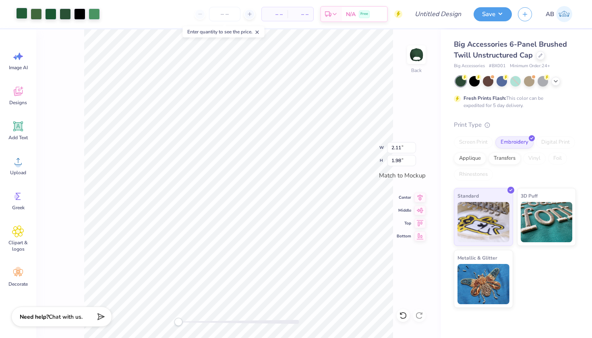
click at [25, 12] on div at bounding box center [21, 13] width 11 height 11
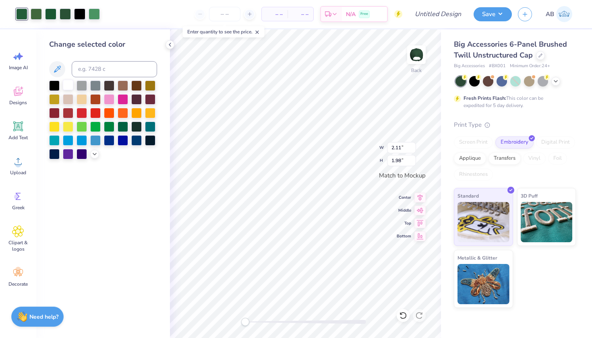
click at [71, 87] on div at bounding box center [68, 85] width 10 height 10
click at [40, 15] on div at bounding box center [36, 13] width 11 height 11
click at [67, 83] on div at bounding box center [68, 85] width 10 height 10
click at [69, 89] on div at bounding box center [68, 85] width 10 height 10
click at [37, 11] on div at bounding box center [36, 13] width 11 height 11
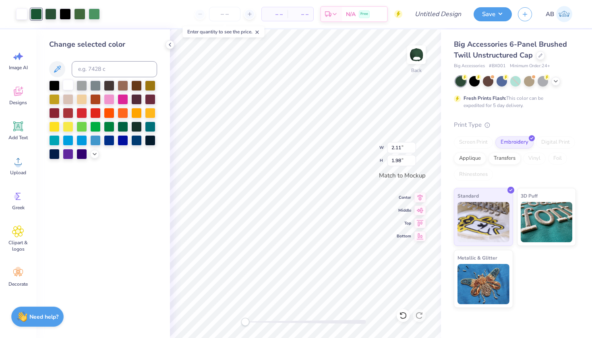
click at [70, 90] on div at bounding box center [68, 85] width 10 height 10
click at [36, 8] on div at bounding box center [36, 13] width 11 height 11
click at [63, 86] on div at bounding box center [68, 85] width 10 height 10
click at [64, 14] on div at bounding box center [65, 13] width 11 height 11
click at [67, 89] on div at bounding box center [68, 85] width 10 height 10
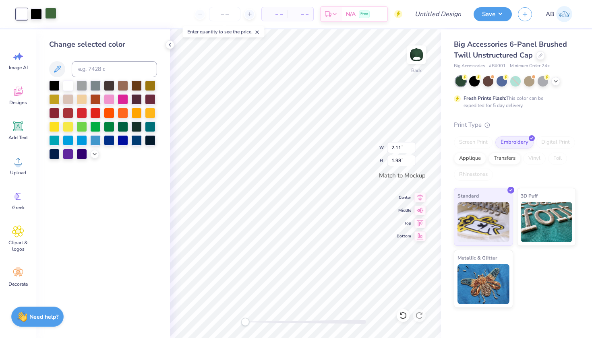
click at [53, 16] on div at bounding box center [50, 13] width 11 height 11
click at [65, 86] on div at bounding box center [68, 85] width 10 height 10
click at [48, 16] on div at bounding box center [50, 13] width 11 height 11
click at [68, 84] on div at bounding box center [68, 85] width 10 height 10
click at [38, 6] on div "Art colors" at bounding box center [28, 14] width 56 height 28
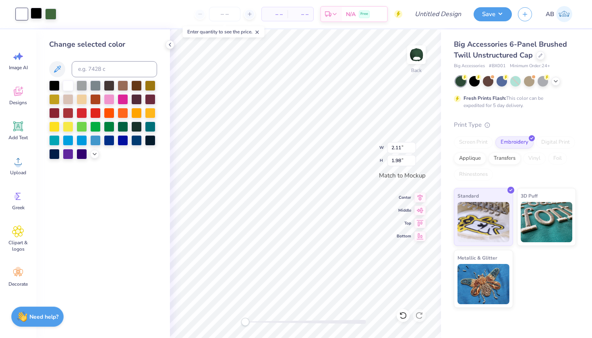
click at [38, 16] on div at bounding box center [36, 13] width 11 height 11
click at [68, 87] on div at bounding box center [68, 85] width 10 height 10
click at [39, 16] on div at bounding box center [36, 13] width 11 height 11
click at [68, 85] on div at bounding box center [68, 85] width 10 height 10
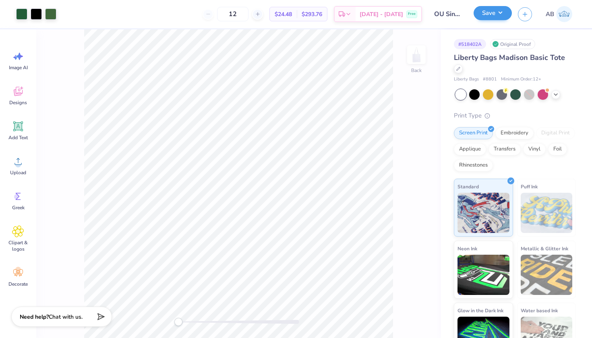
click at [502, 12] on button "Save" at bounding box center [493, 13] width 38 height 14
